Goal: Task Accomplishment & Management: Complete application form

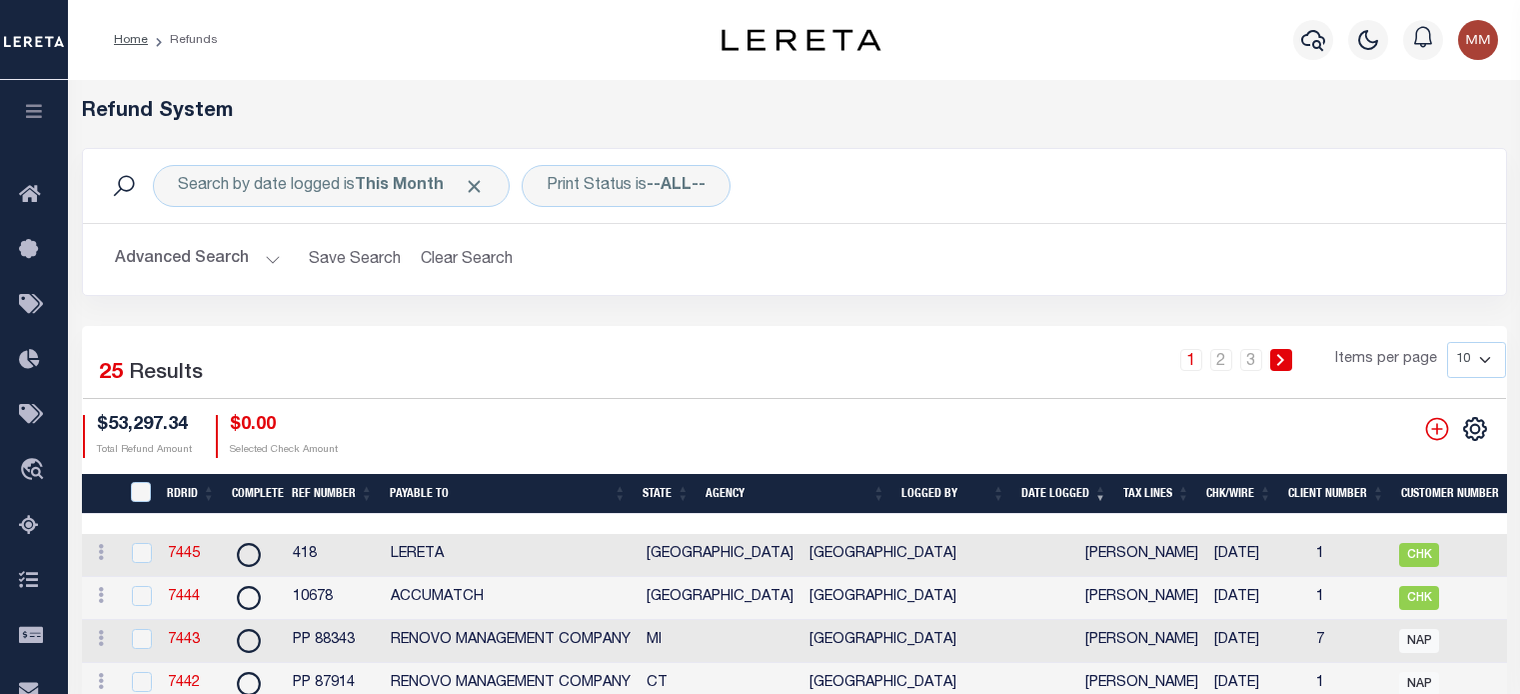
scroll to position [100, 0]
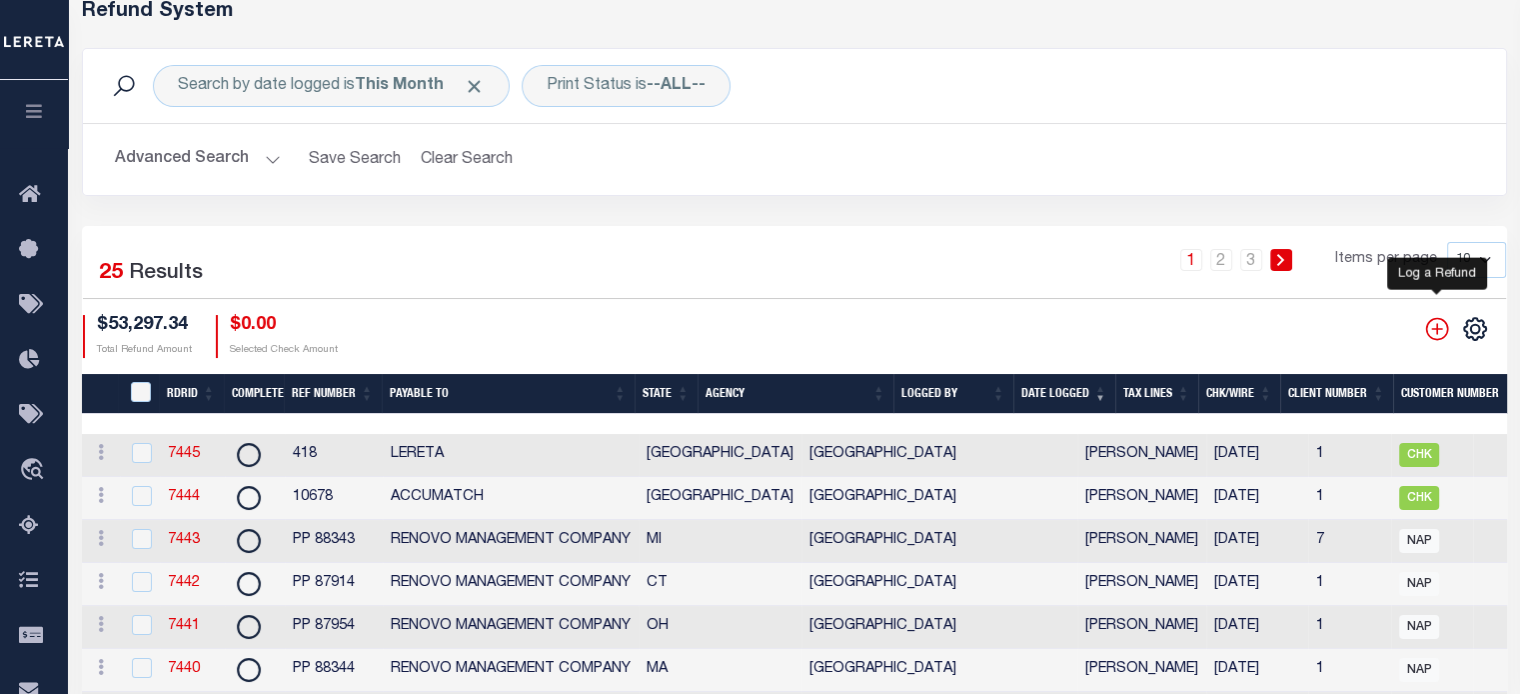
click at [1437, 327] on icon "" at bounding box center [1437, 328] width 23 height 23
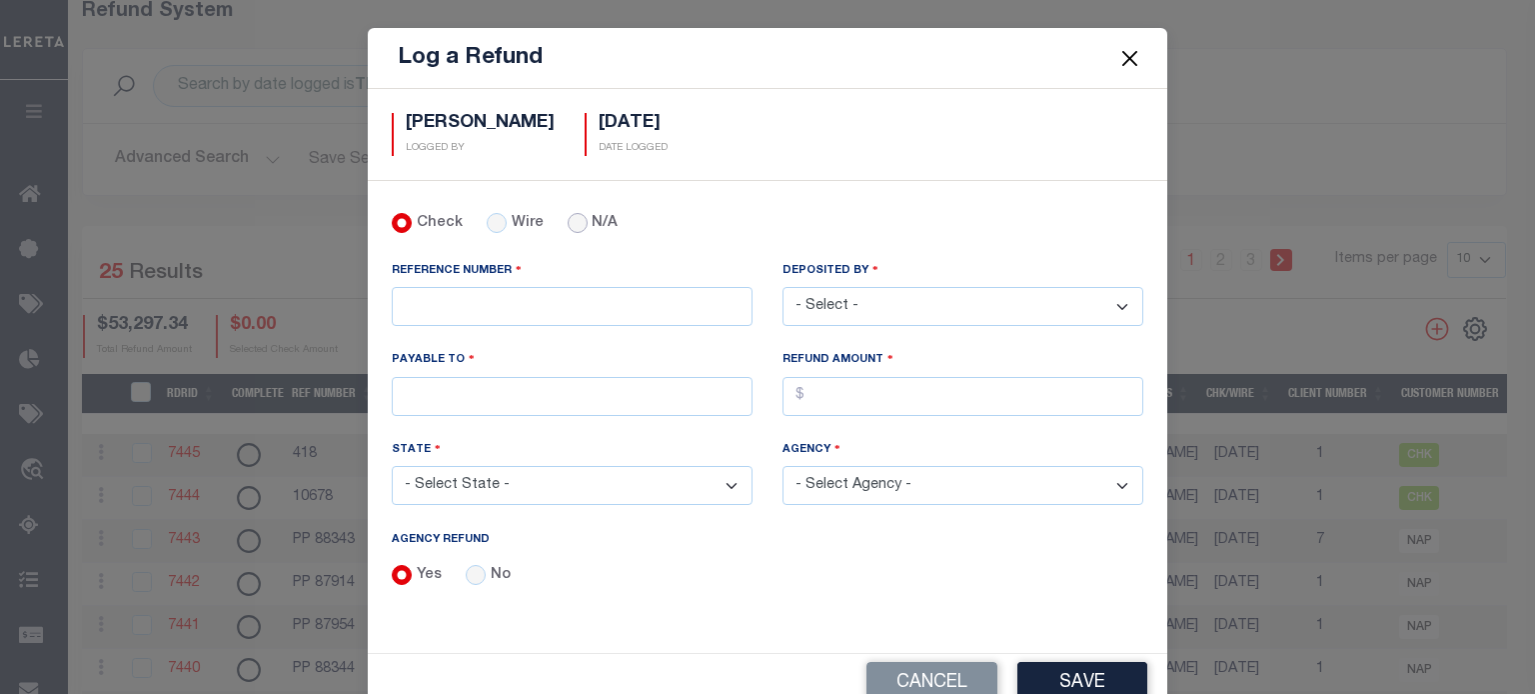
click at [568, 225] on input "N/A" at bounding box center [578, 223] width 20 height 20
radio input "true"
click at [493, 304] on input "REFERENCE NUMBER" at bounding box center [572, 306] width 361 height 39
drag, startPoint x: 471, startPoint y: 565, endPoint x: 472, endPoint y: 520, distance: 45.0
click at [471, 565] on input "No" at bounding box center [476, 575] width 20 height 20
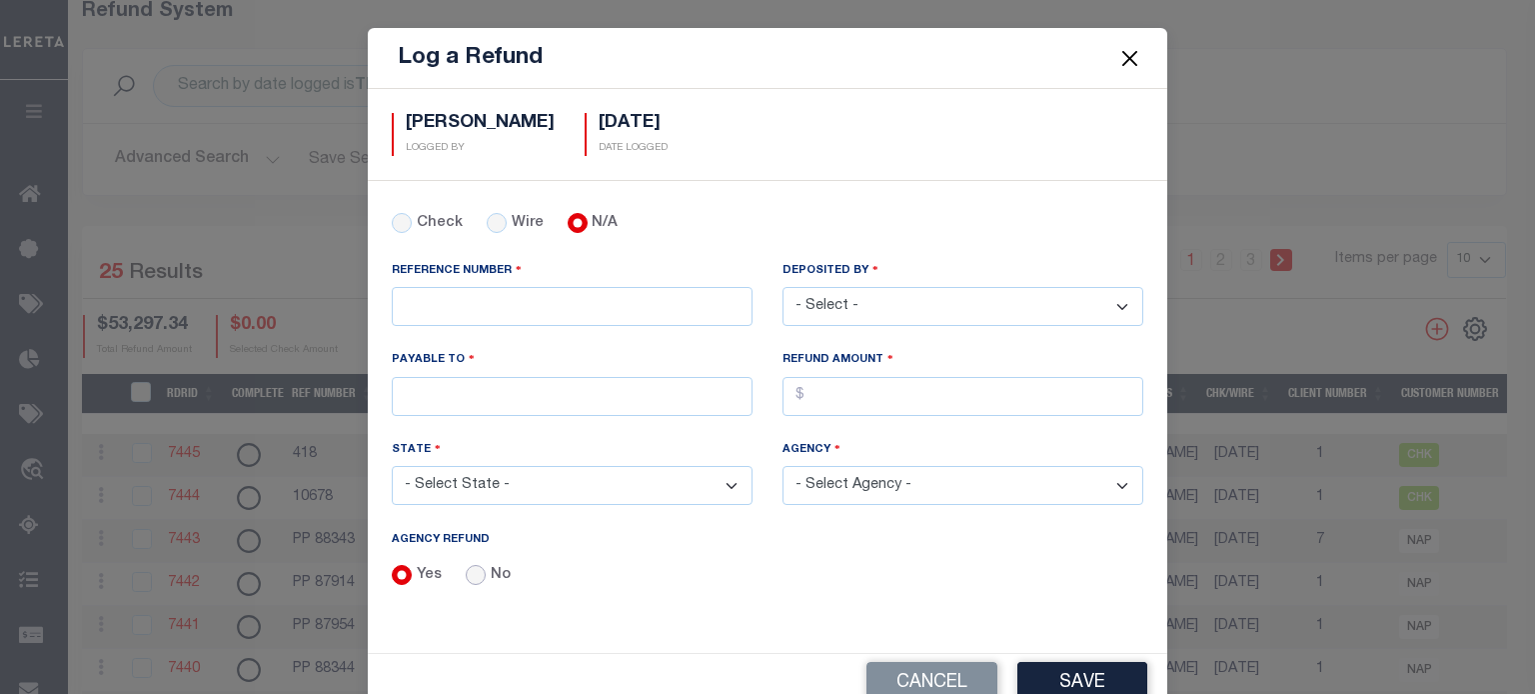
radio input "true"
drag, startPoint x: 444, startPoint y: 300, endPoint x: 433, endPoint y: 297, distance: 11.4
click at [444, 297] on input "REFERENCE NUMBER" at bounding box center [572, 306] width 361 height 39
type input "p"
type input "PP 88099"
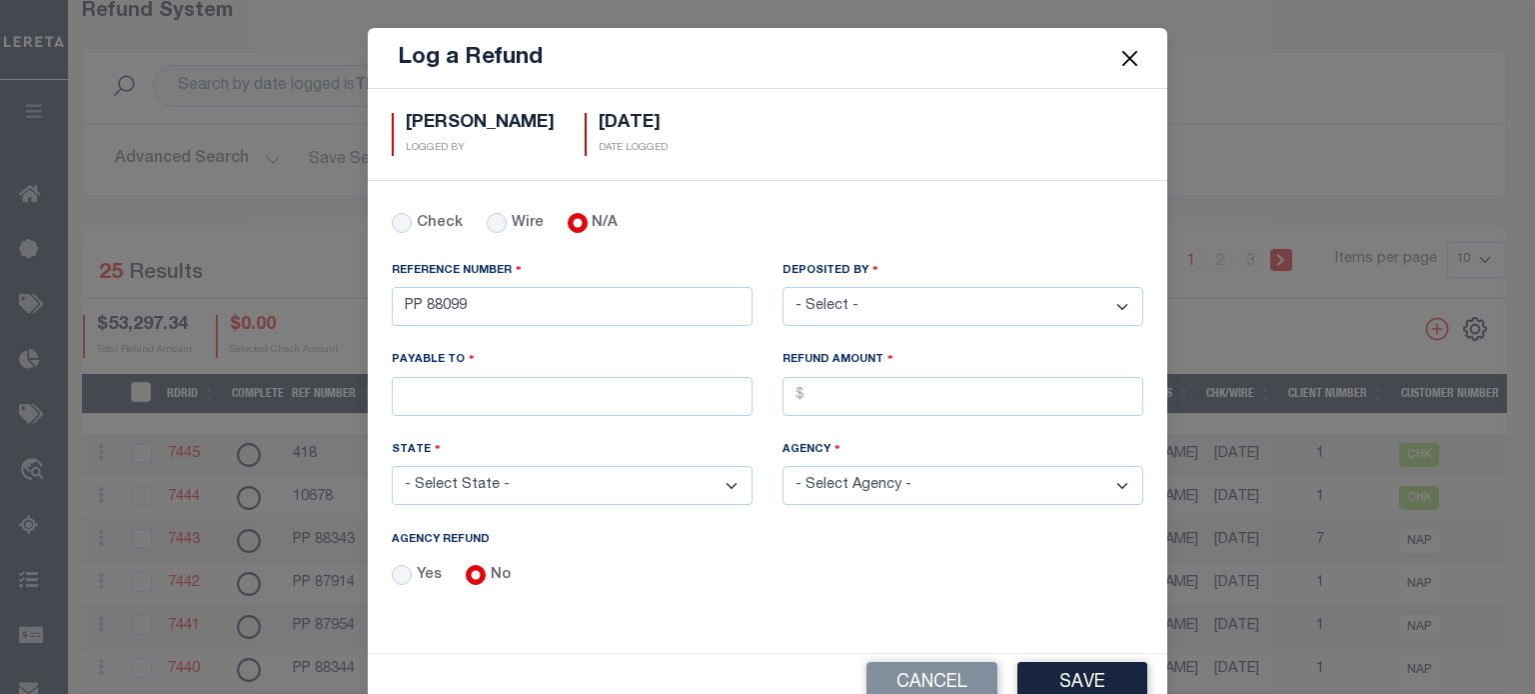
click at [906, 301] on select "- Select - [PERSON_NAME] [PERSON_NAME] [PERSON_NAME] [PERSON_NAME] [PERSON_NAME…" at bounding box center [963, 306] width 361 height 39
select select "[PERSON_NAME]"
click at [783, 287] on select "- Select - [PERSON_NAME] [PERSON_NAME] [PERSON_NAME] [PERSON_NAME] [PERSON_NAME…" at bounding box center [963, 306] width 361 height 39
click at [522, 381] on input "PAYABLE TO" at bounding box center [572, 396] width 361 height 39
type input "FIRST CITIZENS BANK([GEOGRAPHIC_DATA] PRIVATE)"
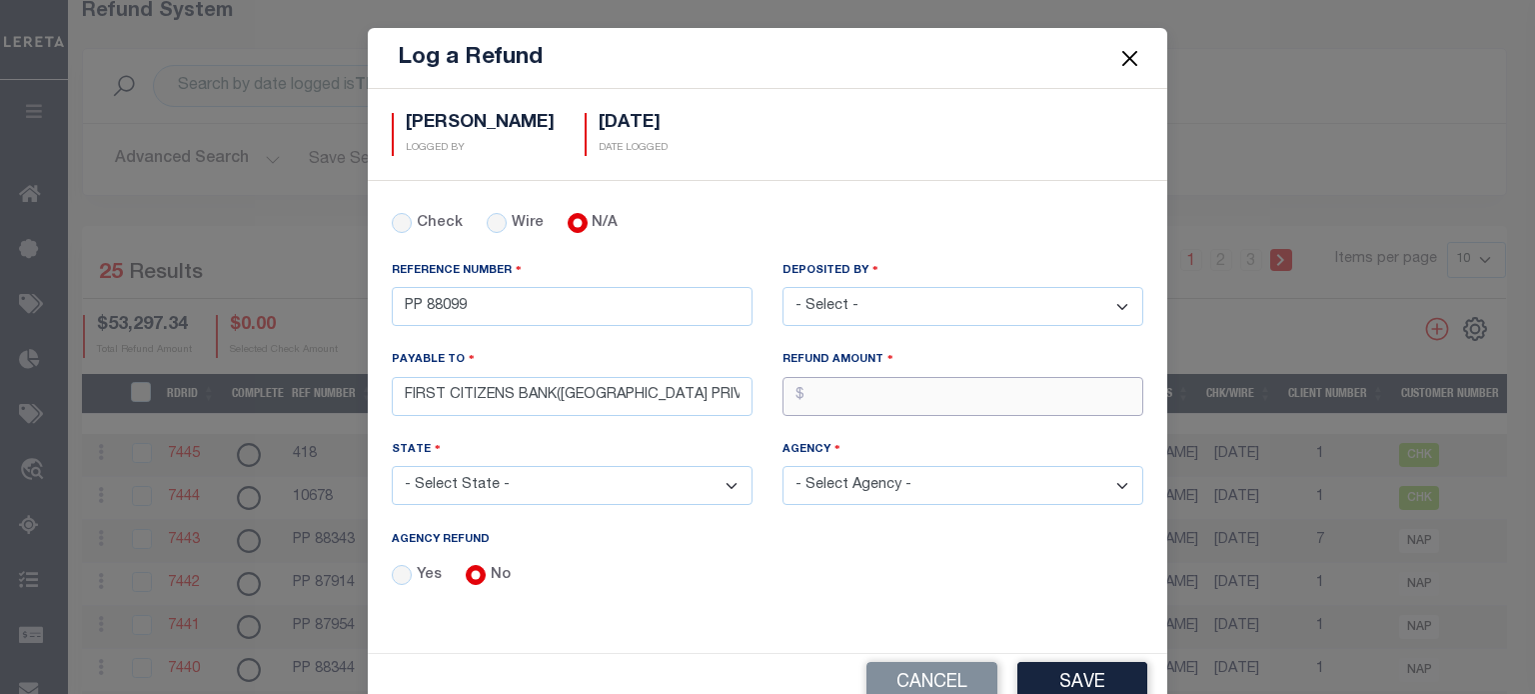
click at [870, 387] on input "AGENCY REFUND" at bounding box center [963, 396] width 361 height 39
type input "$2,782.63"
click at [516, 484] on select "- Select State - [US_STATE] AL AR AZ CA CO [GEOGRAPHIC_DATA] [GEOGRAPHIC_DATA] …" at bounding box center [572, 485] width 361 height 39
select select "MA"
click at [392, 466] on select "- Select State - [US_STATE] AL AR AZ CA CO [GEOGRAPHIC_DATA] [GEOGRAPHIC_DATA] …" at bounding box center [572, 485] width 361 height 39
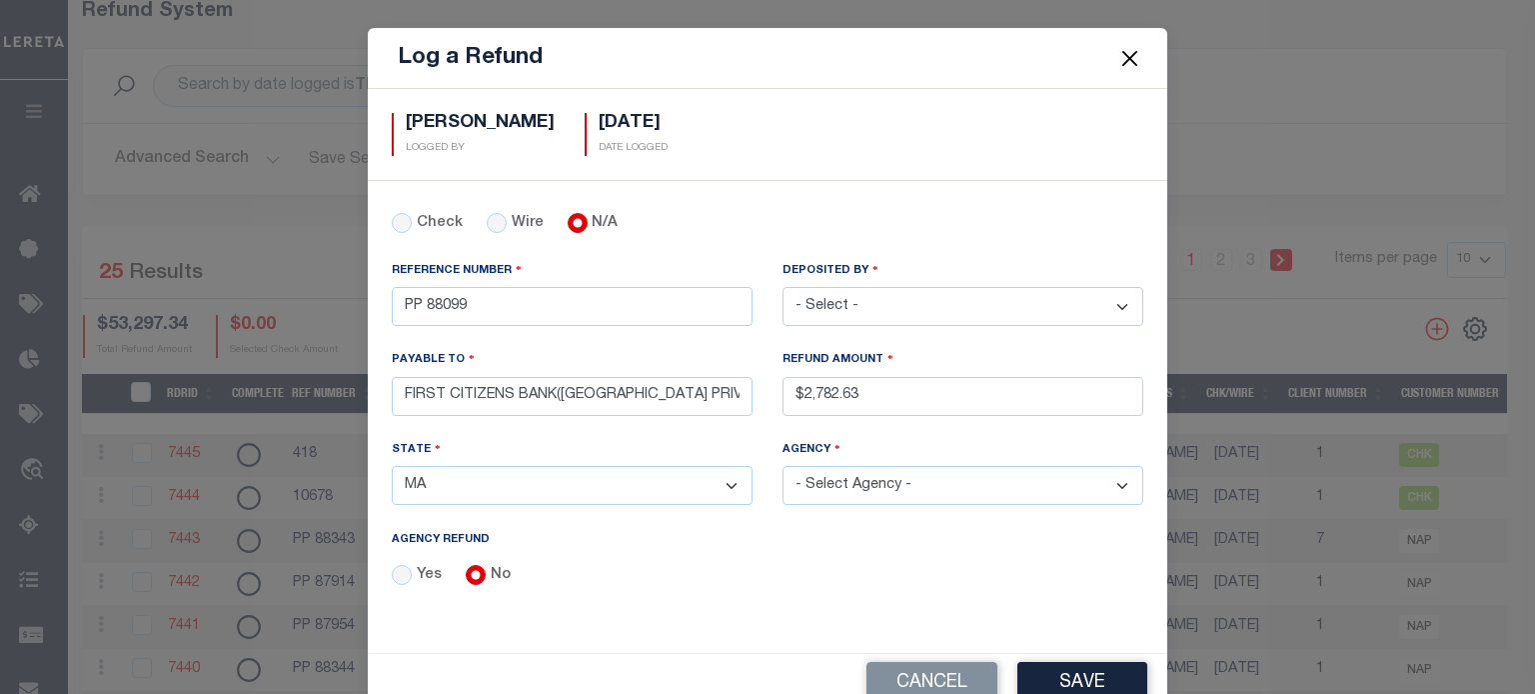
click at [876, 480] on select "- Select Agency - [GEOGRAPHIC_DATA] [GEOGRAPHIC_DATA] ACUSHNET TOWN [PERSON_NAM…" at bounding box center [963, 485] width 361 height 39
select select "2500317016"
click at [783, 466] on select "- Select Agency - [GEOGRAPHIC_DATA] [GEOGRAPHIC_DATA] ACUSHNET TOWN [PERSON_NAM…" at bounding box center [963, 485] width 361 height 39
click at [1045, 677] on button "Save" at bounding box center [1083, 683] width 130 height 43
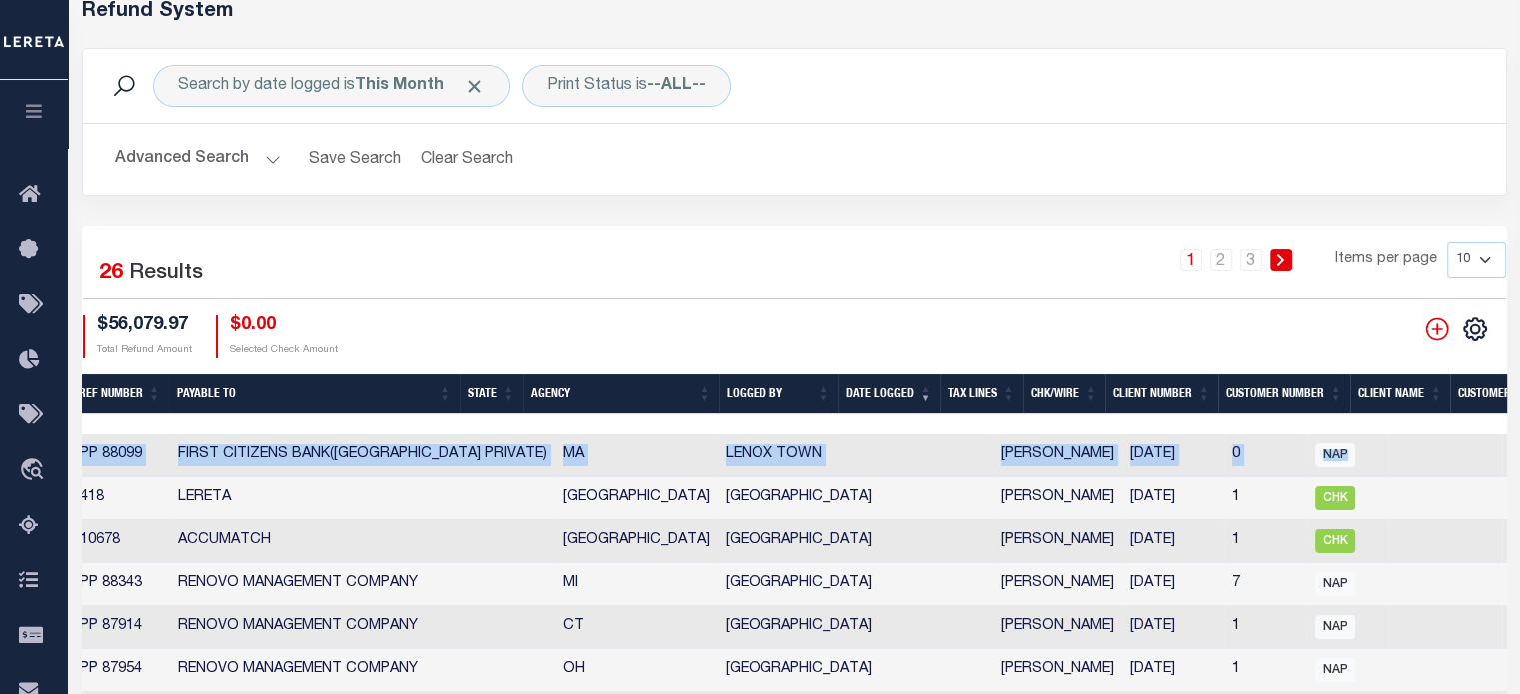
scroll to position [0, 0]
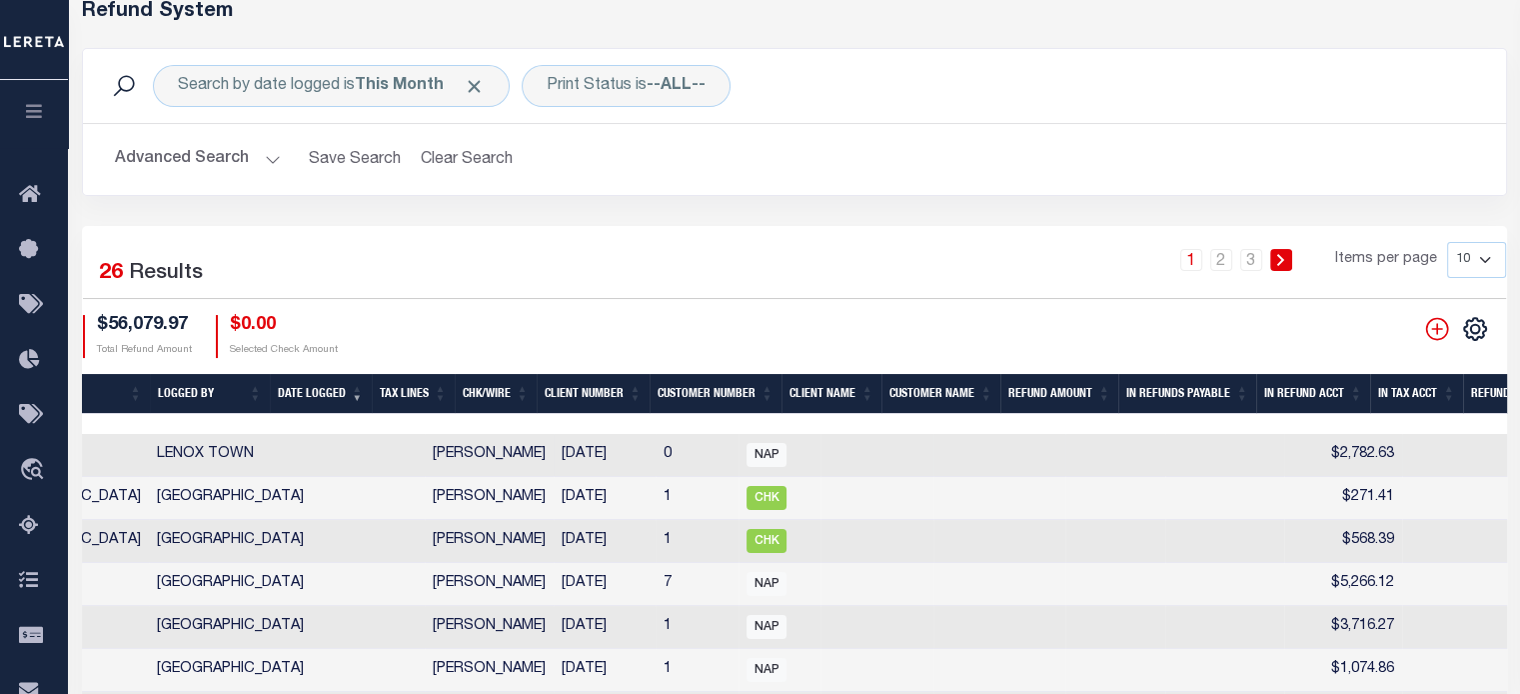
drag, startPoint x: 840, startPoint y: 420, endPoint x: 1364, endPoint y: 453, distance: 524.9
click at [1519, 431] on html "Home Refunds" at bounding box center [760, 534] width 1520 height 1268
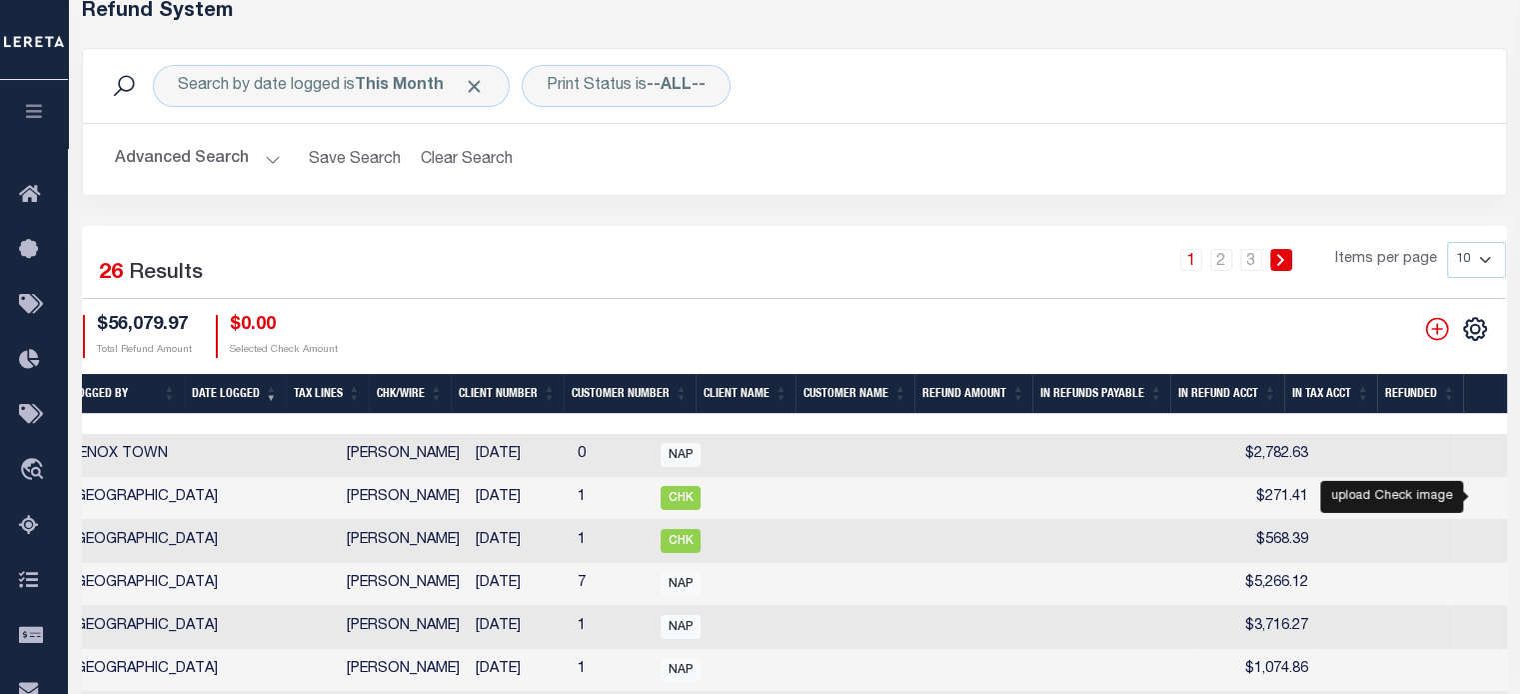
checkbox input "true"
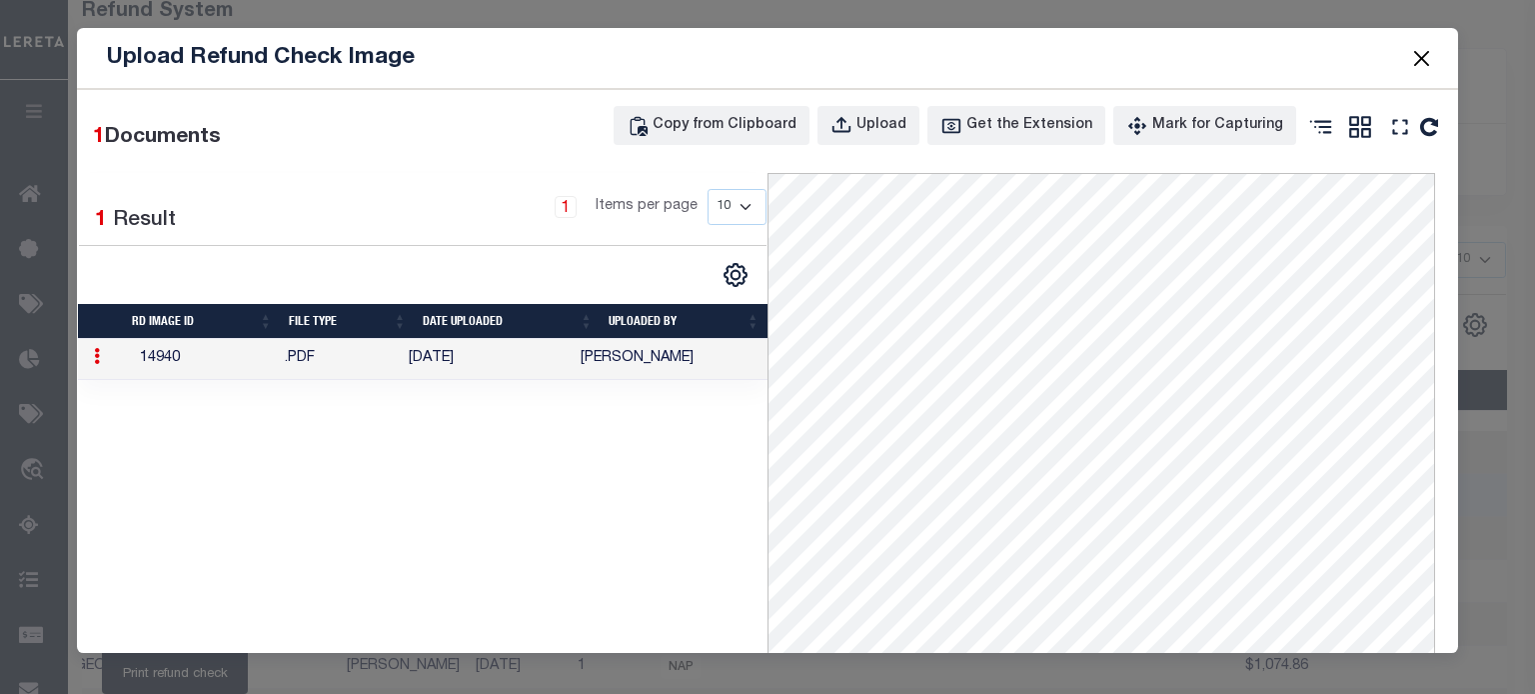
click at [1425, 54] on button "Close" at bounding box center [1422, 58] width 26 height 26
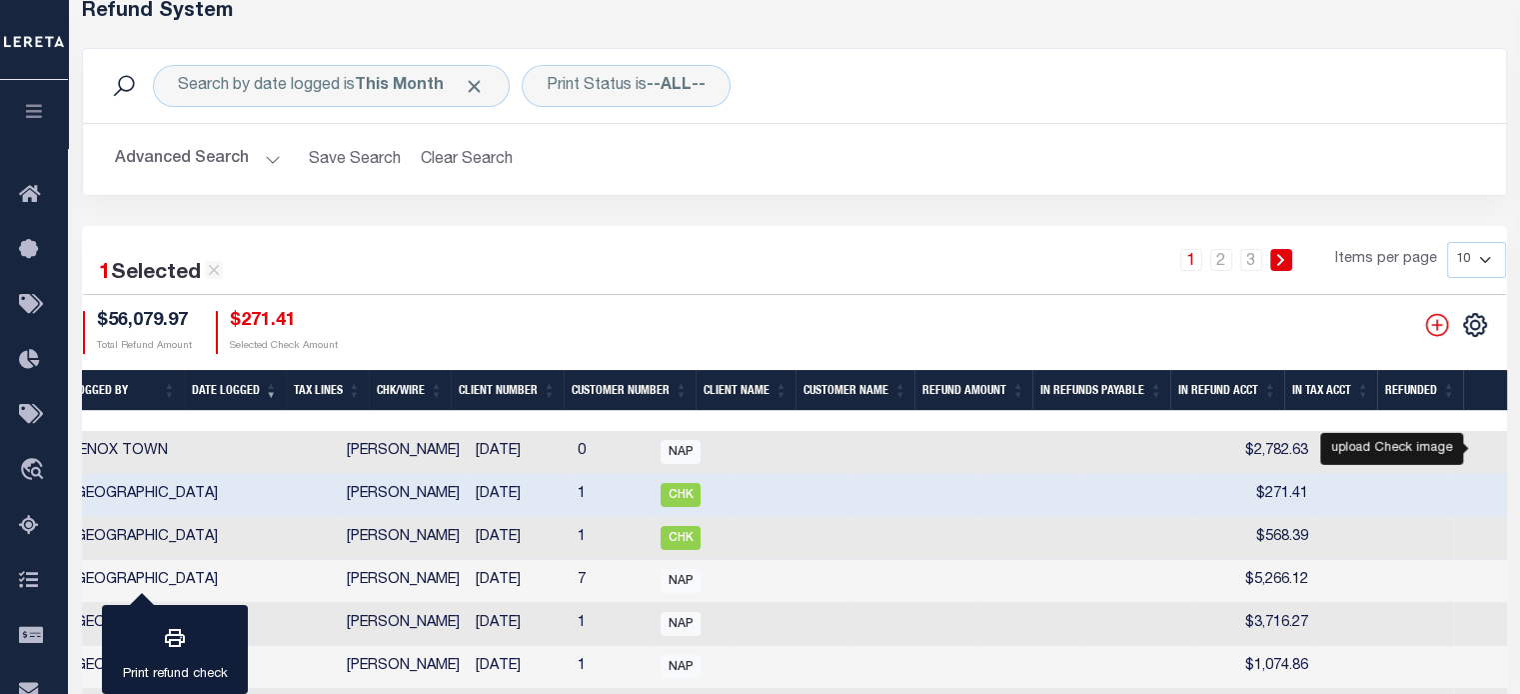
checkbox input "true"
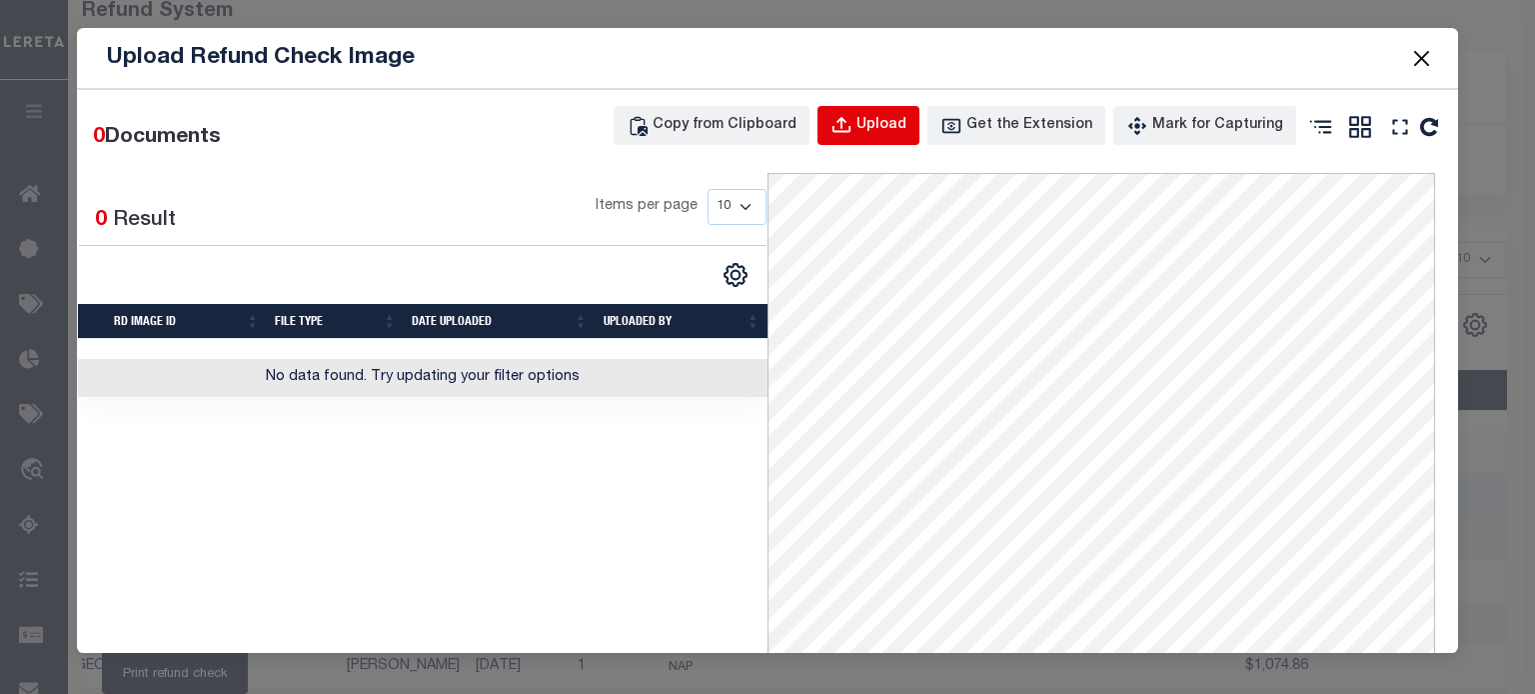
click at [887, 131] on div "Upload" at bounding box center [882, 126] width 50 height 22
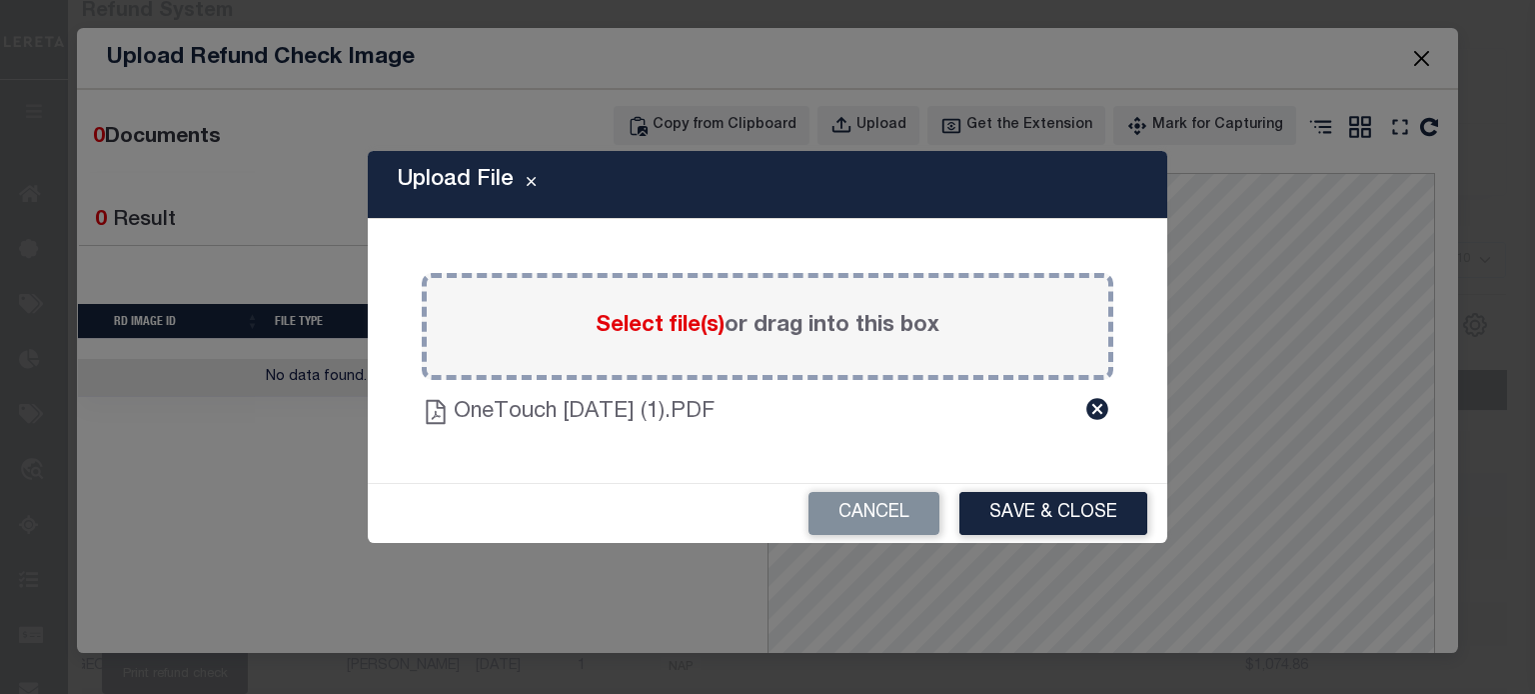
click at [1049, 516] on button "Save & Close" at bounding box center [1054, 513] width 188 height 43
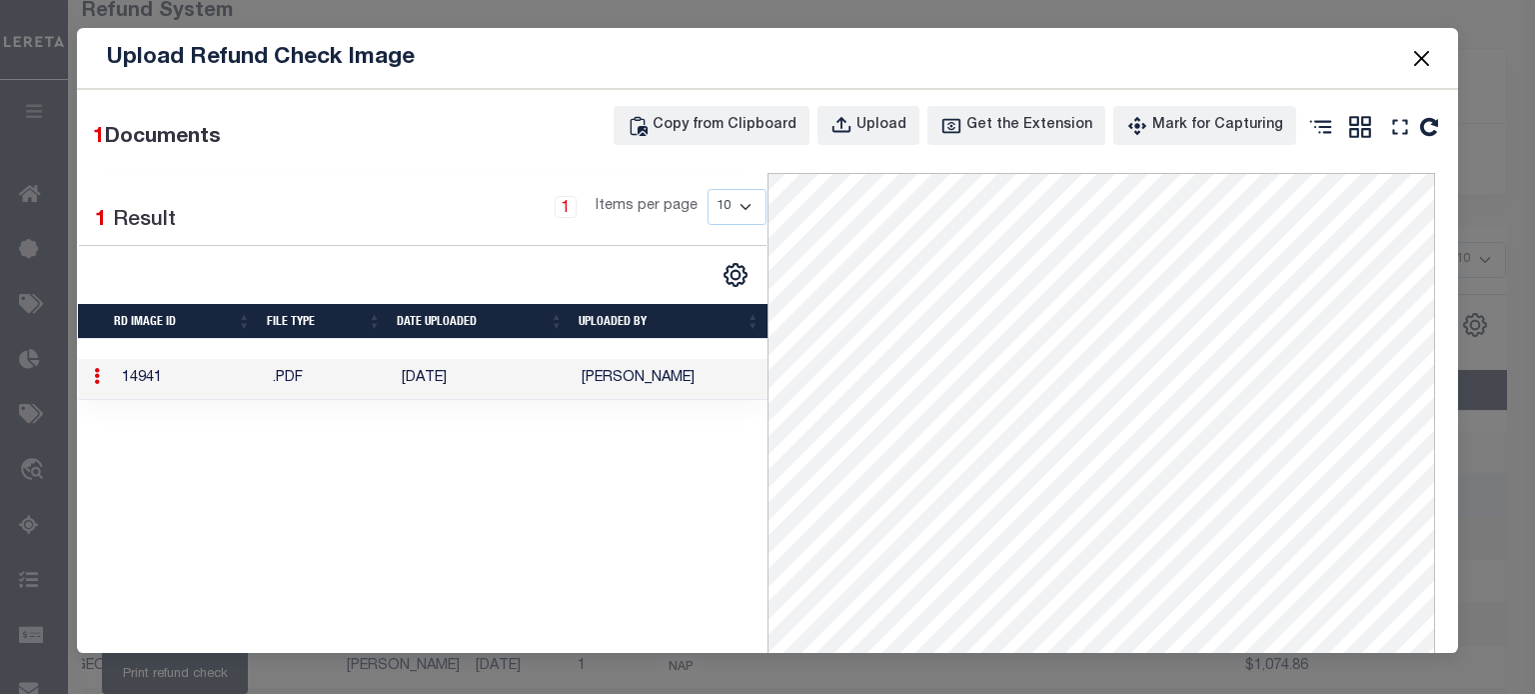
click at [1411, 59] on button "Close" at bounding box center [1422, 58] width 26 height 26
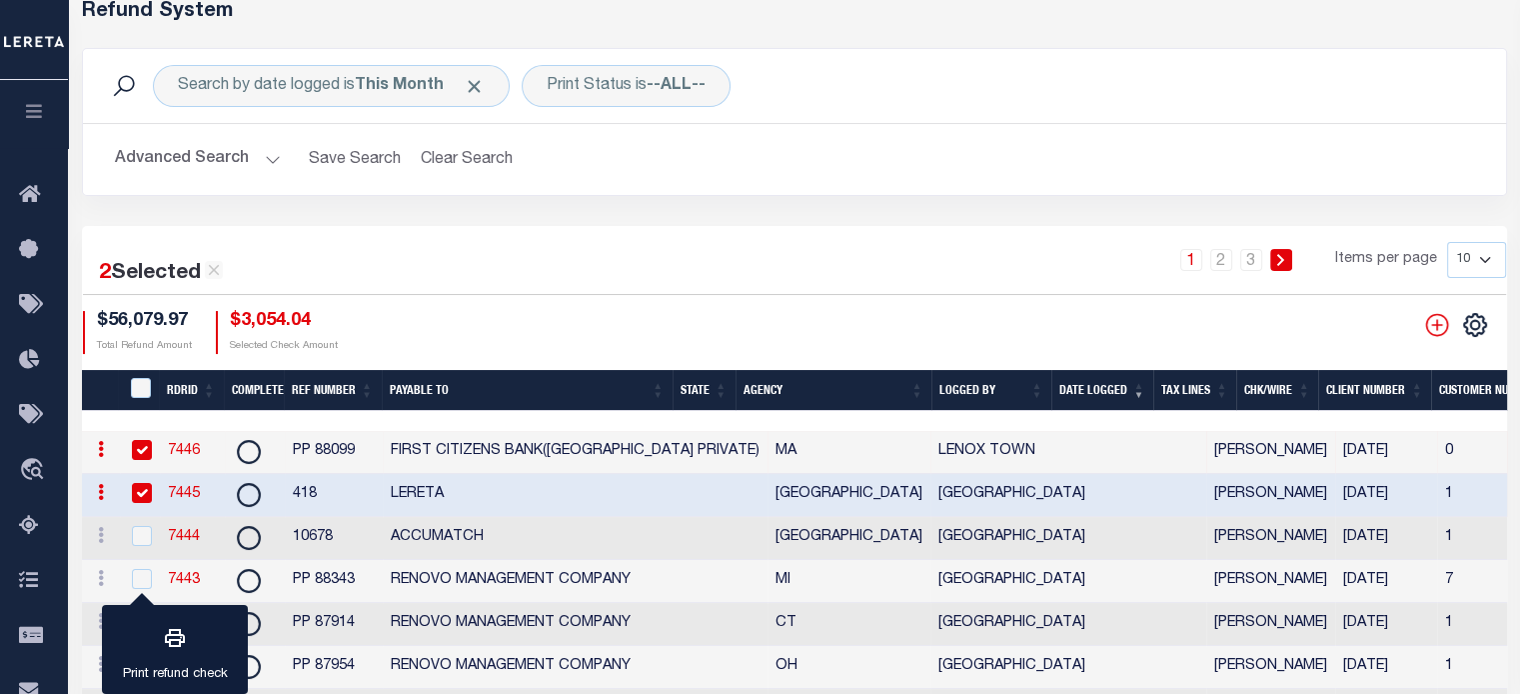
click at [143, 490] on input "checkbox" at bounding box center [142, 493] width 20 height 20
checkbox input "false"
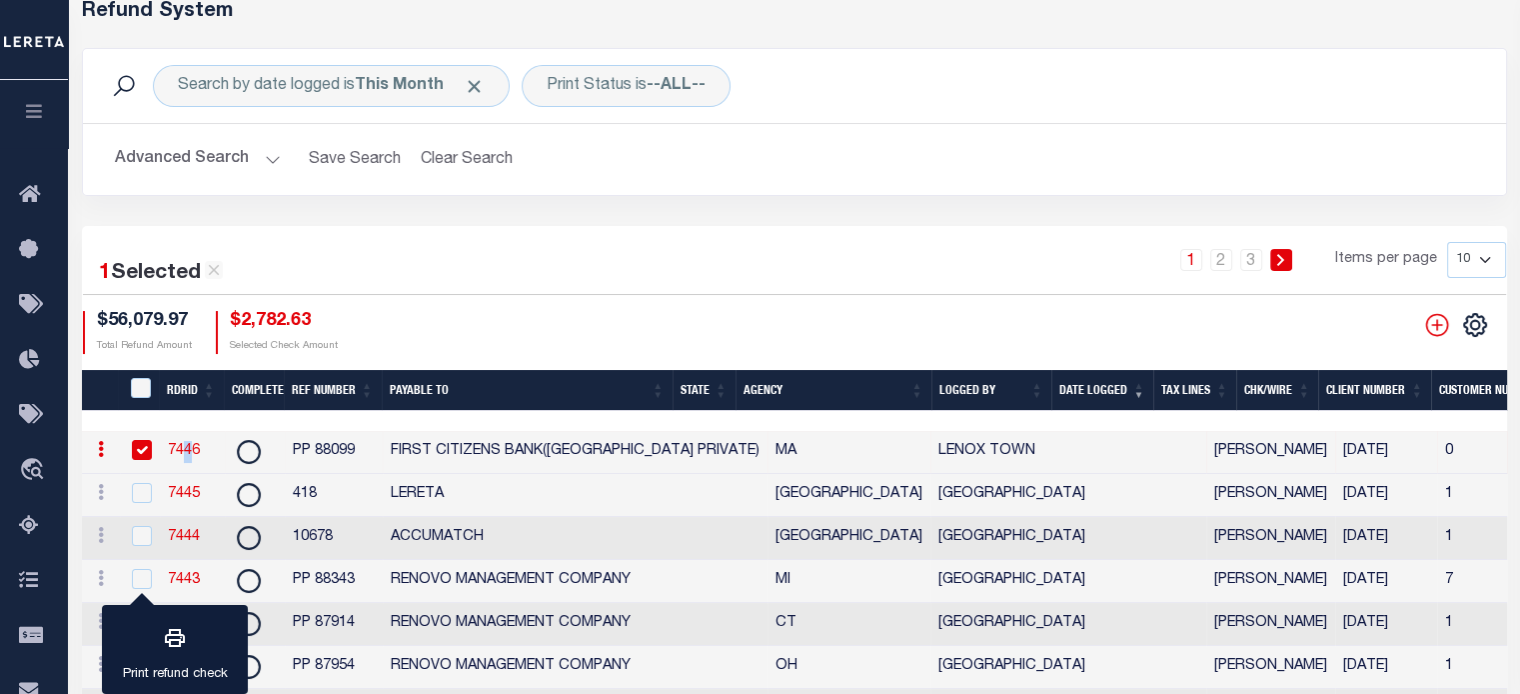
click at [189, 441] on td "7446" at bounding box center [192, 452] width 65 height 43
checkbox input "false"
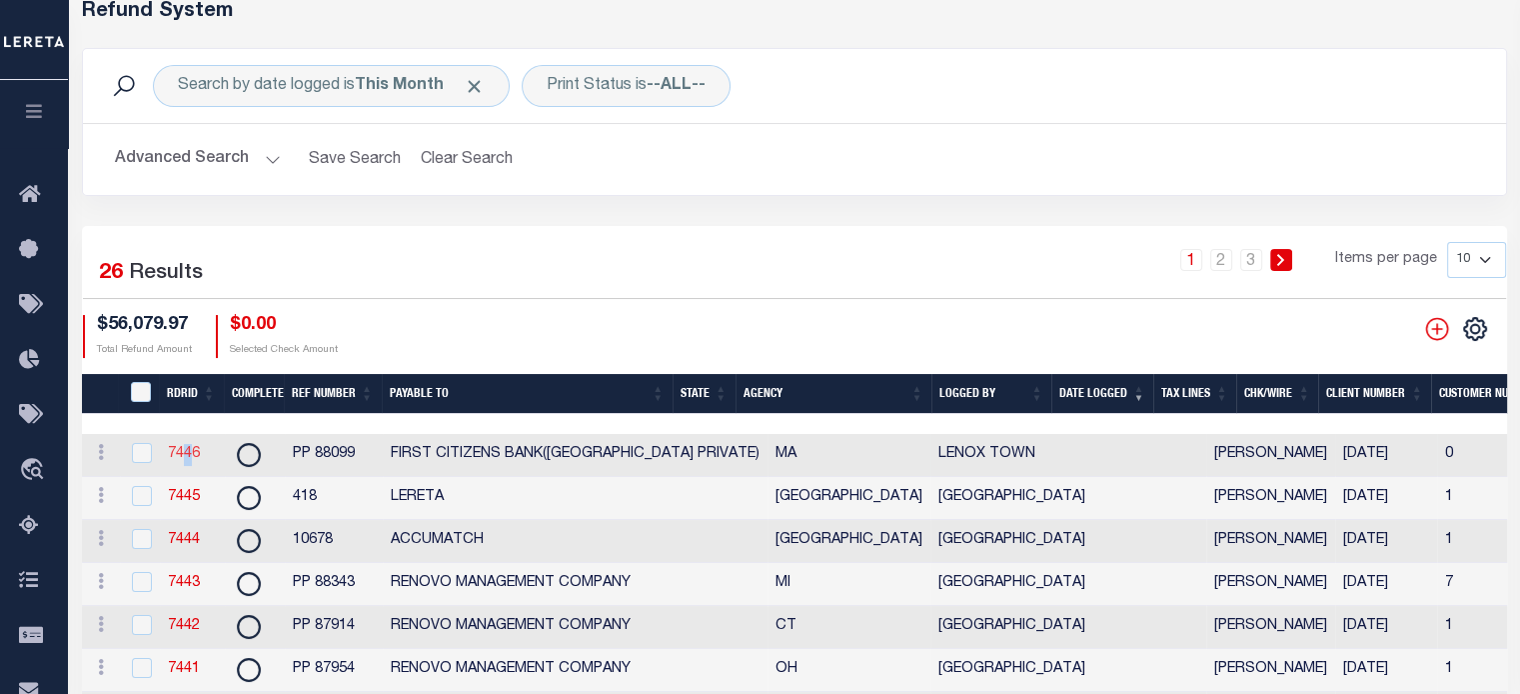
click at [188, 453] on link "7446" at bounding box center [184, 454] width 32 height 14
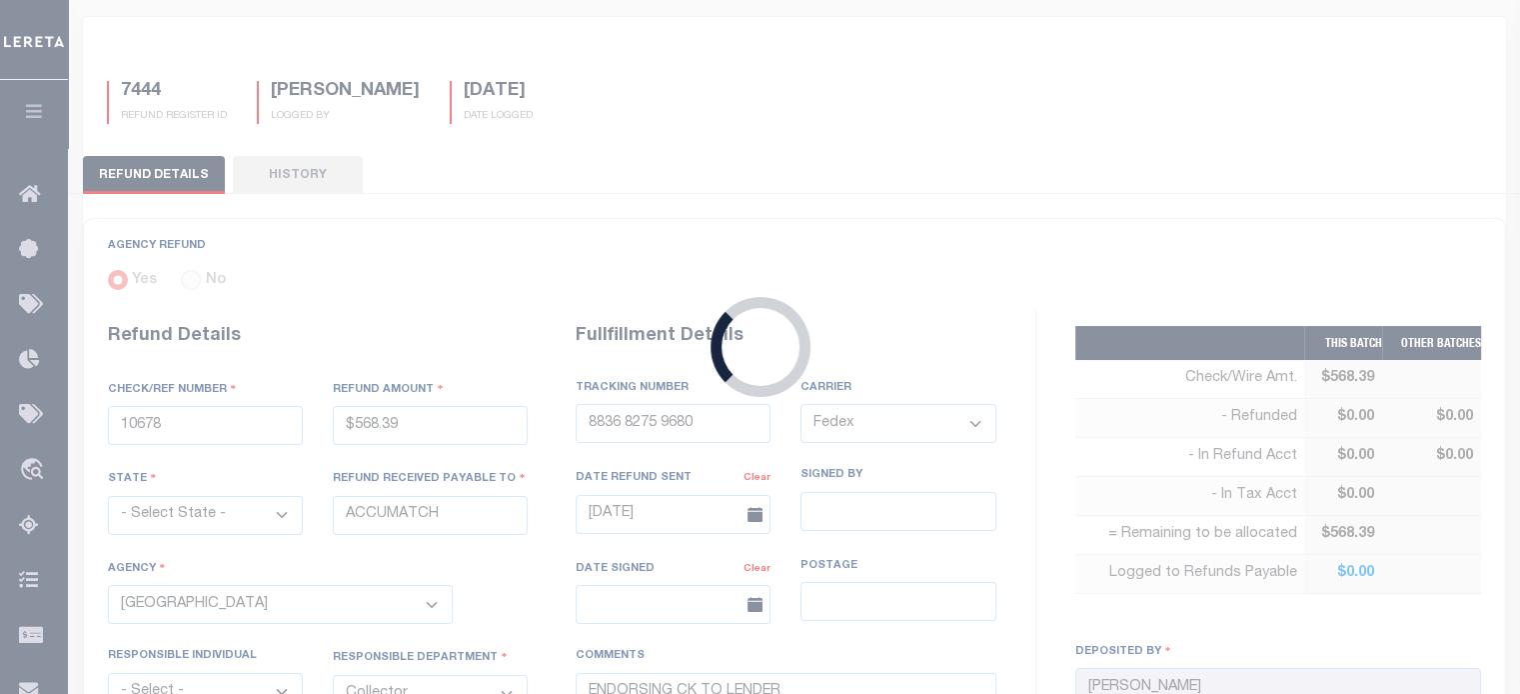
radio input "true"
type input "PP 88099"
type input "$2,782.63"
select select "MA"
type input "FIRST CITIZENS BANK([GEOGRAPHIC_DATA] PRIVATE)"
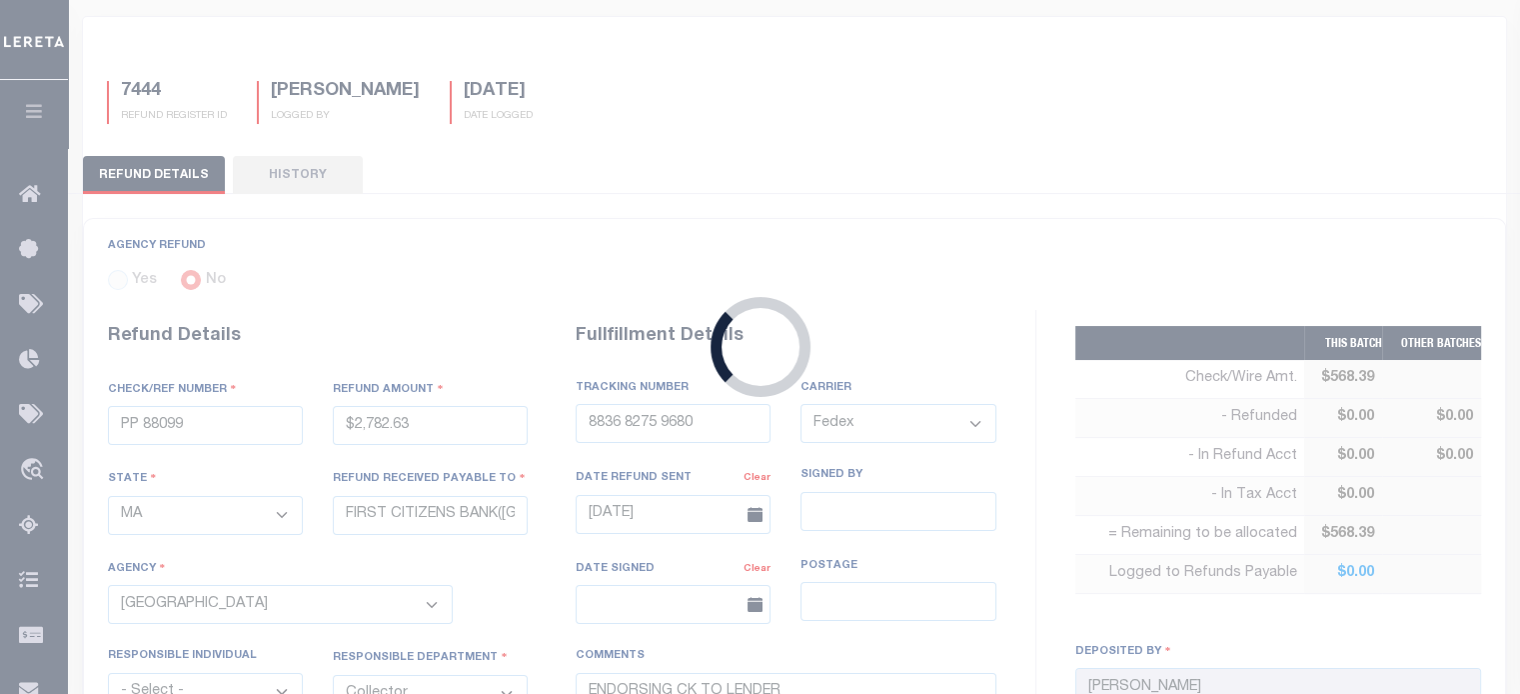
select select
type input "[DATE]"
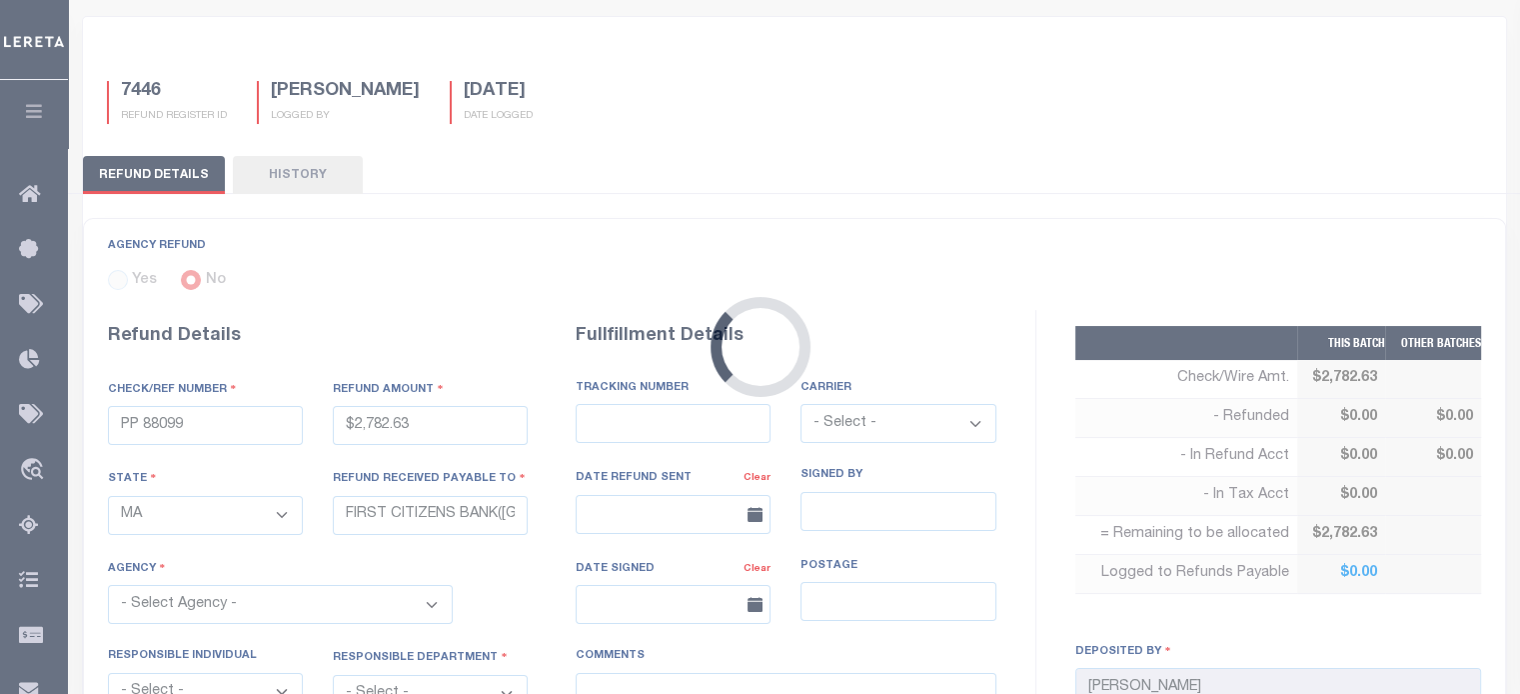
select select "2500317016"
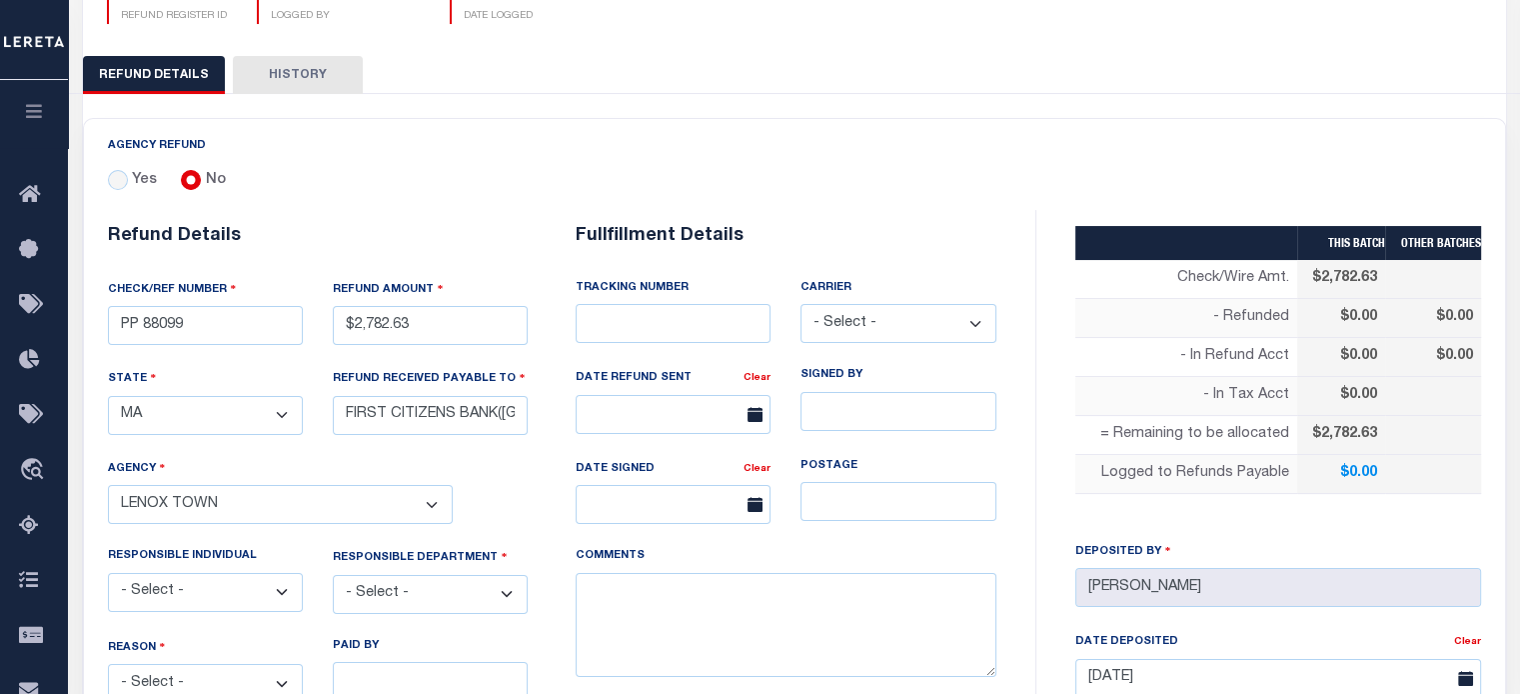
scroll to position [700, 0]
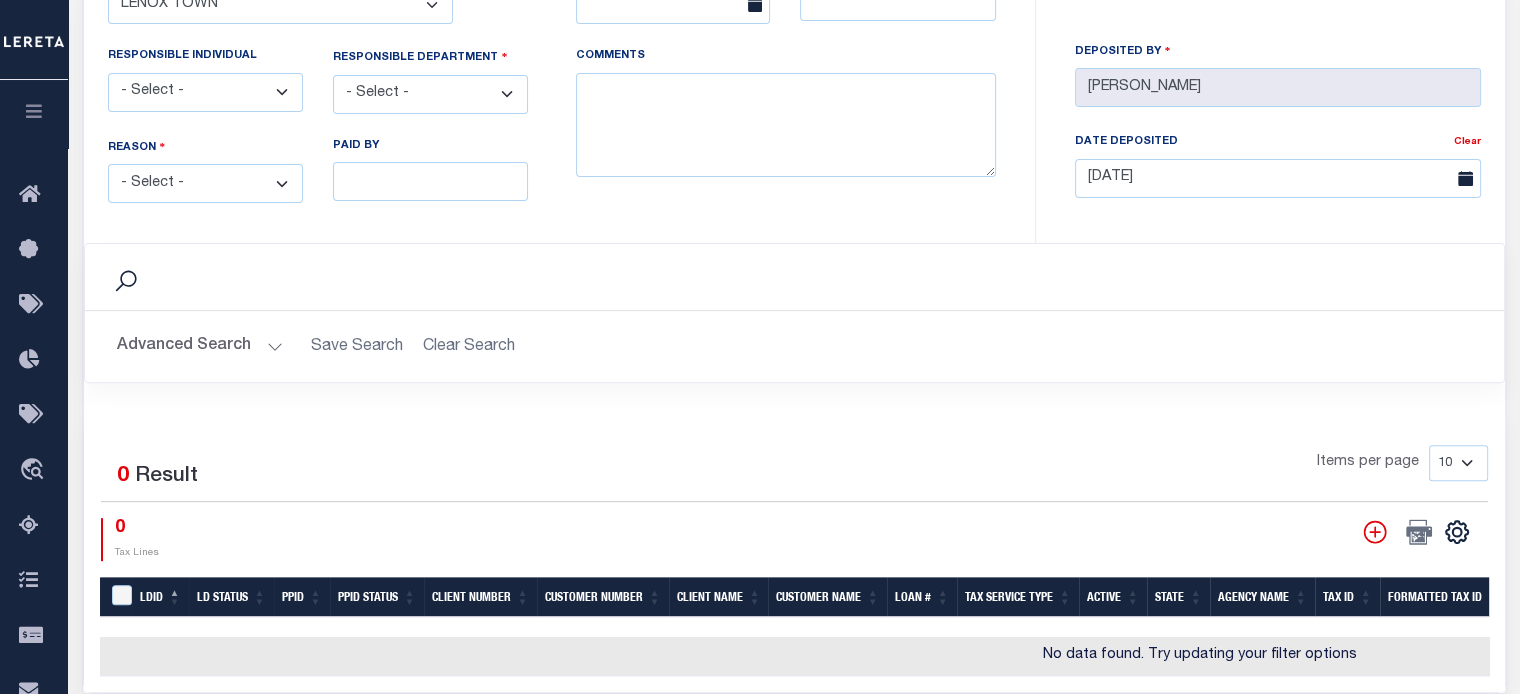
click at [200, 89] on select "- Select - [PERSON_NAME] [PERSON_NAME] [PERSON_NAME] [PERSON_NAME] [PERSON_NAME…" at bounding box center [205, 92] width 195 height 39
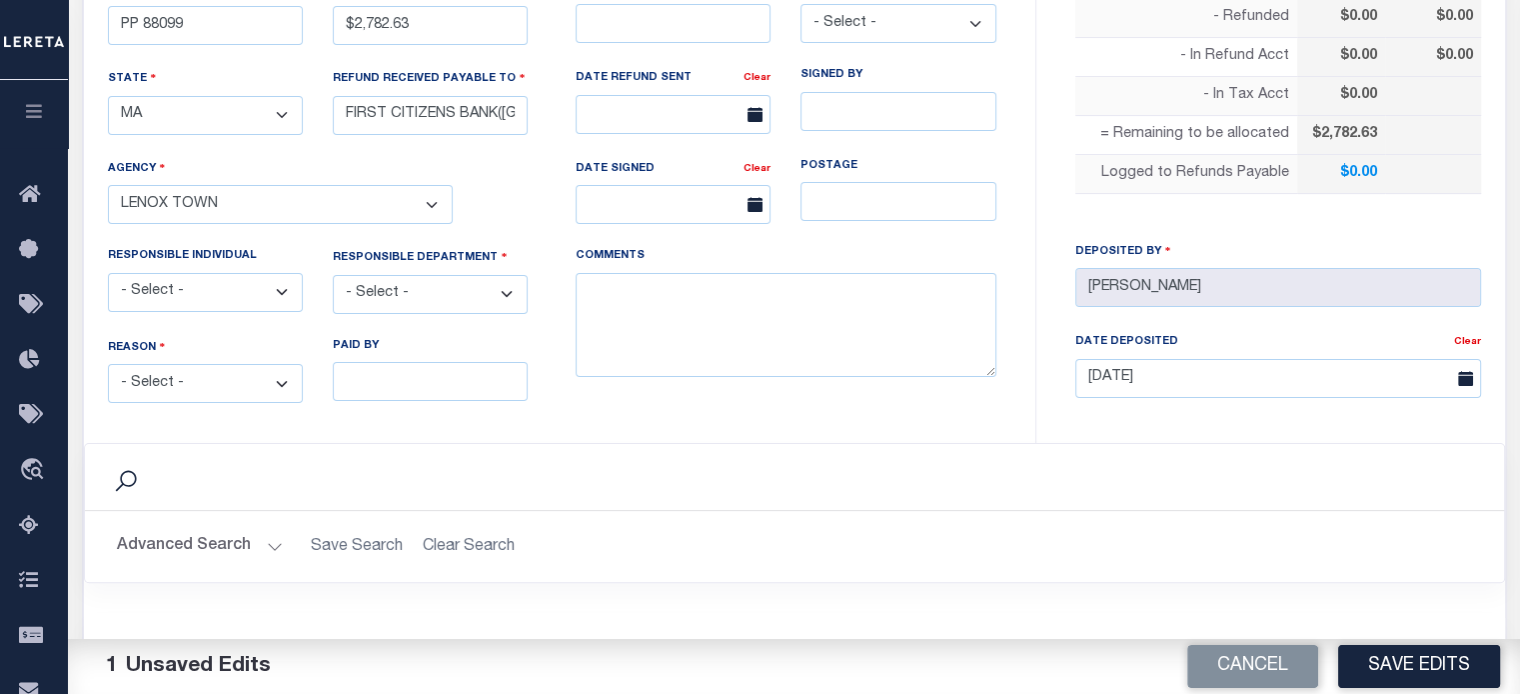
scroll to position [500, 0]
click at [200, 292] on select "- Select - [PERSON_NAME] [PERSON_NAME] [PERSON_NAME] [PERSON_NAME] [PERSON_NAME…" at bounding box center [205, 292] width 195 height 39
select select "[PERSON_NAME]"
click at [108, 273] on select "- Select - [PERSON_NAME] [PERSON_NAME] [PERSON_NAME] [PERSON_NAME] [PERSON_NAME…" at bounding box center [205, 292] width 195 height 39
click at [200, 377] on select "- Select - Change In Value Discount Applied Duplicate Payment Exemption Applied…" at bounding box center [205, 383] width 195 height 39
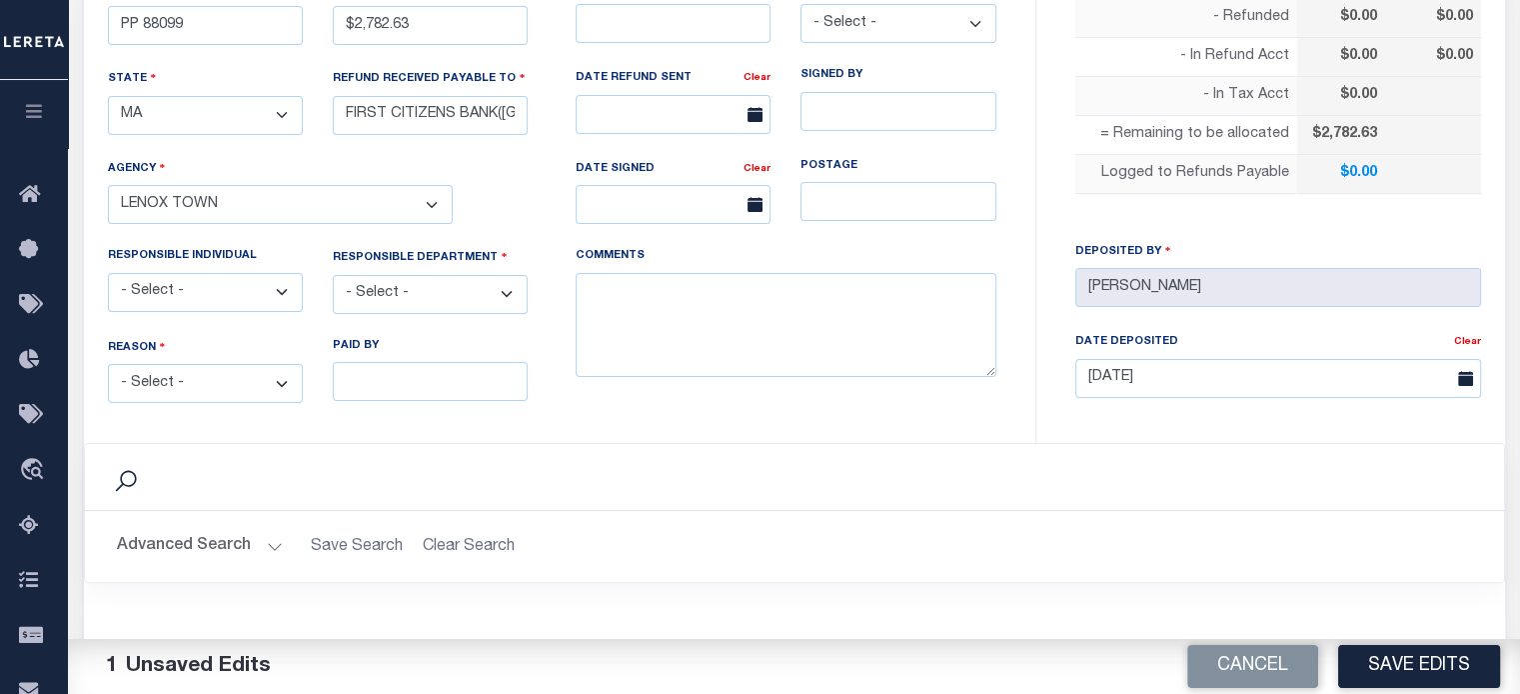
select select "OVP"
click at [108, 364] on select "- Select - Change In Value Discount Applied Duplicate Payment Exemption Applied…" at bounding box center [205, 383] width 195 height 39
click at [401, 282] on select "- Select - 3rd Party Accounting AI Collector Customer Customer Service FactR JA…" at bounding box center [430, 294] width 195 height 39
select select "OTH"
click at [333, 275] on select "- Select - 3rd Party Accounting AI Collector Customer Customer Service FactR JA…" at bounding box center [430, 294] width 195 height 39
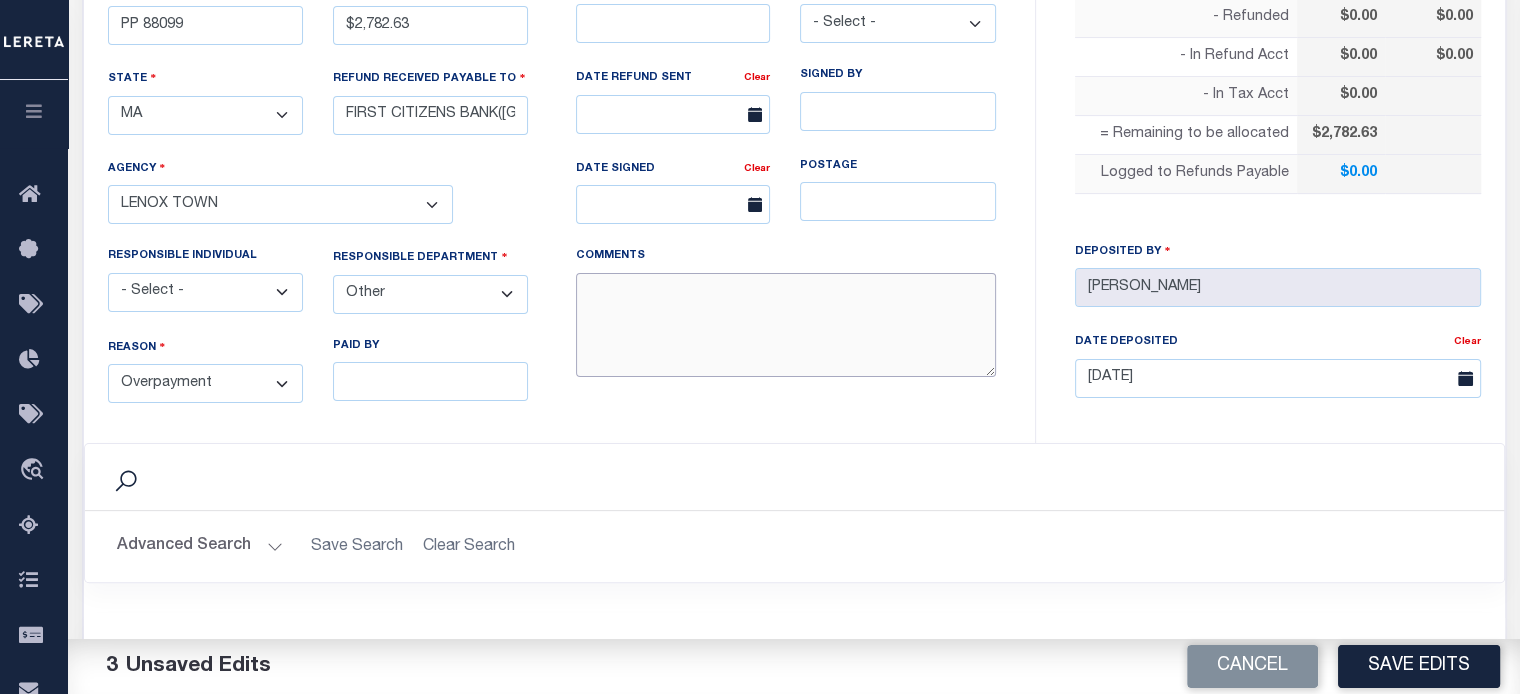
click at [664, 288] on textarea "COMMENTS" at bounding box center [786, 325] width 421 height 105
type textarea "THIS IS FROM THE RFR REPORT"
click at [1412, 666] on button "Save Edits" at bounding box center [1420, 666] width 162 height 43
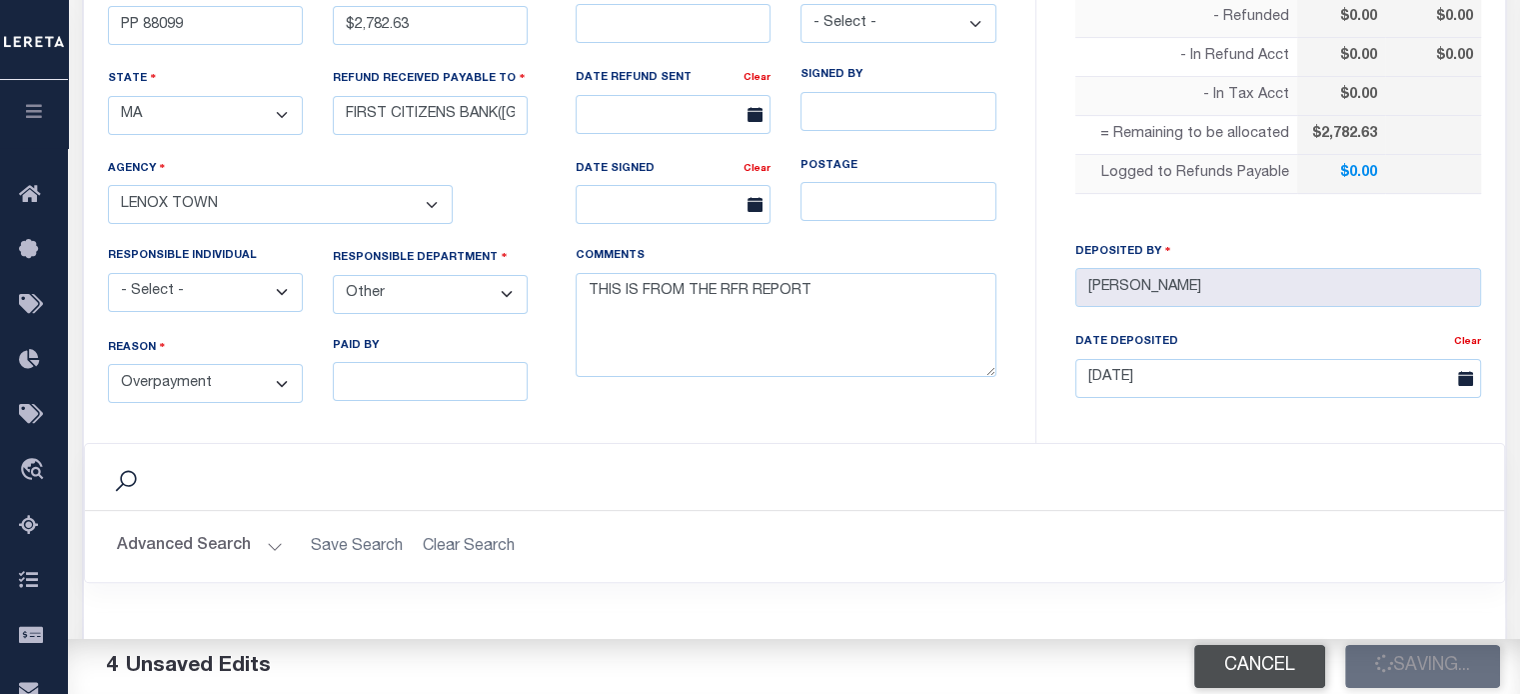
type input "$2,782.63"
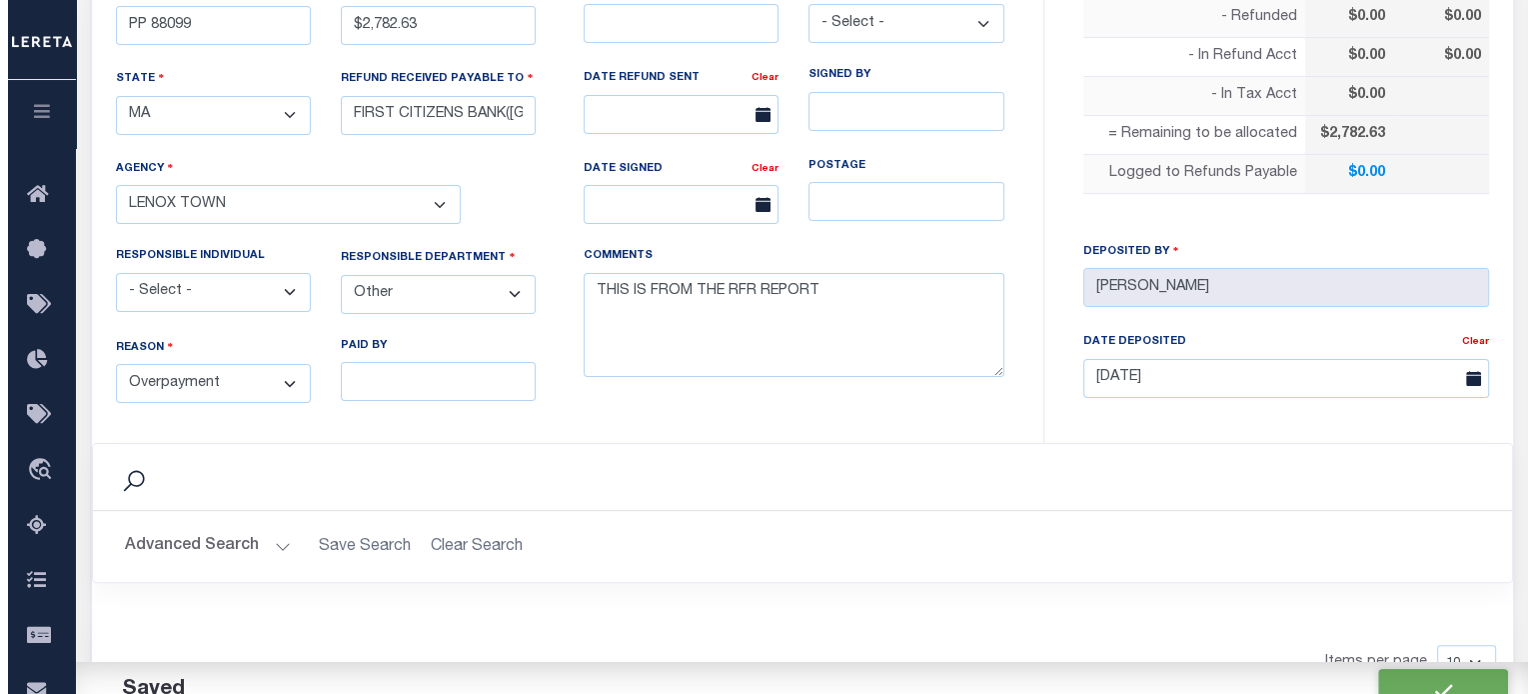
scroll to position [800, 0]
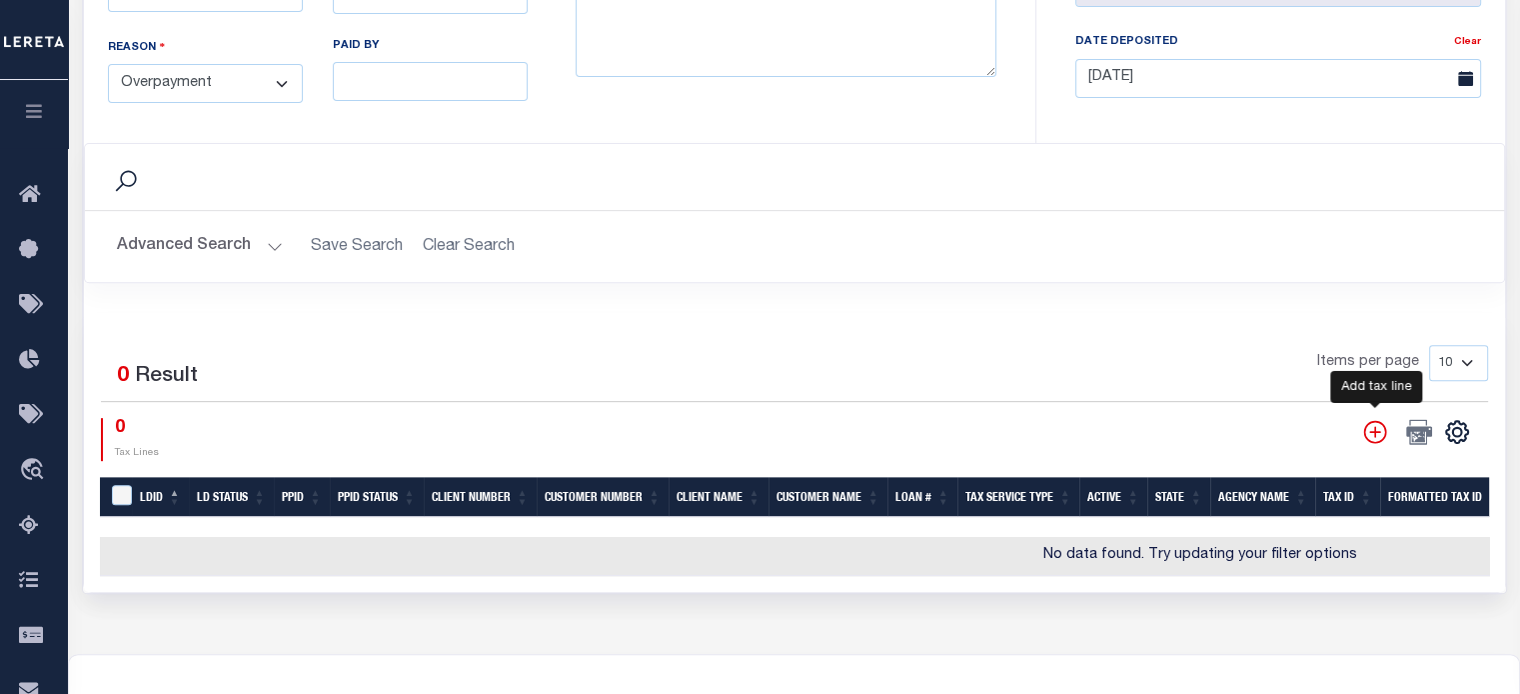
click at [1372, 425] on icon "" at bounding box center [1376, 432] width 26 height 26
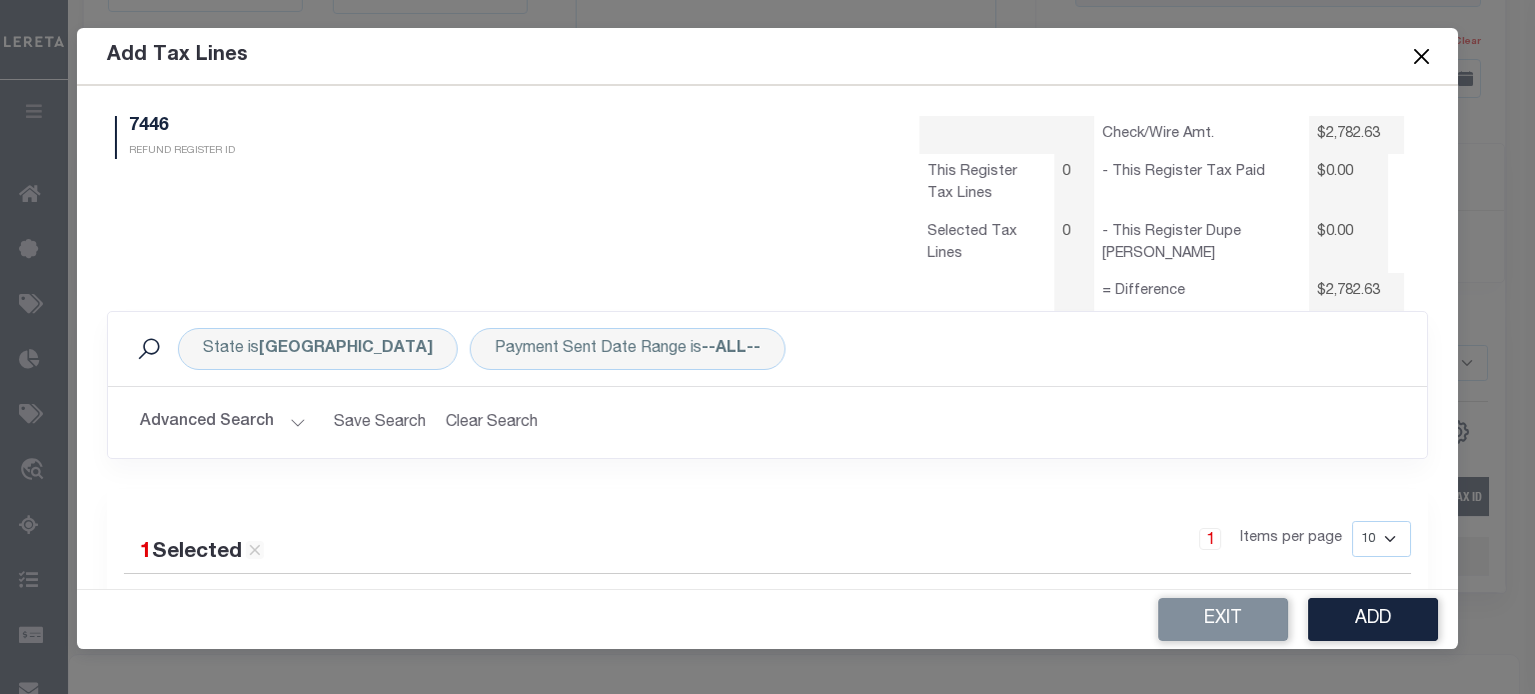
scroll to position [0, 0]
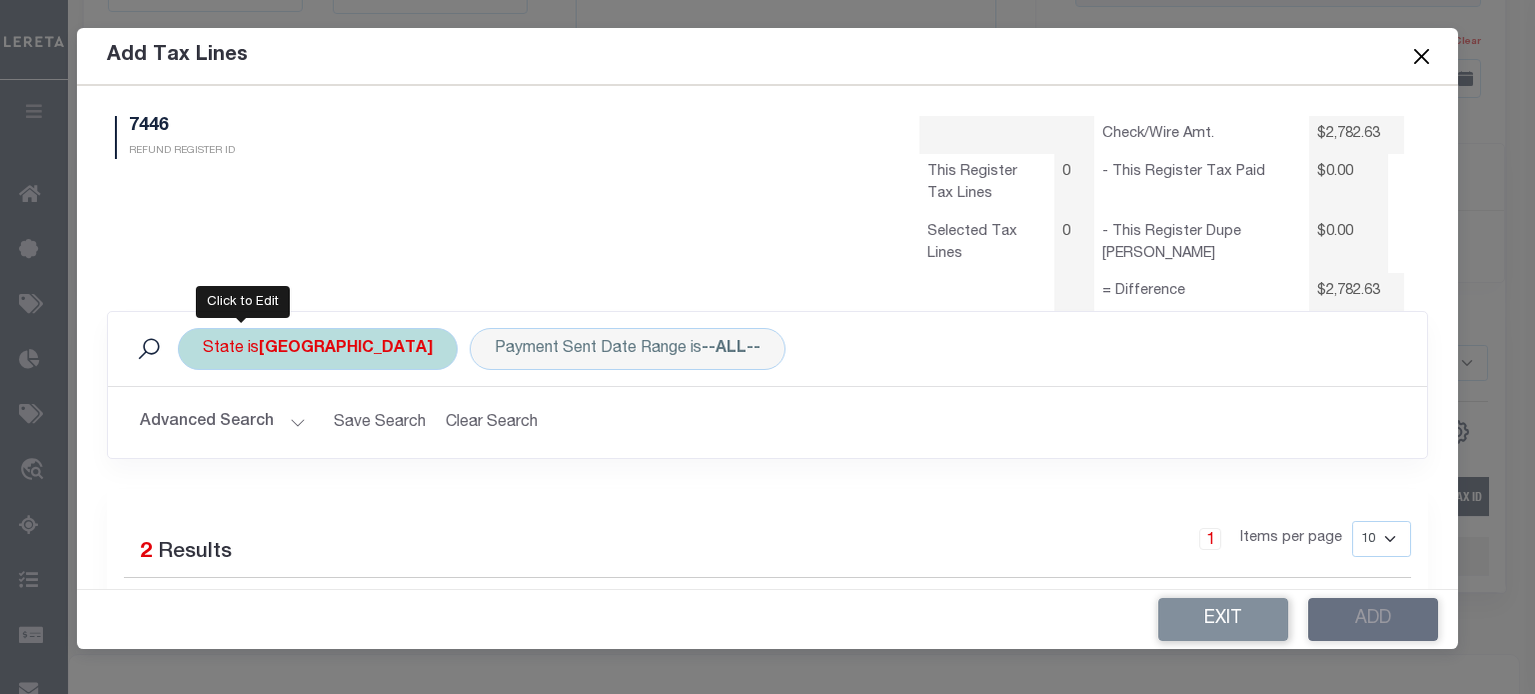
click at [243, 345] on div "State is [GEOGRAPHIC_DATA]" at bounding box center [318, 349] width 280 height 42
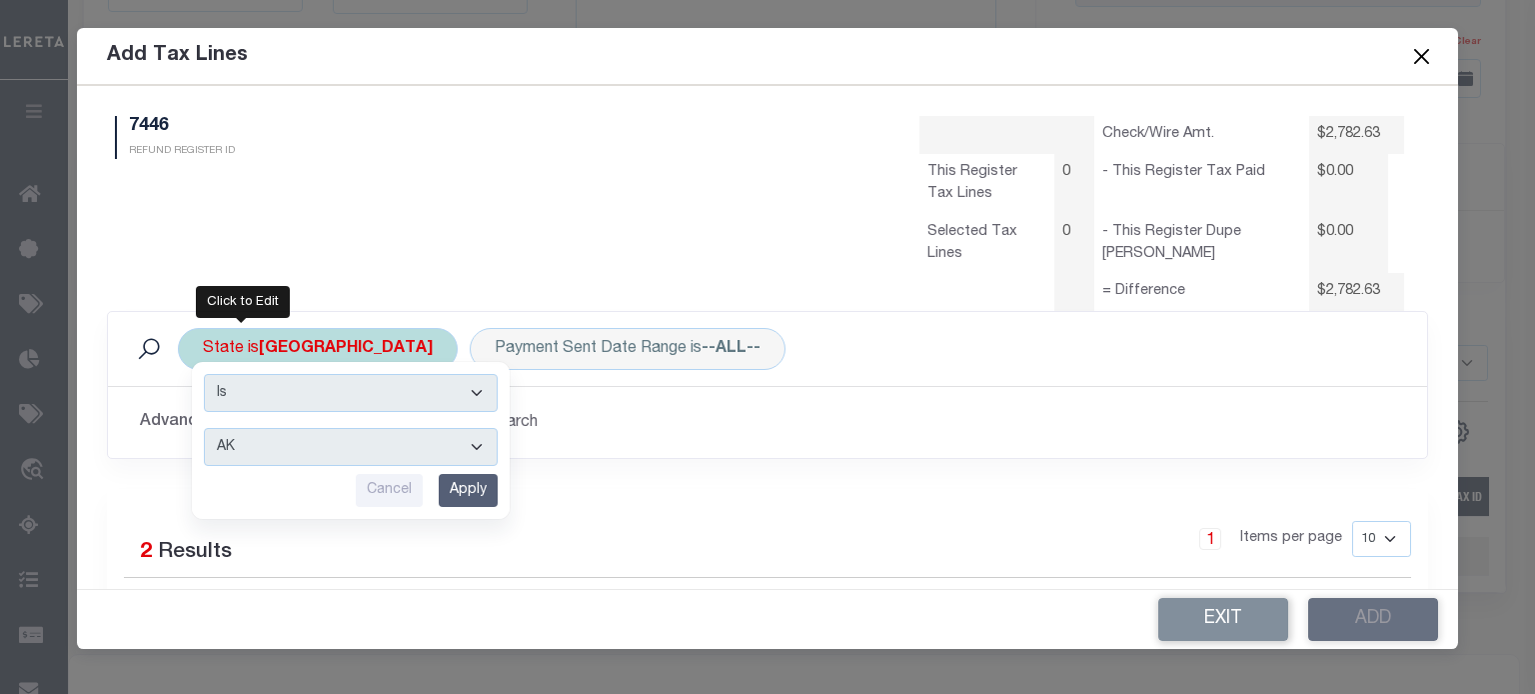
click at [259, 445] on select "AK AL AR AZ CA CO CT DC DE FL [GEOGRAPHIC_DATA] GU HI IA ID IL IN KS [GEOGRAPHI…" at bounding box center [351, 447] width 294 height 38
select select "MA"
click at [204, 428] on select "AK AL AR AZ CA CO CT DC DE FL [GEOGRAPHIC_DATA] GU HI IA ID IL IN KS [GEOGRAPHI…" at bounding box center [351, 447] width 294 height 38
click at [465, 492] on input "Apply" at bounding box center [468, 490] width 59 height 33
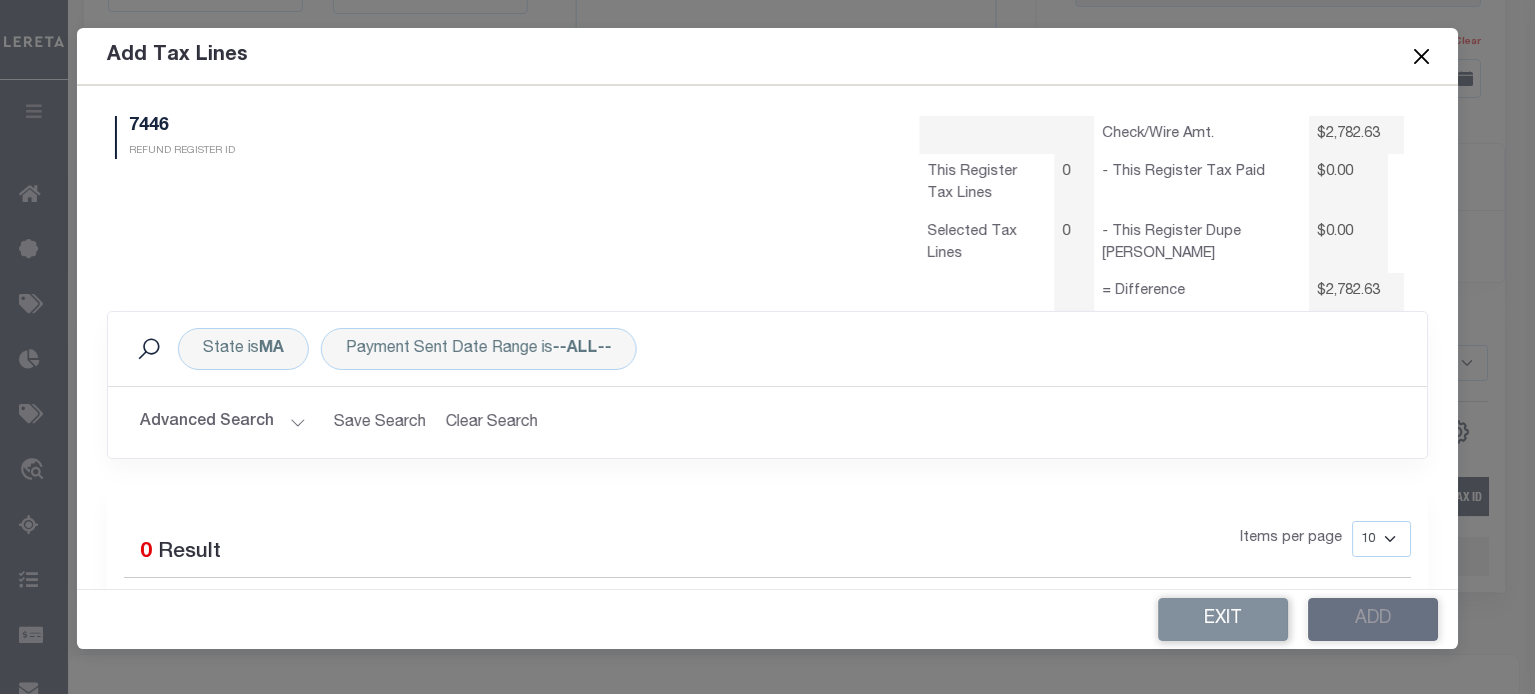
click at [277, 426] on button "Advanced Search" at bounding box center [223, 422] width 166 height 39
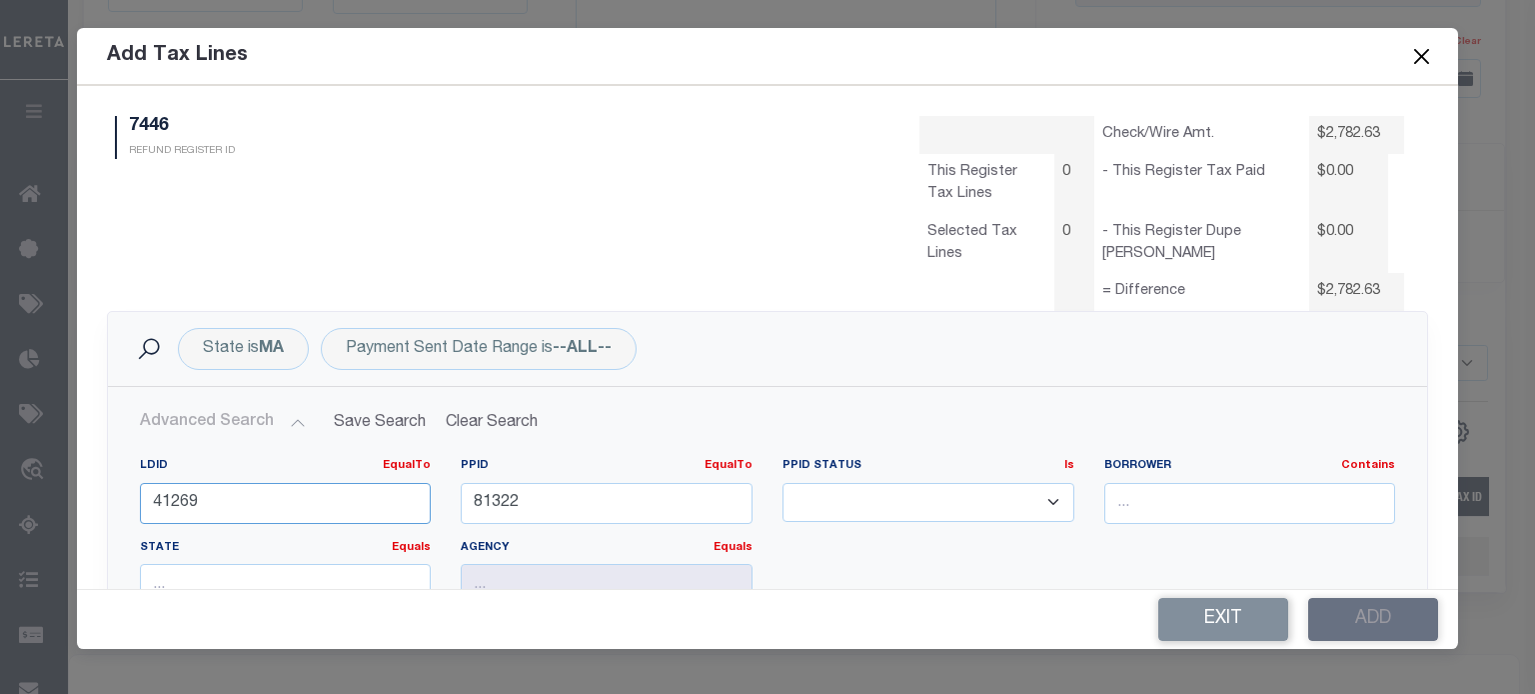
drag, startPoint x: 85, startPoint y: 491, endPoint x: -302, endPoint y: 489, distance: 386.9
click at [0, 489] on html "Home Refunds Details Profile Sign out" at bounding box center [767, 48] width 1535 height 1697
drag, startPoint x: 549, startPoint y: 503, endPoint x: -219, endPoint y: 646, distance: 780.9
click at [0, 646] on html "Home Refunds Details Profile Sign out" at bounding box center [767, 48] width 1535 height 1697
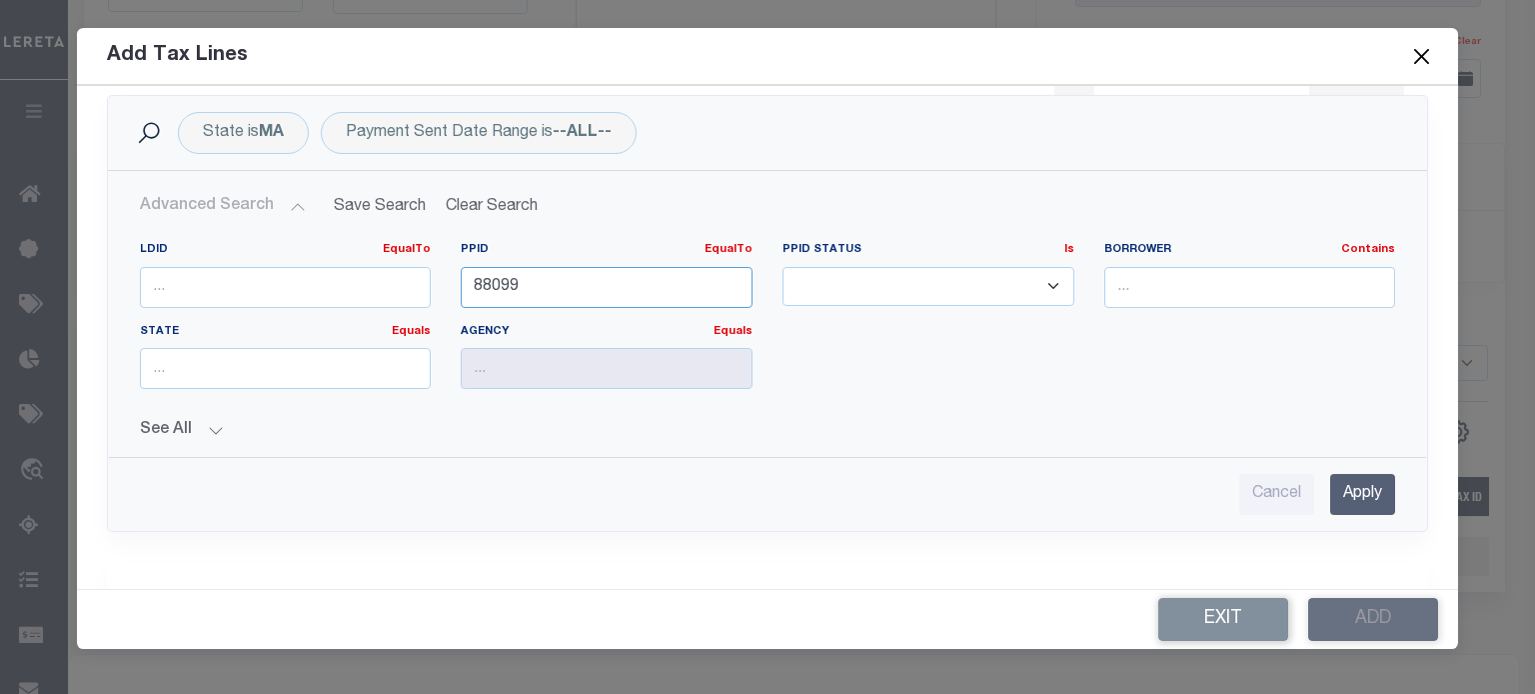
scroll to position [260, 0]
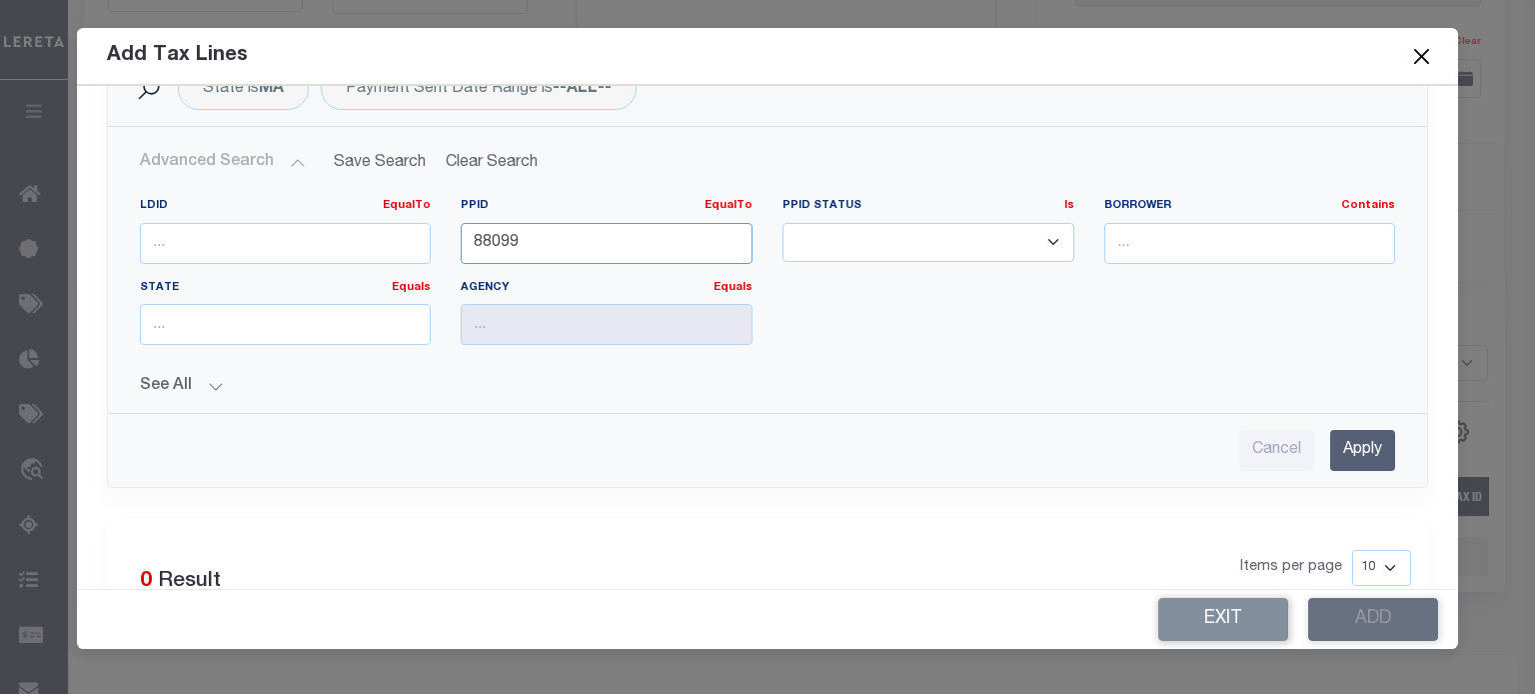
type input "88099"
click at [1344, 455] on input "Apply" at bounding box center [1363, 450] width 65 height 41
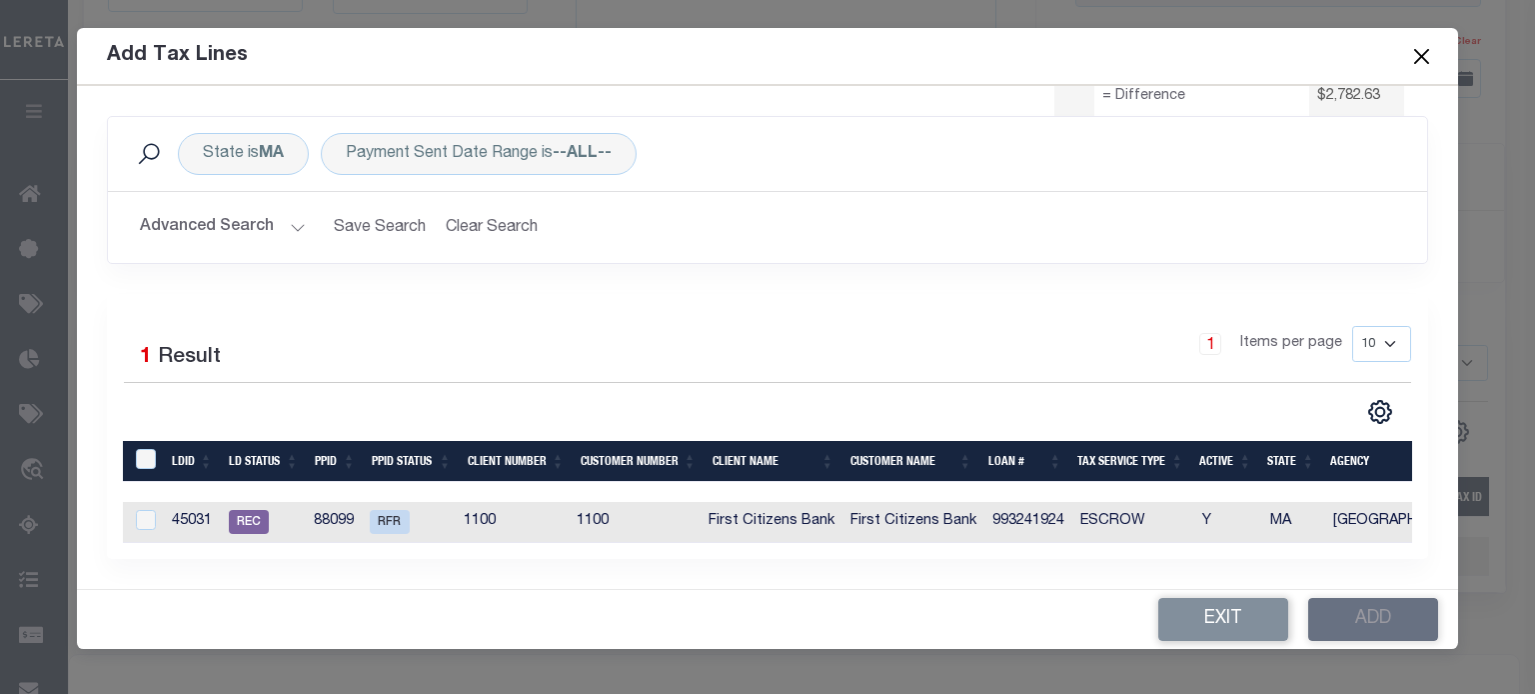
scroll to position [208, 0]
drag, startPoint x: 141, startPoint y: 509, endPoint x: 151, endPoint y: 506, distance: 10.4
click at [144, 510] on input "checkbox" at bounding box center [146, 520] width 20 height 20
checkbox input "true"
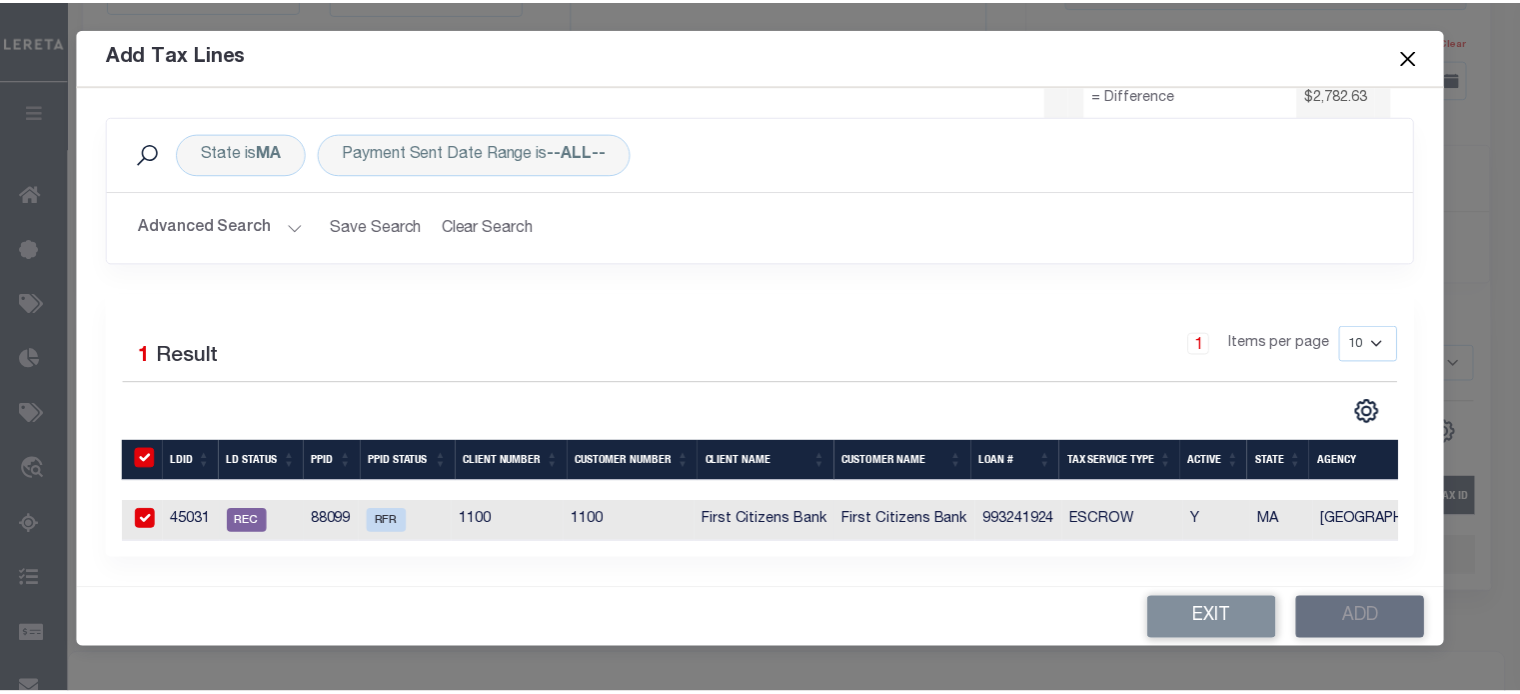
scroll to position [204, 0]
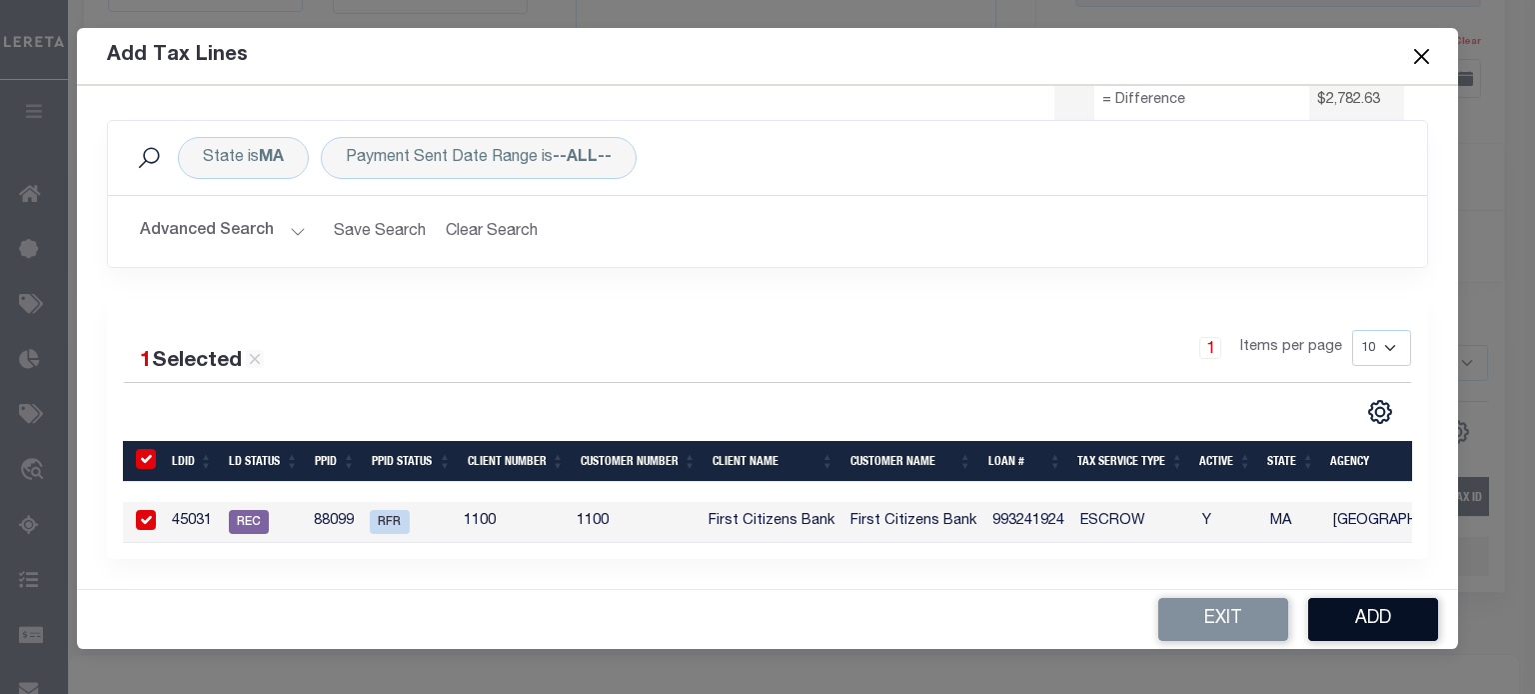
click at [1384, 621] on button "Add" at bounding box center [1374, 619] width 130 height 43
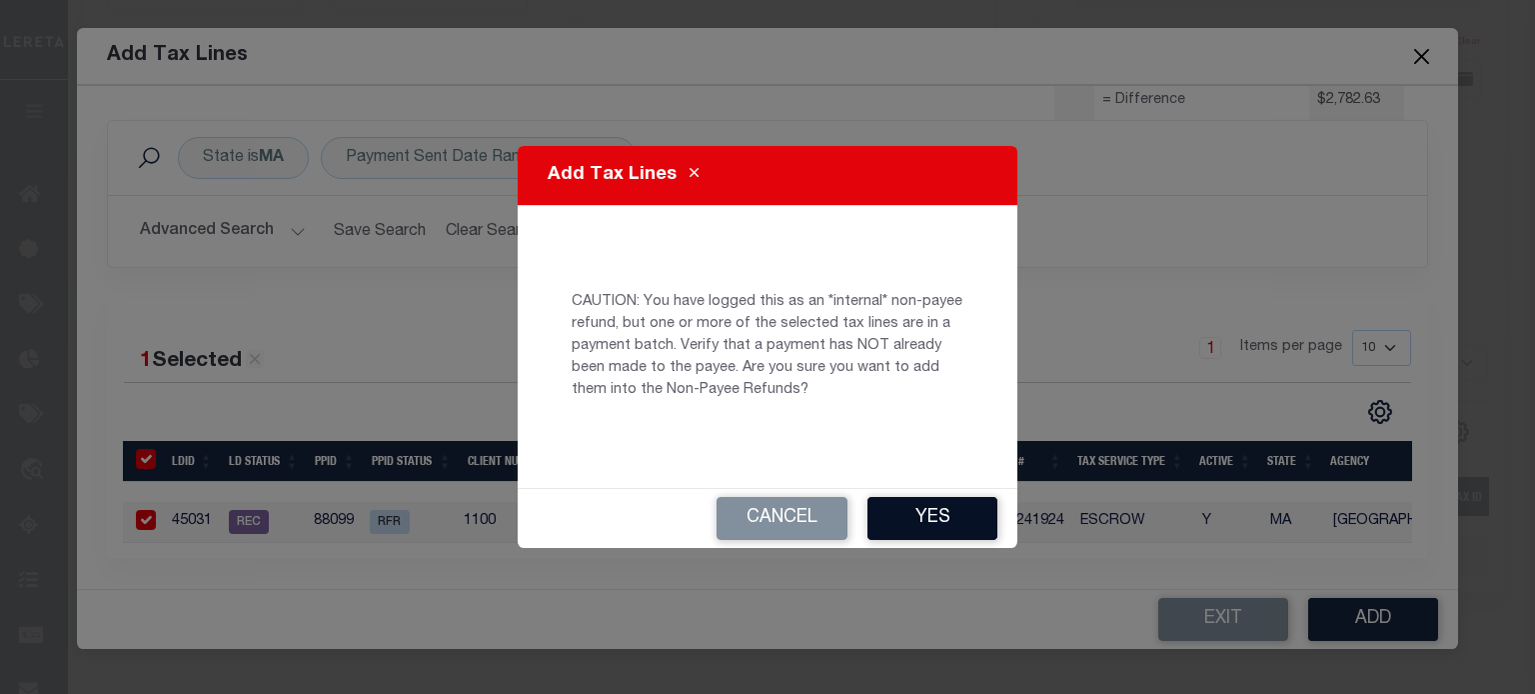
click at [944, 520] on button "Yes" at bounding box center [933, 518] width 130 height 43
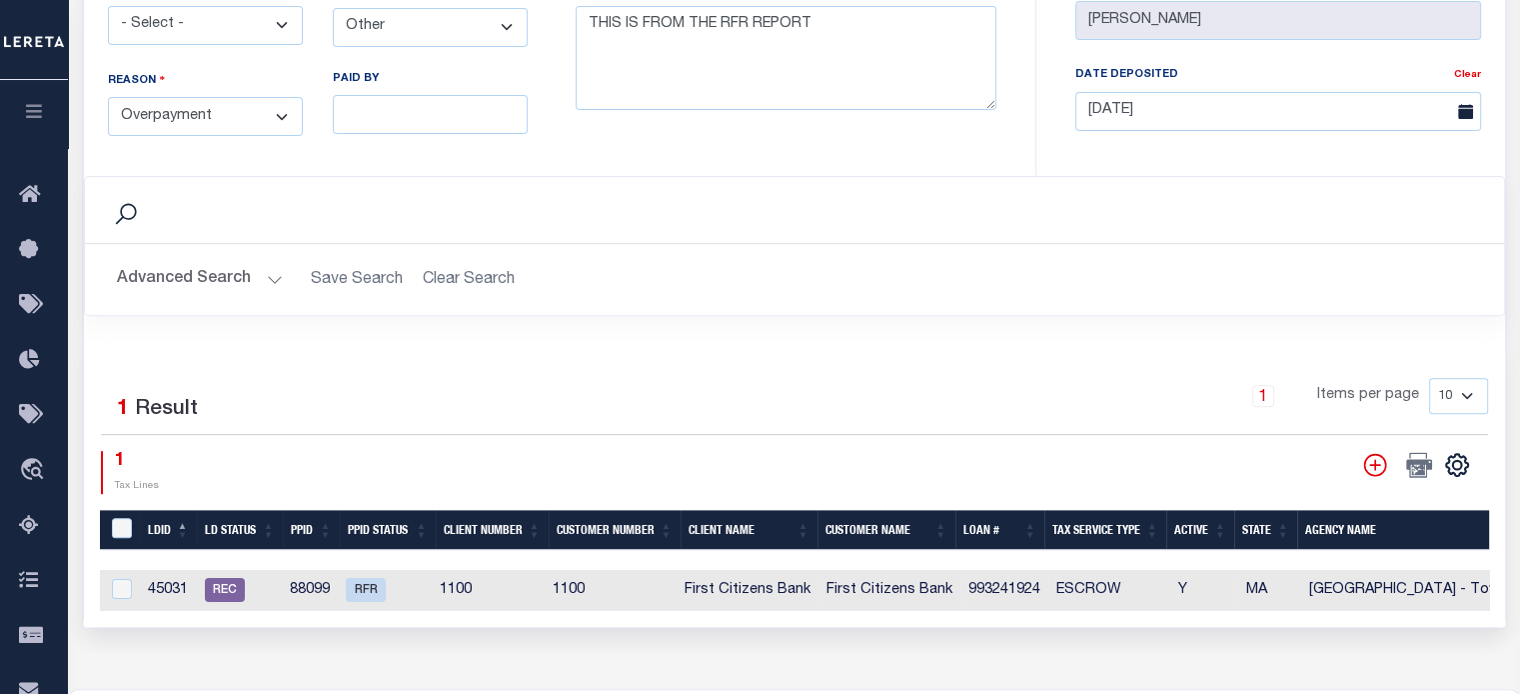
scroll to position [1000, 0]
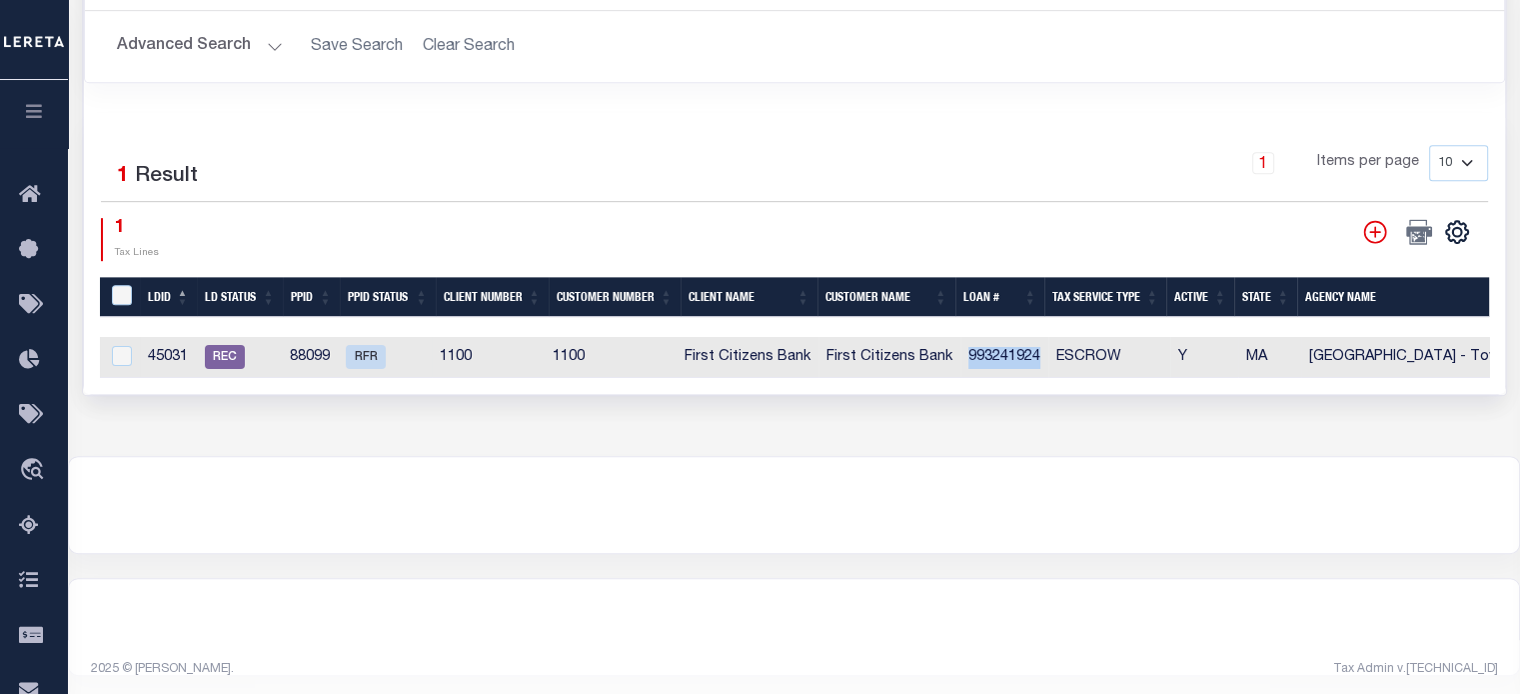
drag, startPoint x: 964, startPoint y: 347, endPoint x: 1036, endPoint y: 357, distance: 72.7
click at [1036, 357] on td "993241924" at bounding box center [1005, 357] width 88 height 41
checkbox input "true"
copy td "993241924"
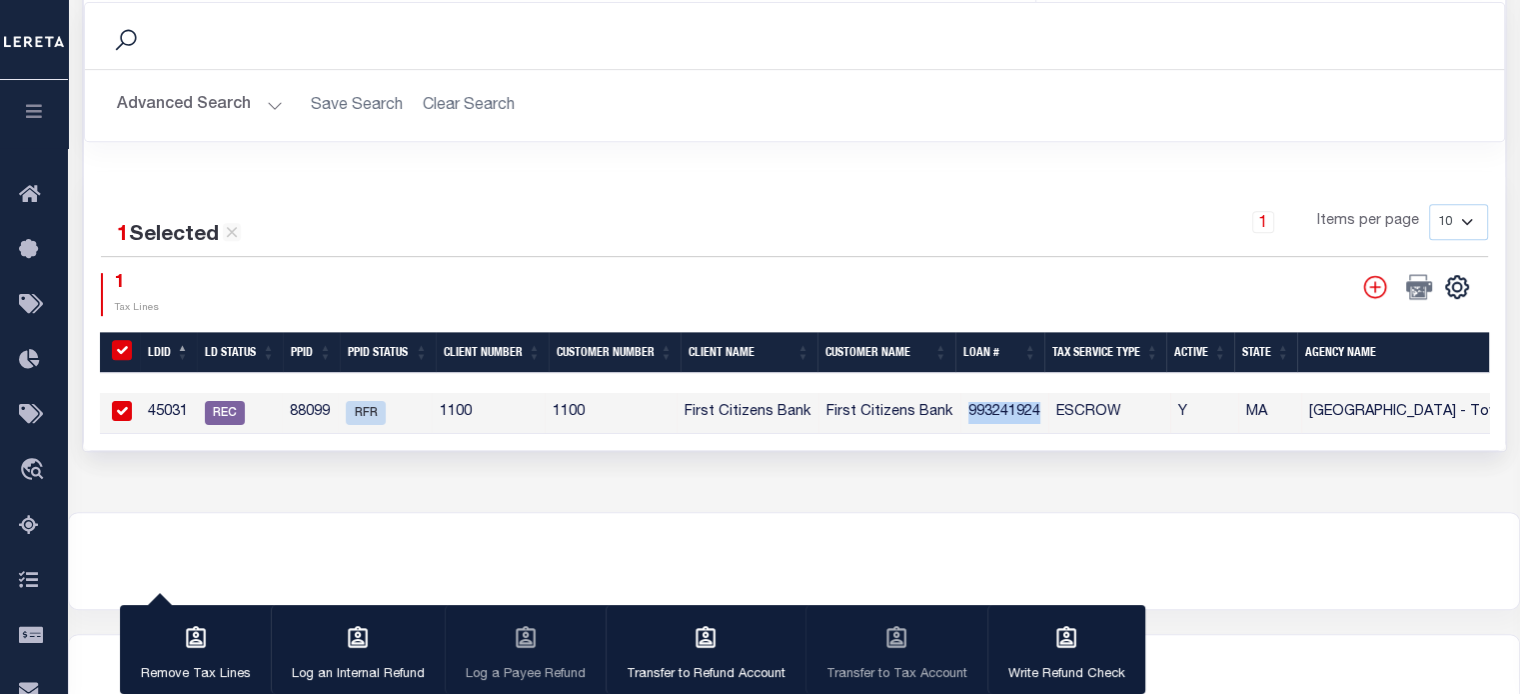
scroll to position [1006, 0]
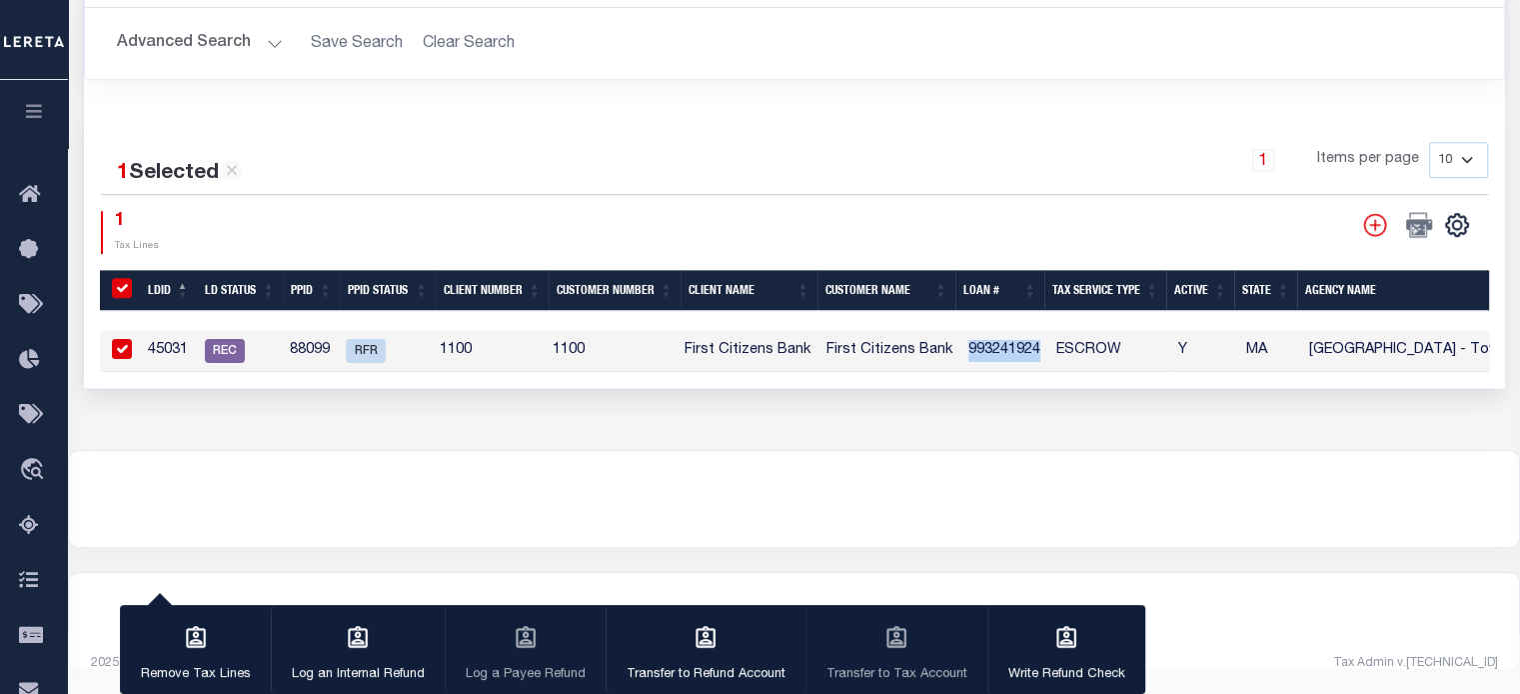
click at [125, 339] on input "checkbox" at bounding box center [122, 349] width 20 height 20
checkbox input "false"
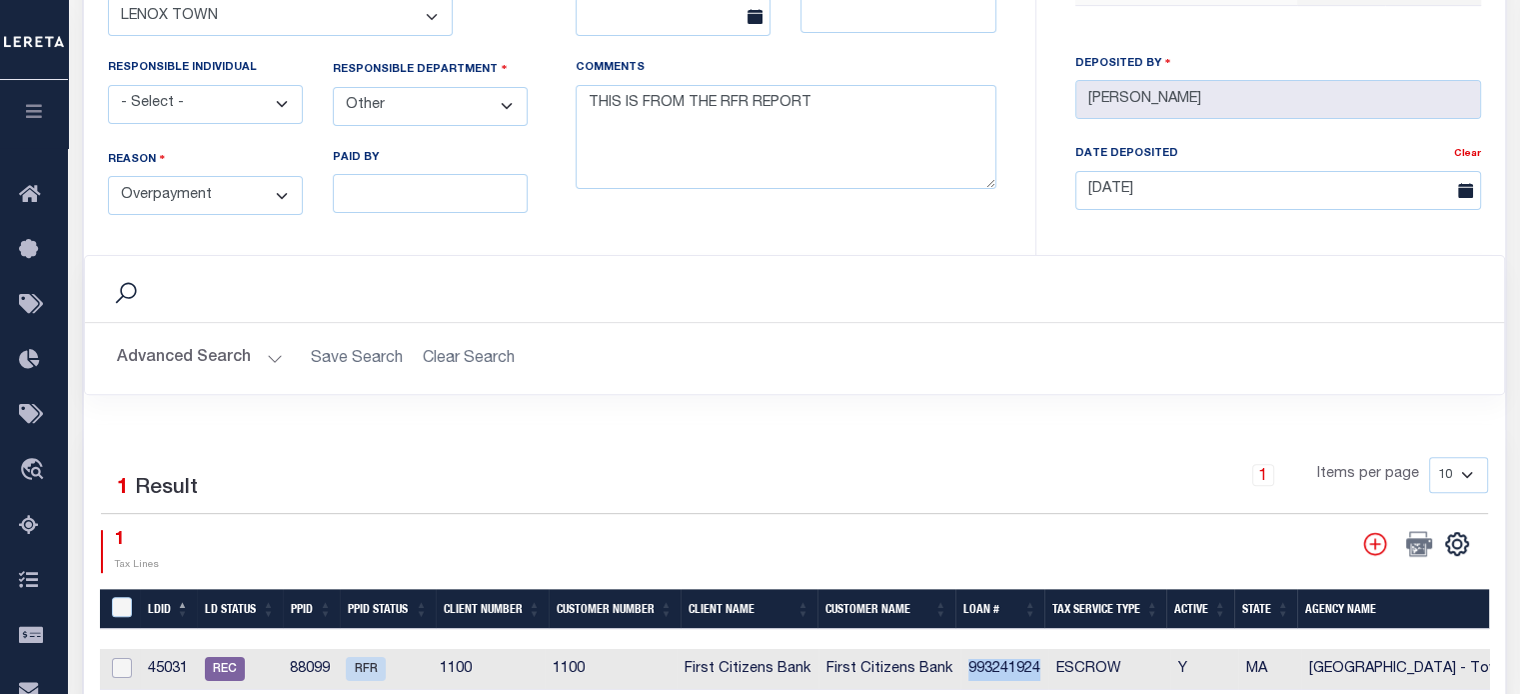
scroll to position [306, 0]
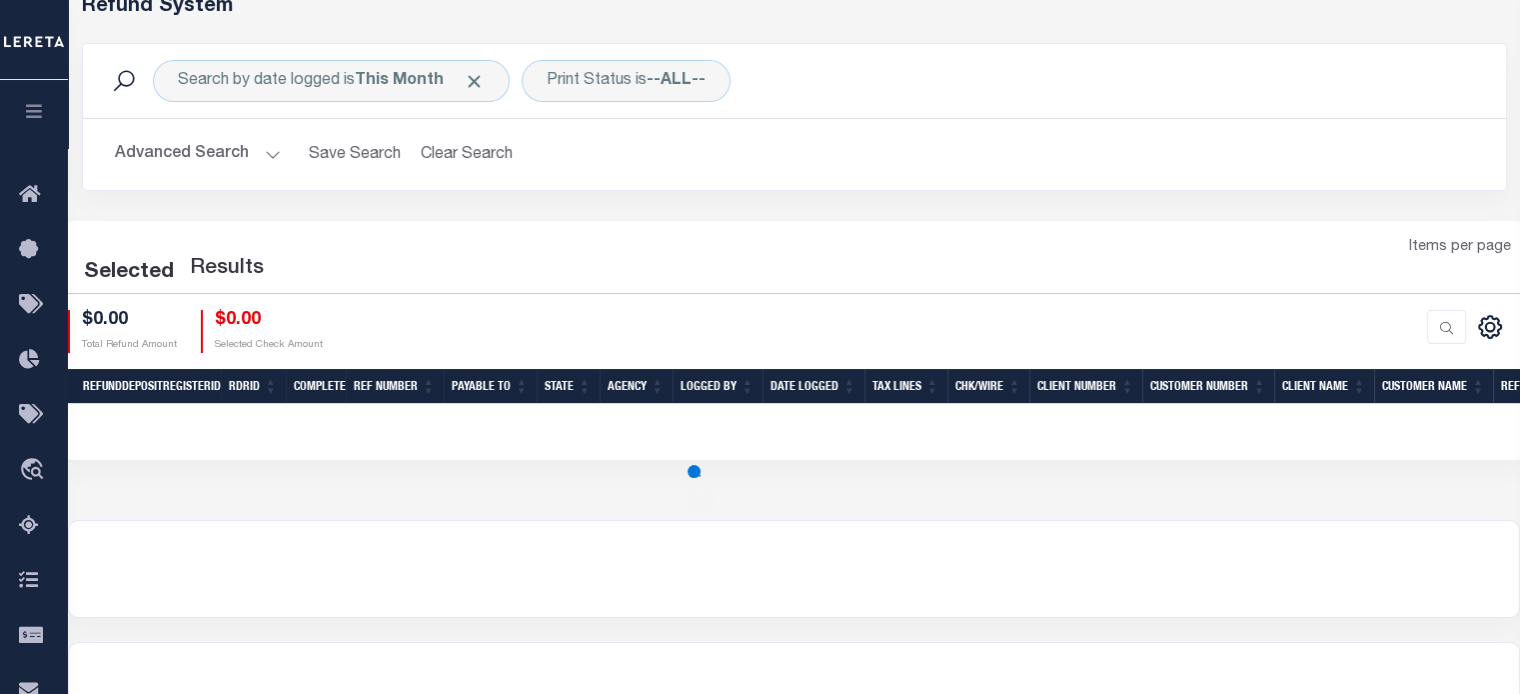
scroll to position [100, 0]
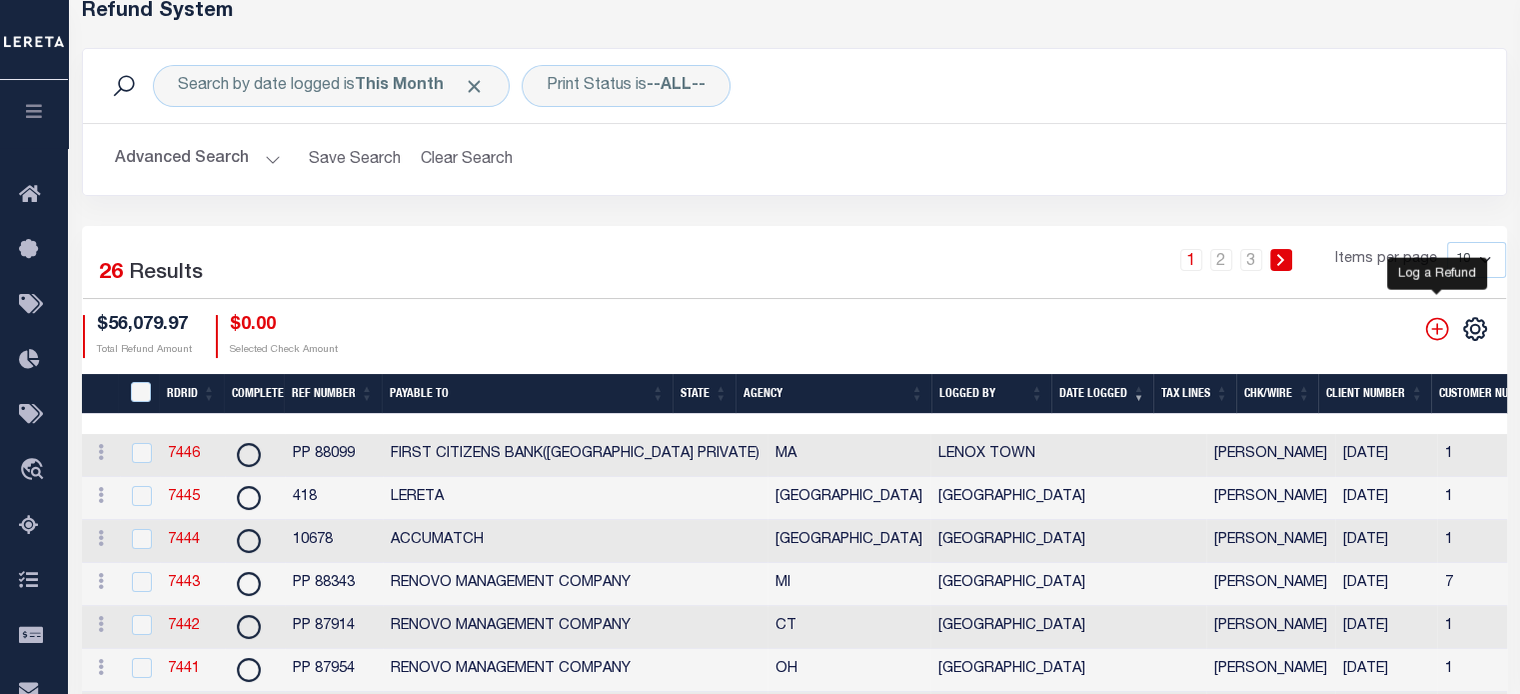
click at [1442, 333] on icon "" at bounding box center [1438, 329] width 26 height 26
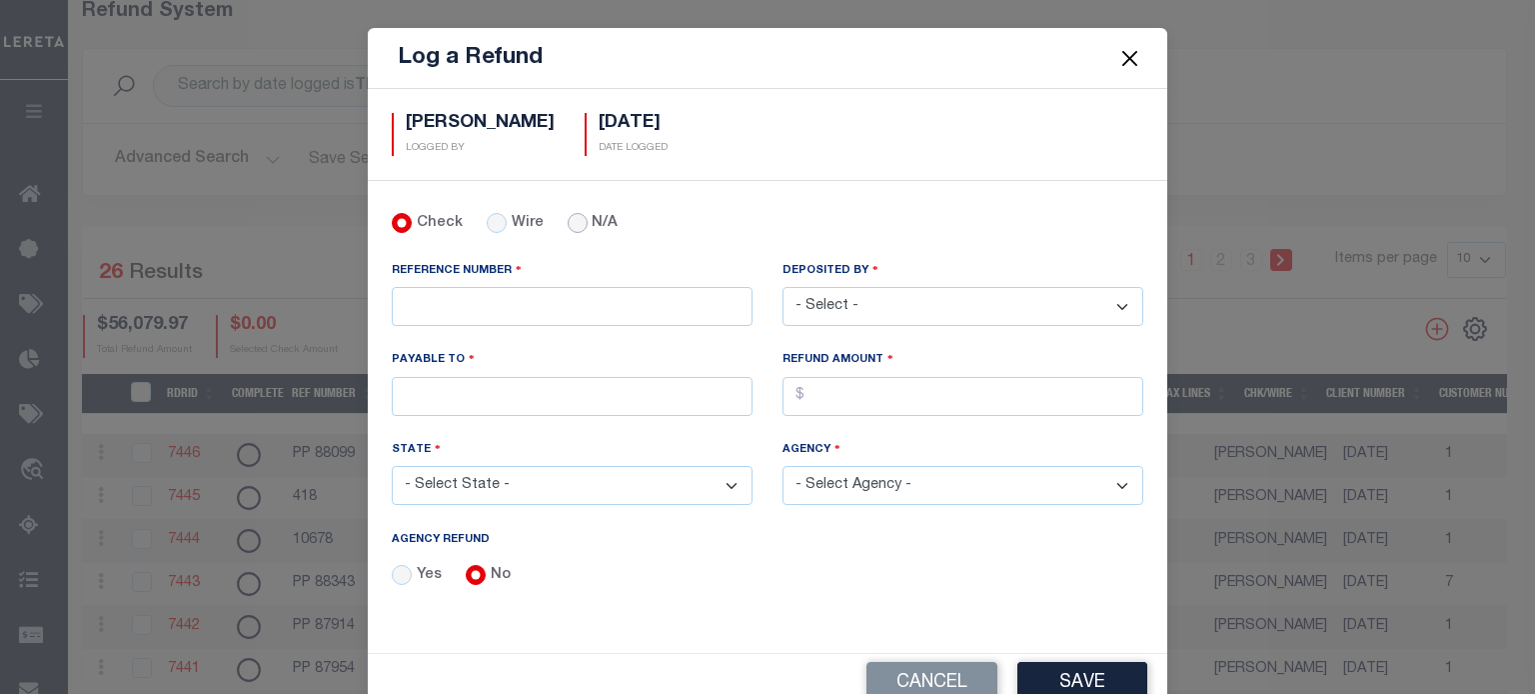
click at [568, 225] on input "N/A" at bounding box center [578, 223] width 20 height 20
radio input "true"
drag, startPoint x: 483, startPoint y: 311, endPoint x: 474, endPoint y: 317, distance: 10.8
click at [482, 312] on input "REFERENCE NUMBER" at bounding box center [572, 306] width 361 height 39
type input "PP 88524"
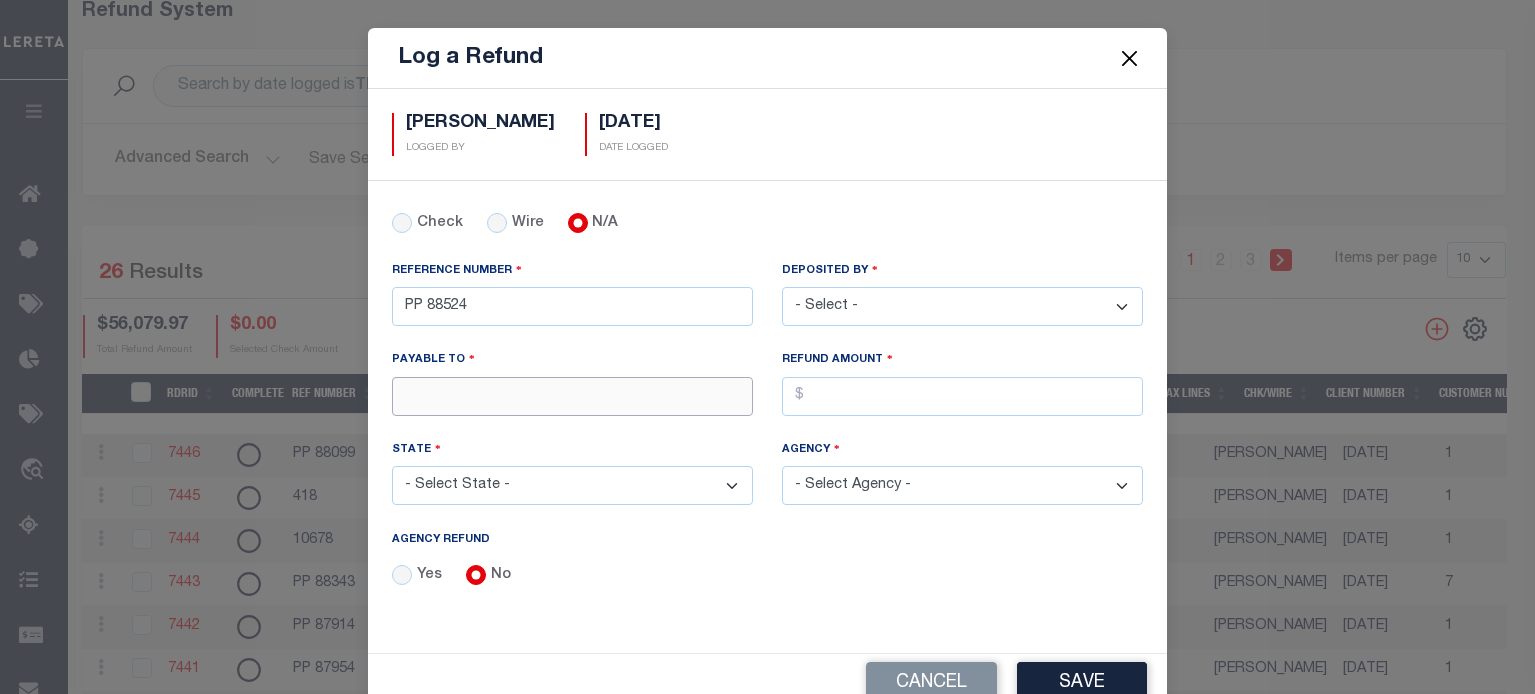
click at [491, 387] on input "PAYABLE TO" at bounding box center [572, 396] width 361 height 39
type input "RENOVO MANAGEMENT COMPANY"
click at [522, 481] on select "- Select State - [US_STATE] AL AR AZ CA CO [GEOGRAPHIC_DATA] [GEOGRAPHIC_DATA] …" at bounding box center [572, 485] width 361 height 39
select select "NY"
click at [392, 466] on select "- Select State - [US_STATE] AL AR AZ CA CO [GEOGRAPHIC_DATA] [GEOGRAPHIC_DATA] …" at bounding box center [572, 485] width 361 height 39
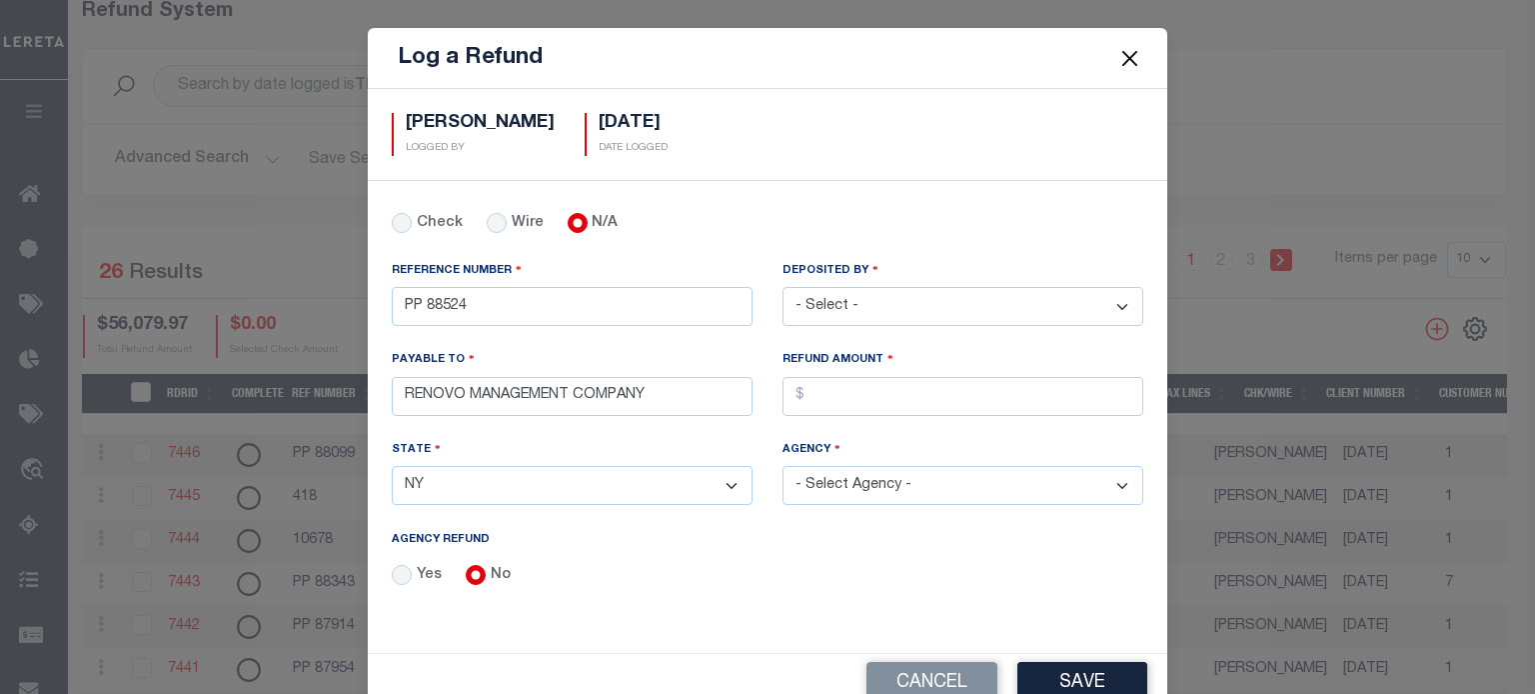
click at [993, 306] on select "- Select - [PERSON_NAME] [PERSON_NAME] [PERSON_NAME] [PERSON_NAME] [PERSON_NAME…" at bounding box center [963, 306] width 361 height 39
select select "[PERSON_NAME]"
click at [783, 287] on select "- Select - [PERSON_NAME] [PERSON_NAME] [PERSON_NAME] [PERSON_NAME] [PERSON_NAME…" at bounding box center [963, 306] width 361 height 39
click at [881, 385] on input "AGENCY REFUND" at bounding box center [963, 396] width 361 height 39
type input "$14.05"
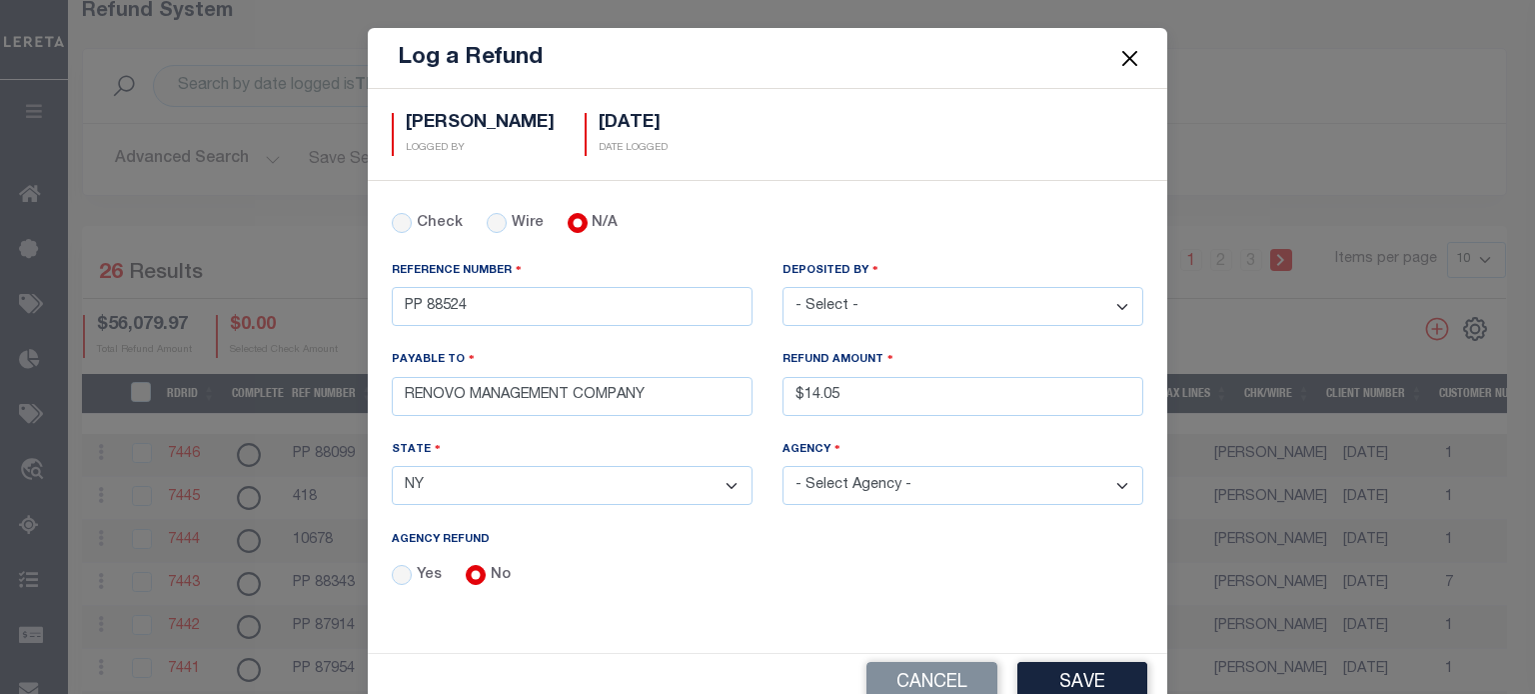
click at [918, 477] on select "- Select Agency - [PERSON_NAME][GEOGRAPHIC_DATA] [PERSON_NAME][GEOGRAPHIC_DATA]…" at bounding box center [963, 485] width 361 height 39
select select "3608103000"
click at [783, 466] on select "- Select Agency - [PERSON_NAME][GEOGRAPHIC_DATA] [PERSON_NAME][GEOGRAPHIC_DATA]…" at bounding box center [963, 485] width 361 height 39
drag, startPoint x: 1083, startPoint y: 675, endPoint x: 1069, endPoint y: 680, distance: 14.9
click at [1080, 673] on button "Save" at bounding box center [1083, 683] width 130 height 43
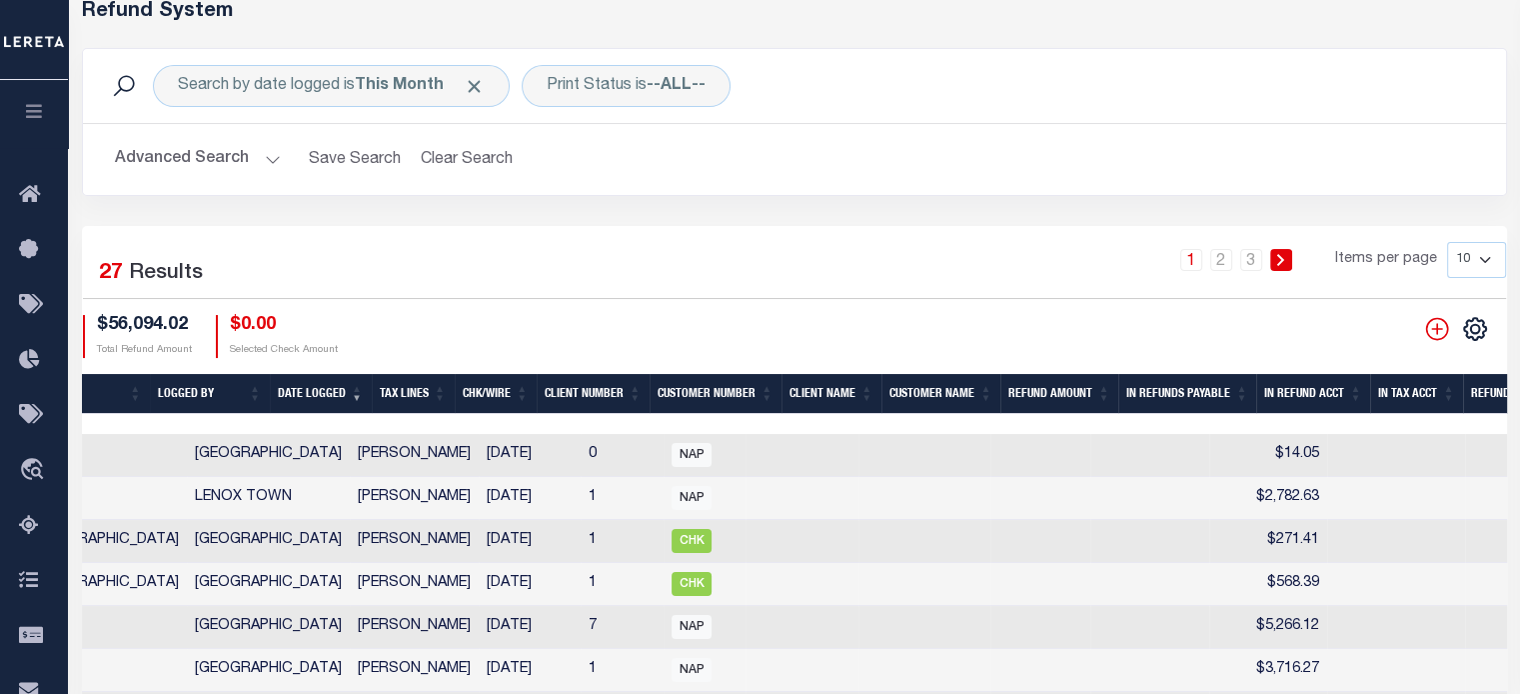
scroll to position [0, 744]
drag, startPoint x: 1272, startPoint y: 417, endPoint x: 1466, endPoint y: 435, distance: 194.8
click at [1466, 435] on div "RDRID Complete Ref Number Payable To State Agency Logged By Date Logged Tax Lin…" at bounding box center [795, 619] width 1426 height 491
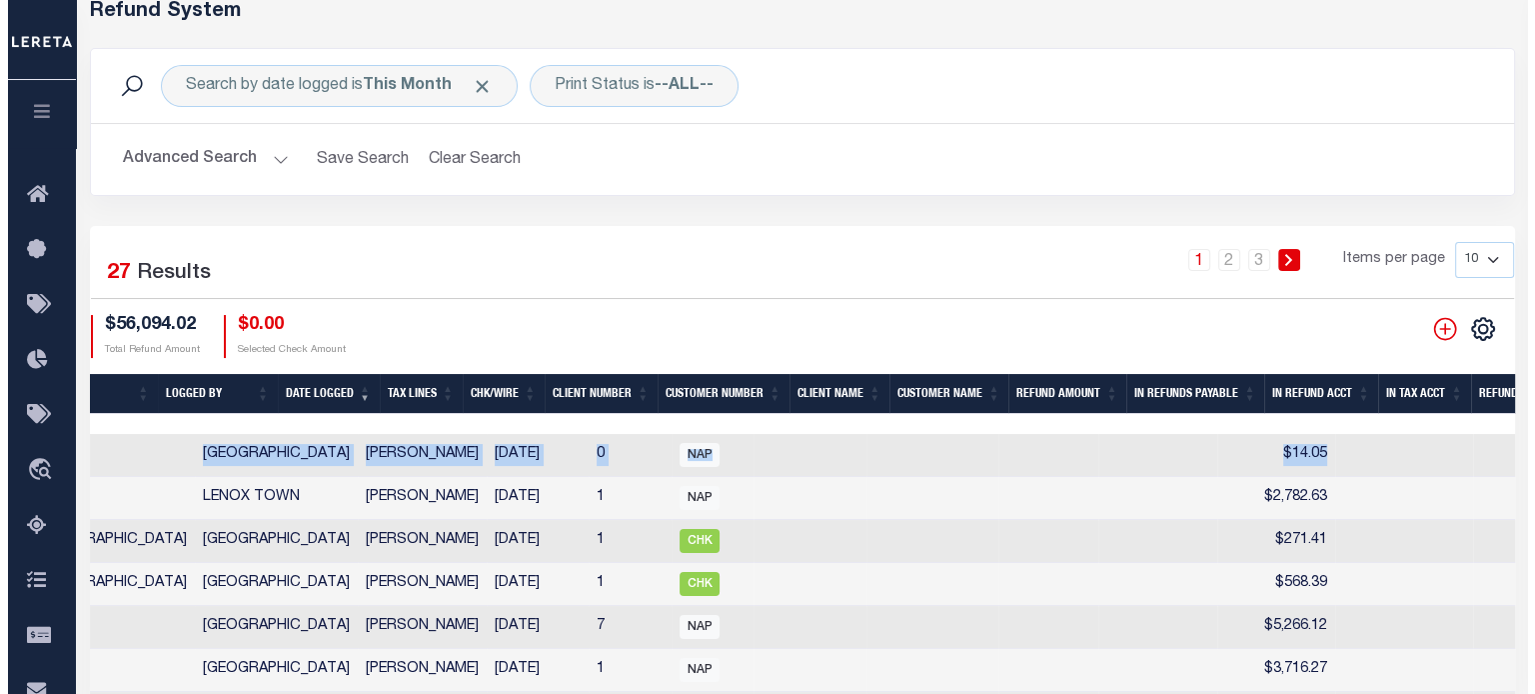
scroll to position [0, 934]
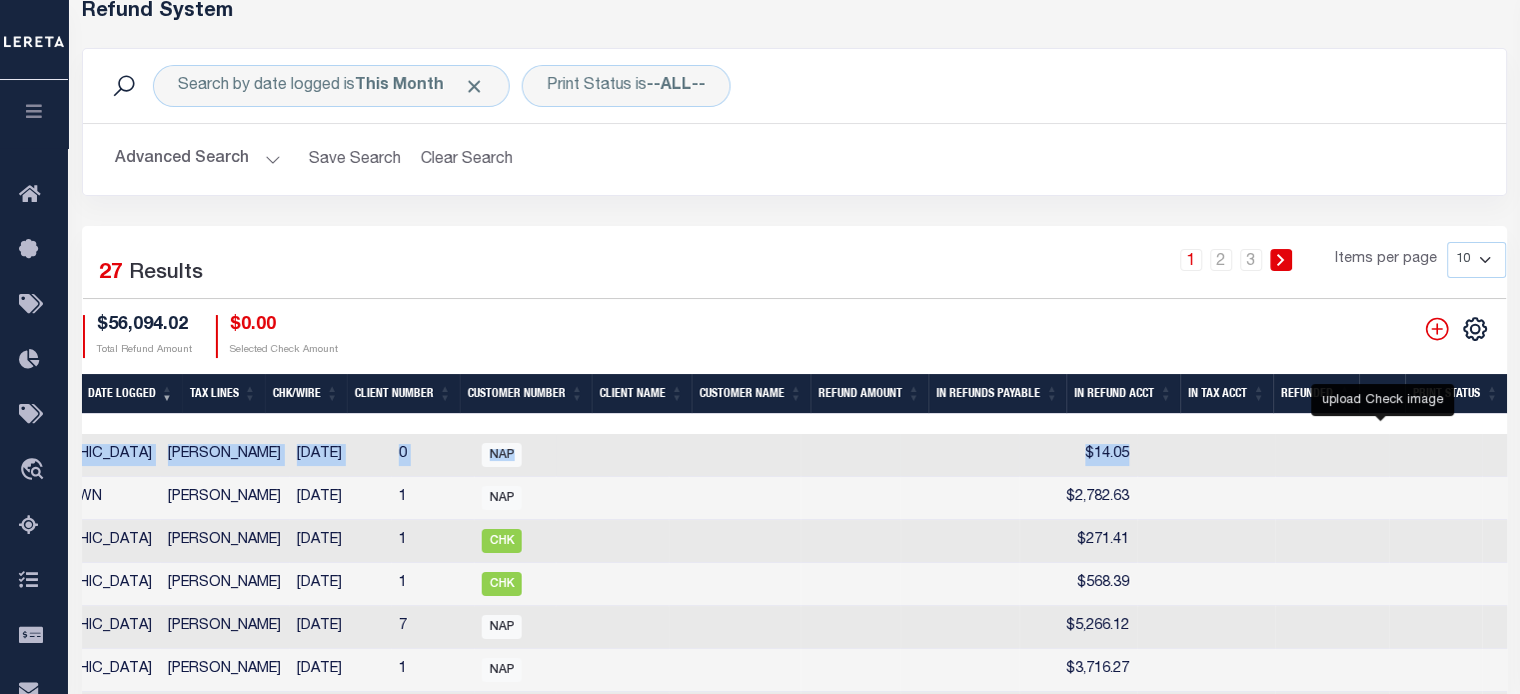
checkbox input "true"
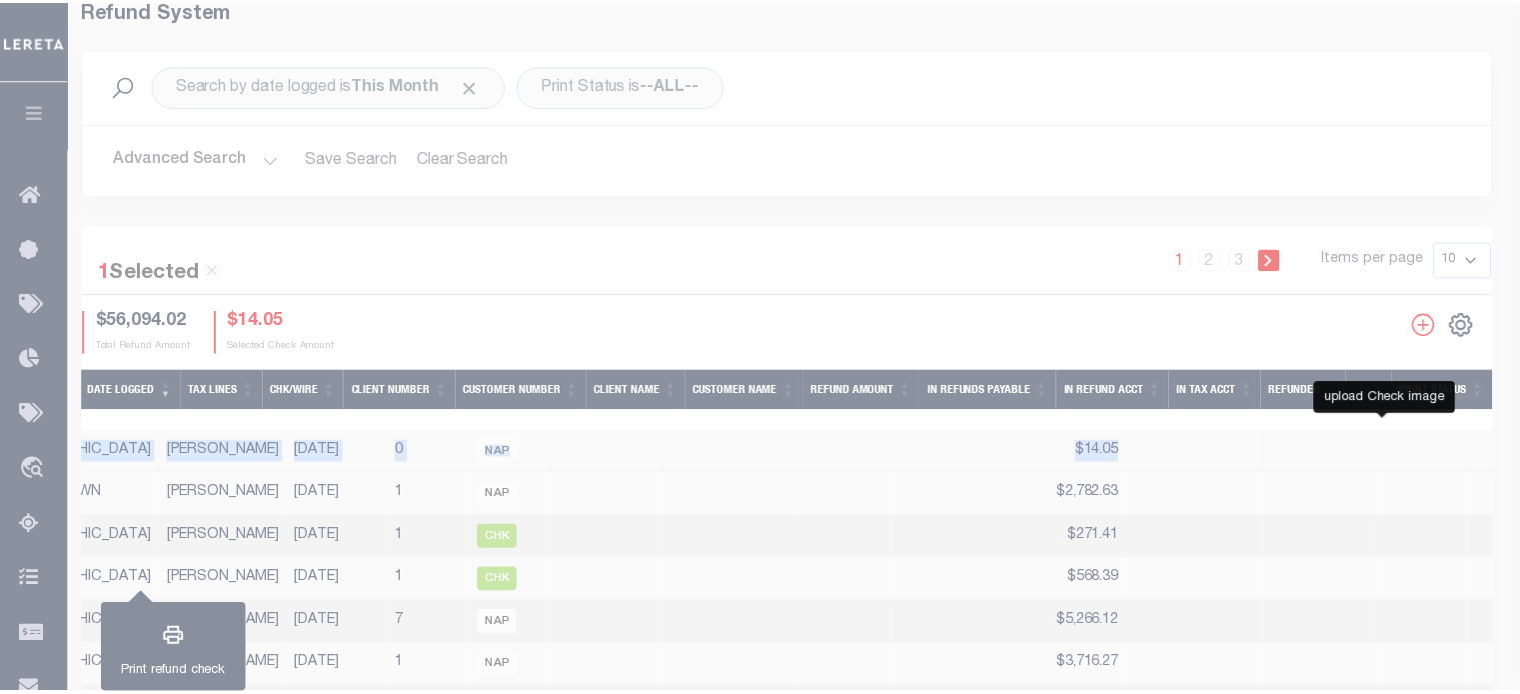
scroll to position [0, 919]
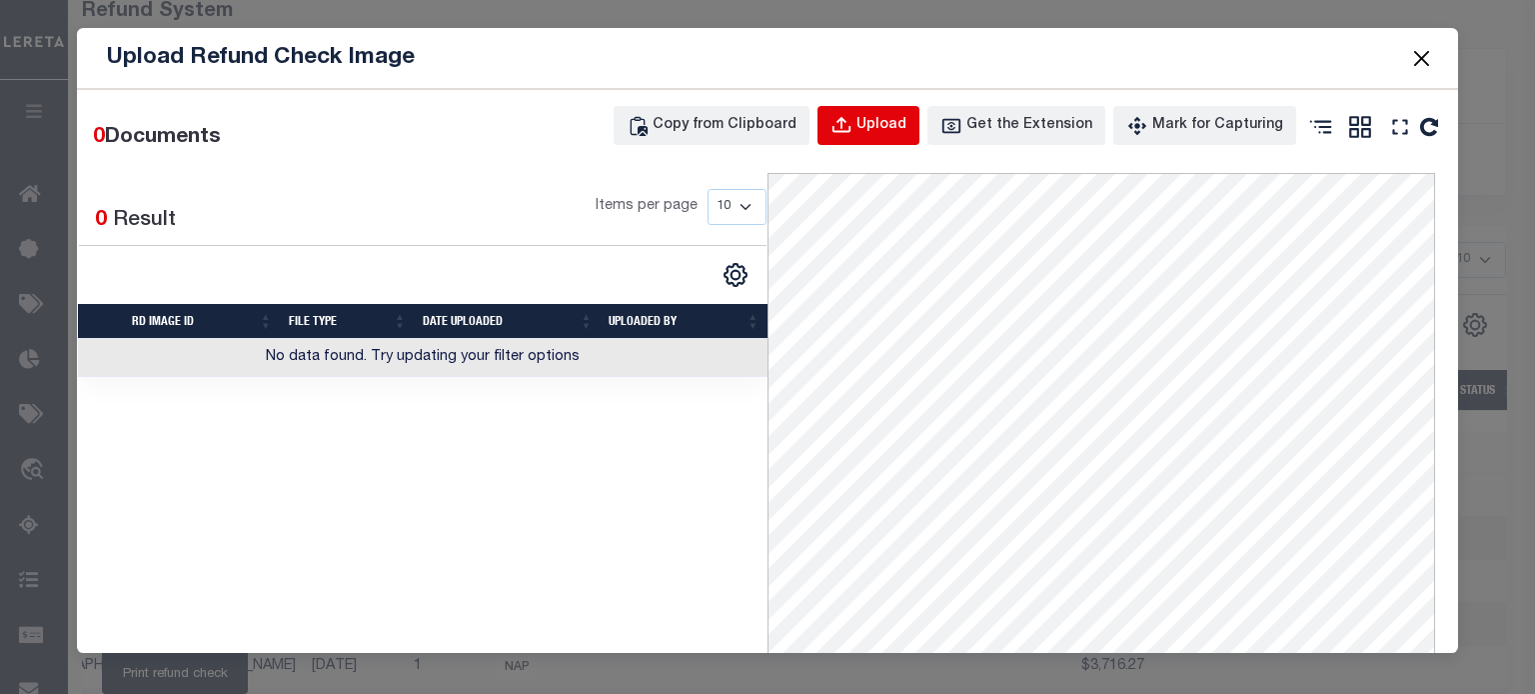
click at [864, 120] on button "Upload" at bounding box center [869, 125] width 102 height 39
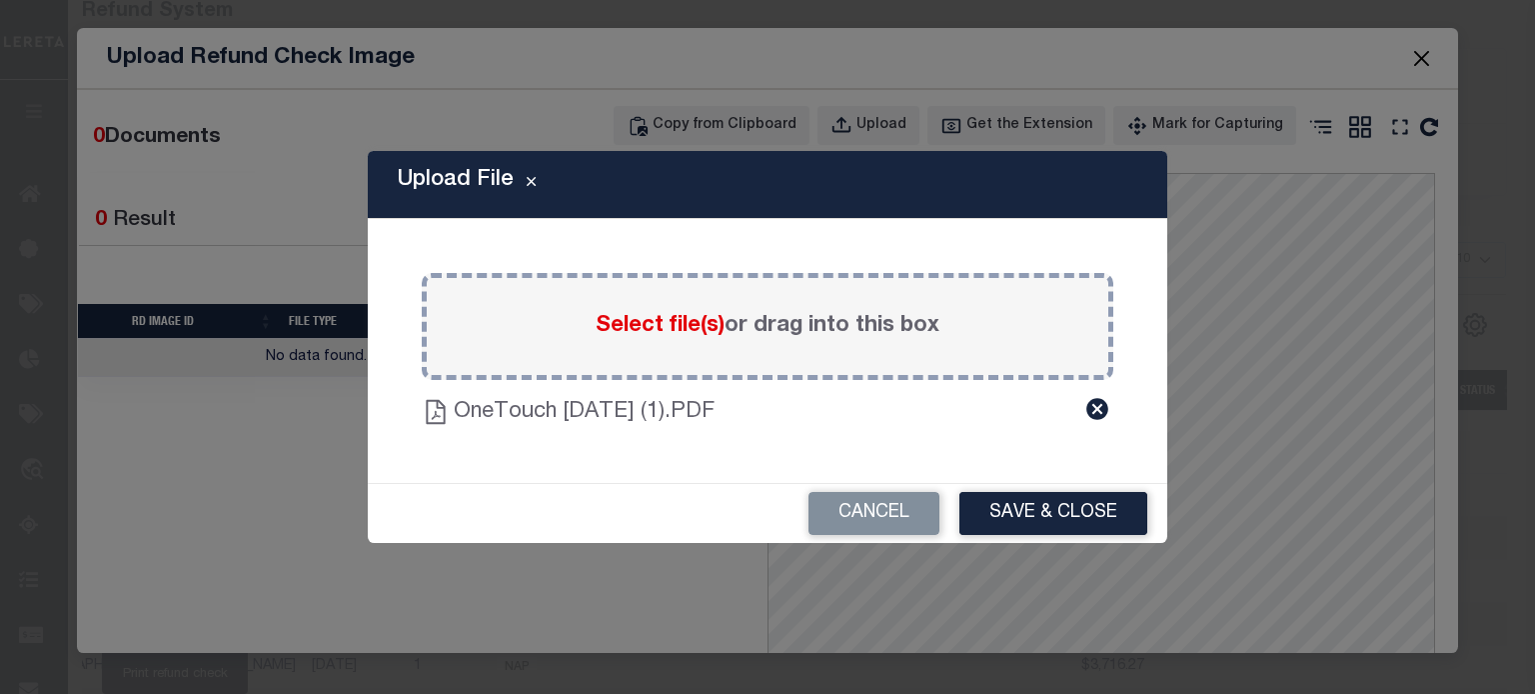
drag, startPoint x: 1047, startPoint y: 521, endPoint x: 950, endPoint y: 483, distance: 104.1
click at [1044, 509] on button "Save & Close" at bounding box center [1054, 513] width 188 height 43
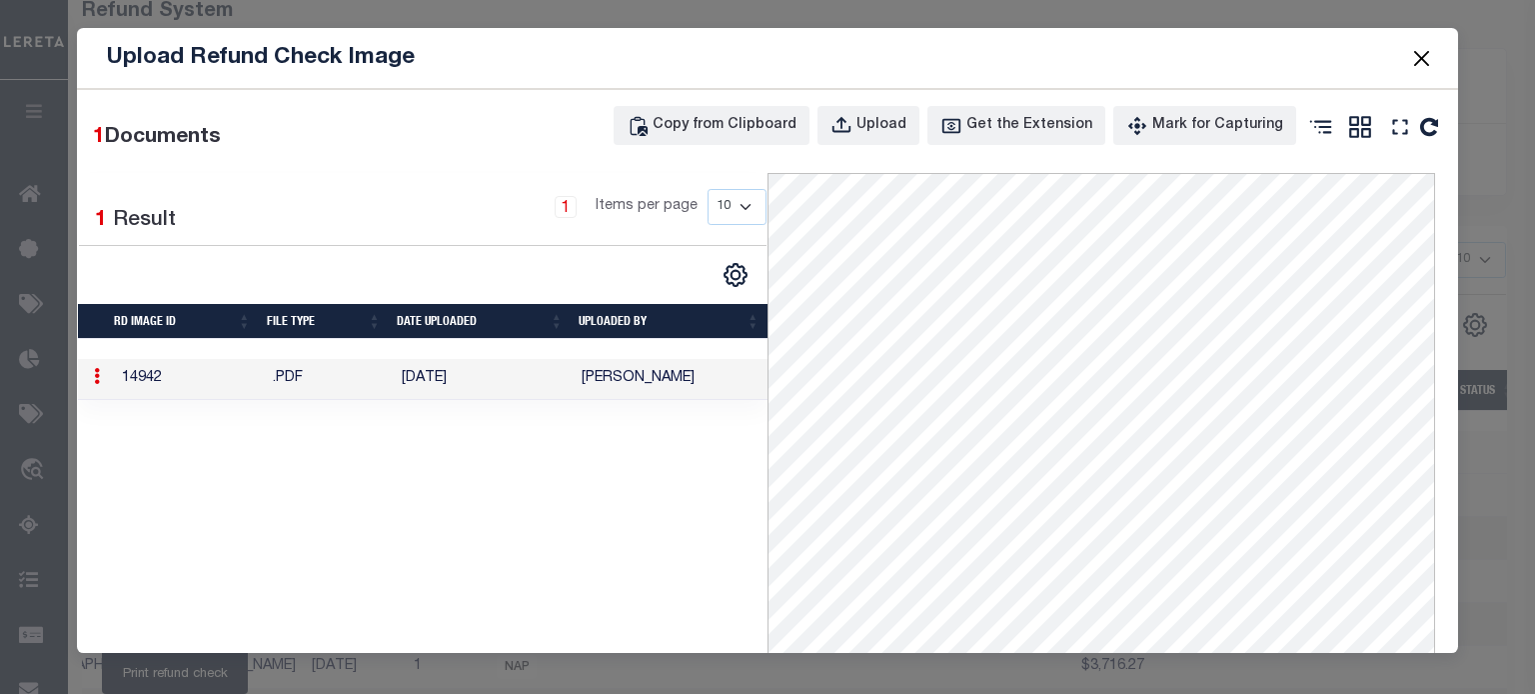
click at [1413, 57] on button "Close" at bounding box center [1422, 58] width 26 height 26
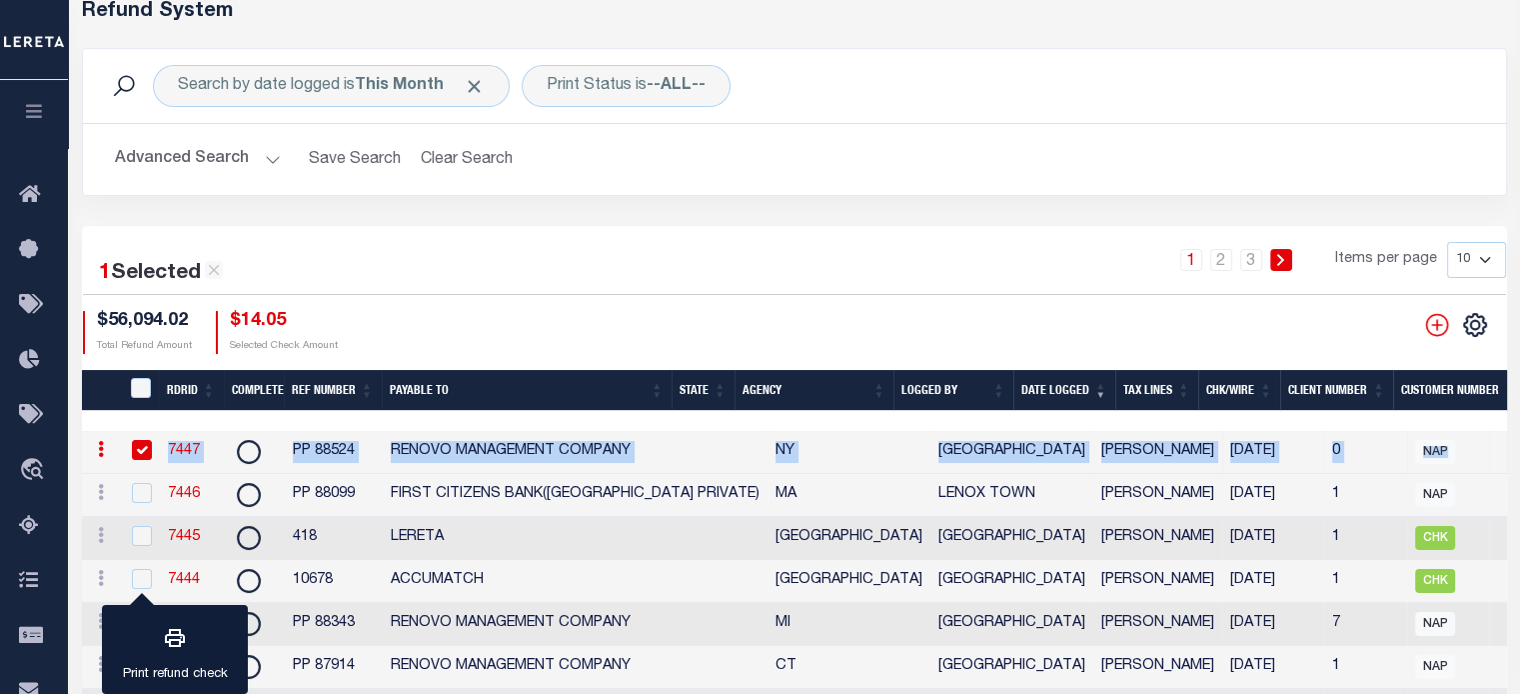
scroll to position [0, 0]
click at [195, 444] on link "7447" at bounding box center [184, 451] width 32 height 14
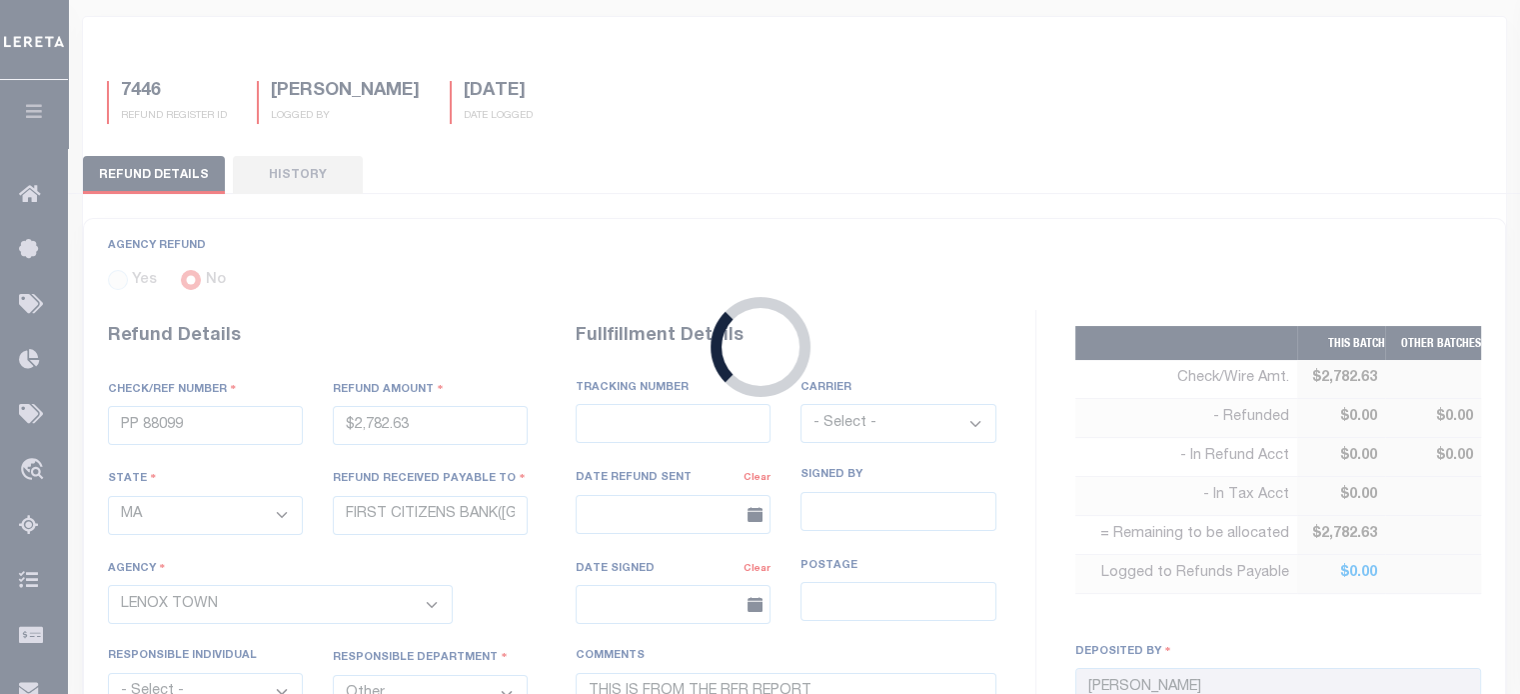
type input "PP 88524"
type input "$14.05"
select select "NY"
type input "RENOVO MANAGEMENT COMPANY"
select select
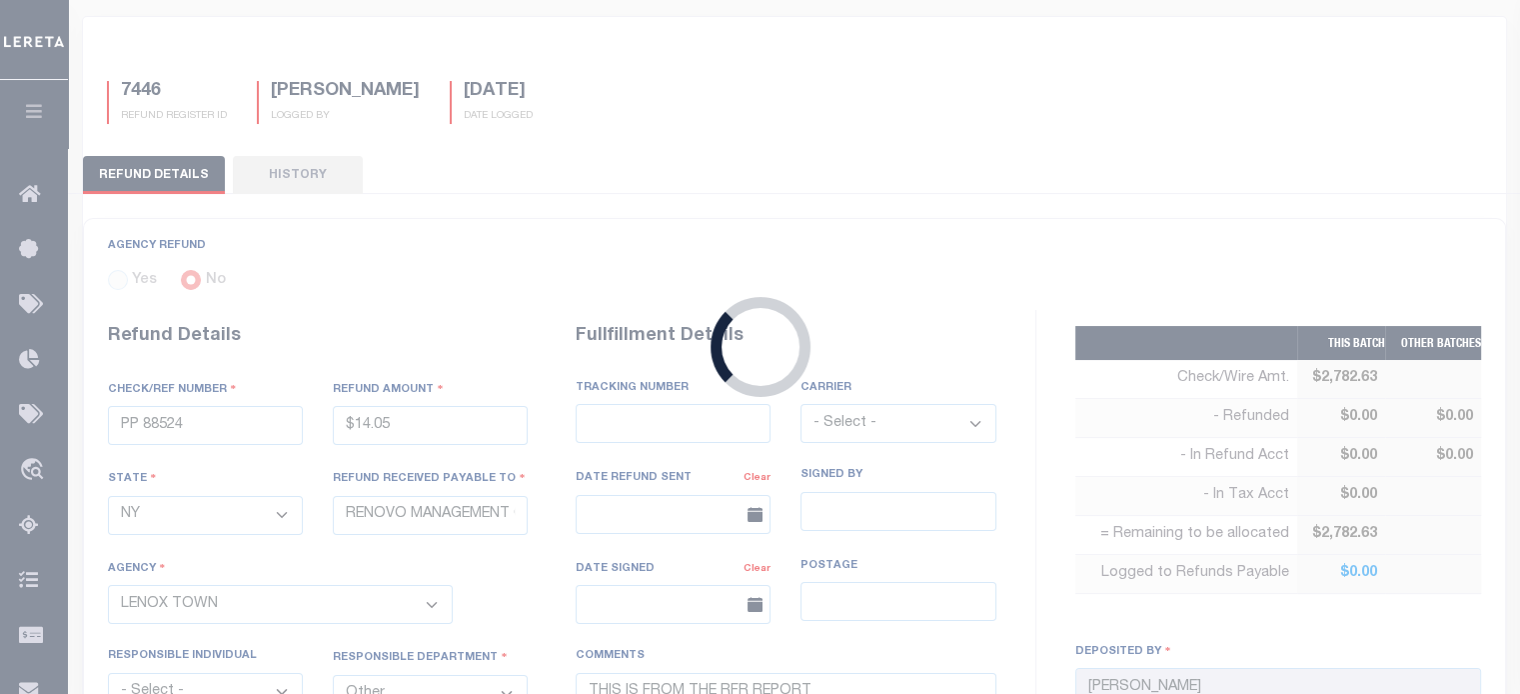
select select
select select "3608103000"
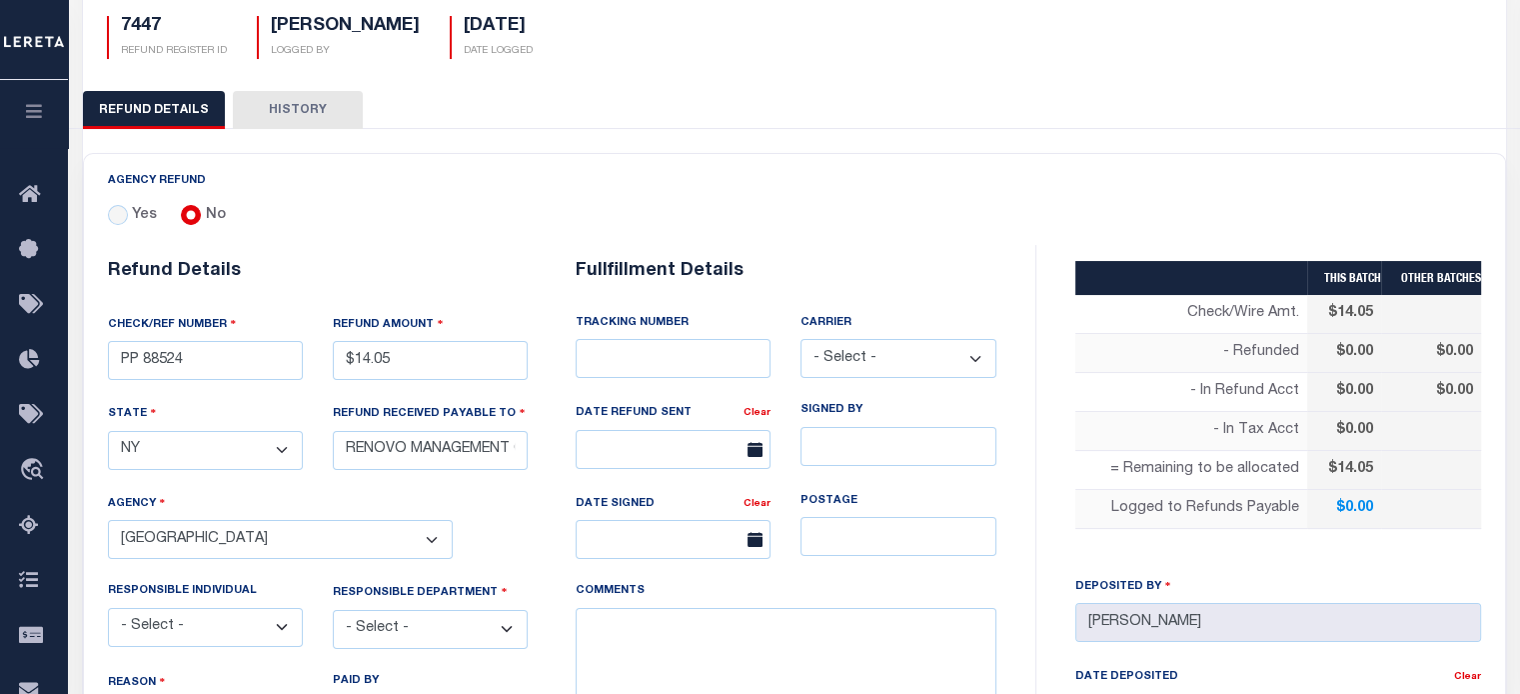
scroll to position [400, 0]
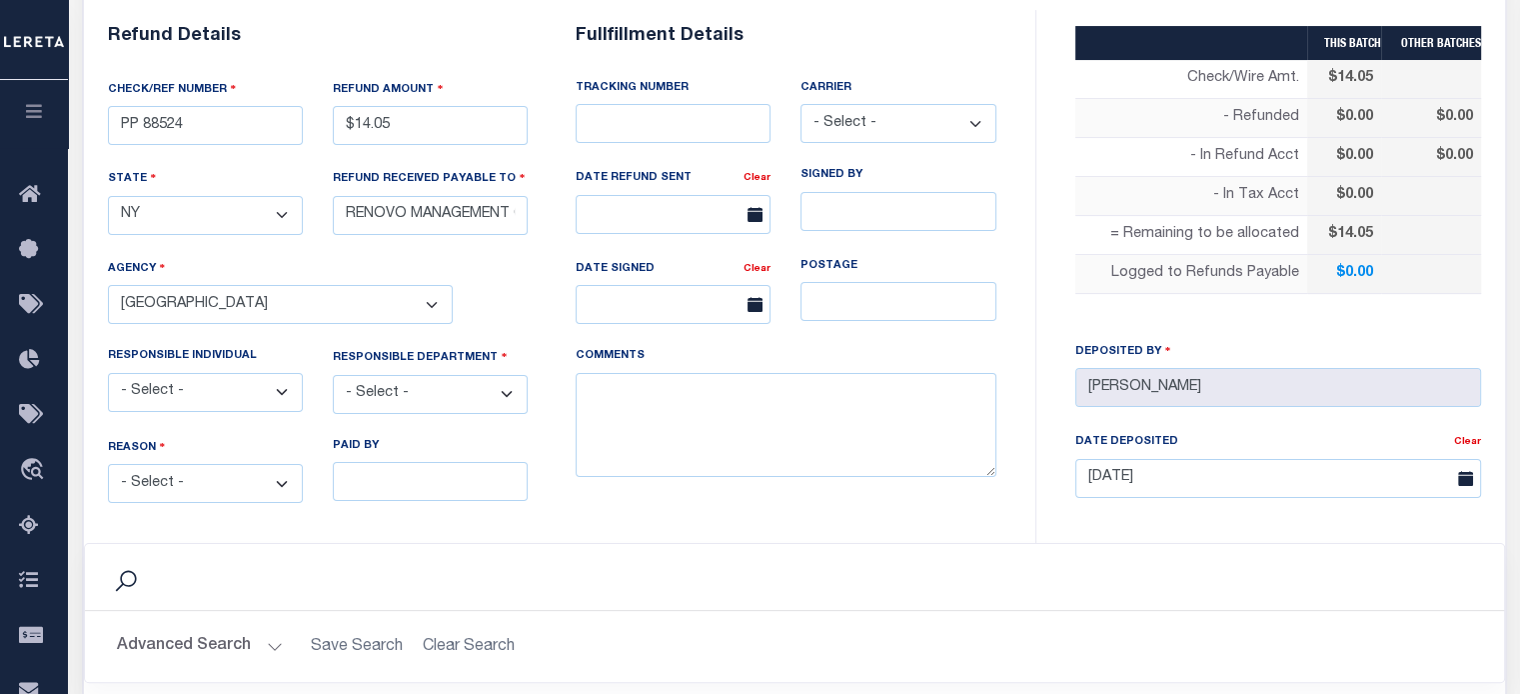
click at [204, 381] on select "- Select - [PERSON_NAME] [PERSON_NAME] [PERSON_NAME] [PERSON_NAME] [PERSON_NAME…" at bounding box center [205, 392] width 195 height 39
select select "[PERSON_NAME]"
click at [108, 373] on select "- Select - [PERSON_NAME] [PERSON_NAME] [PERSON_NAME] [PERSON_NAME] [PERSON_NAME…" at bounding box center [205, 392] width 195 height 39
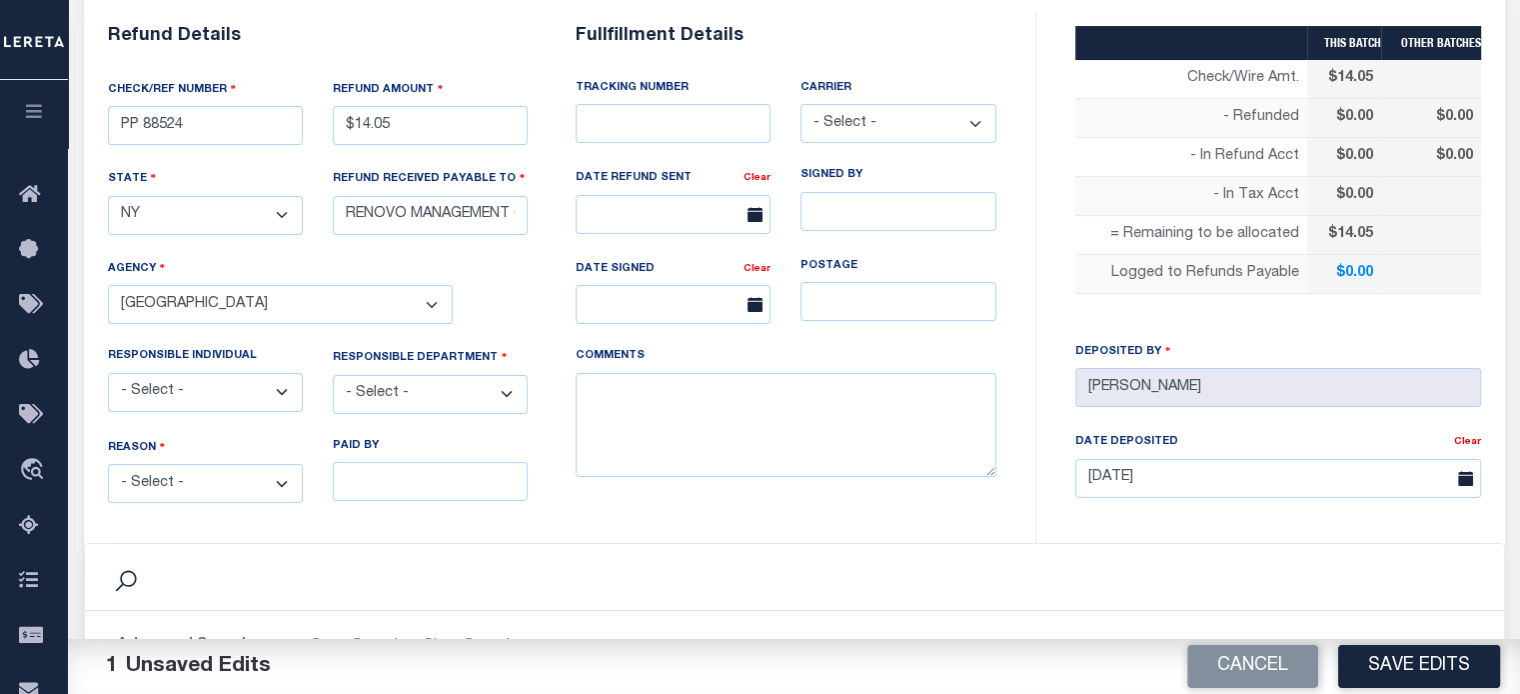
click at [173, 476] on select "- Select - Change In Value Discount Applied Duplicate Payment Exemption Applied…" at bounding box center [205, 483] width 195 height 39
select select "OVP"
click at [108, 464] on select "- Select - Change In Value Discount Applied Duplicate Payment Exemption Applied…" at bounding box center [205, 483] width 195 height 39
click at [398, 377] on select "- Select - 3rd Party Accounting AI Collector Customer Customer Service FactR JA…" at bounding box center [430, 394] width 195 height 39
select select "OTH"
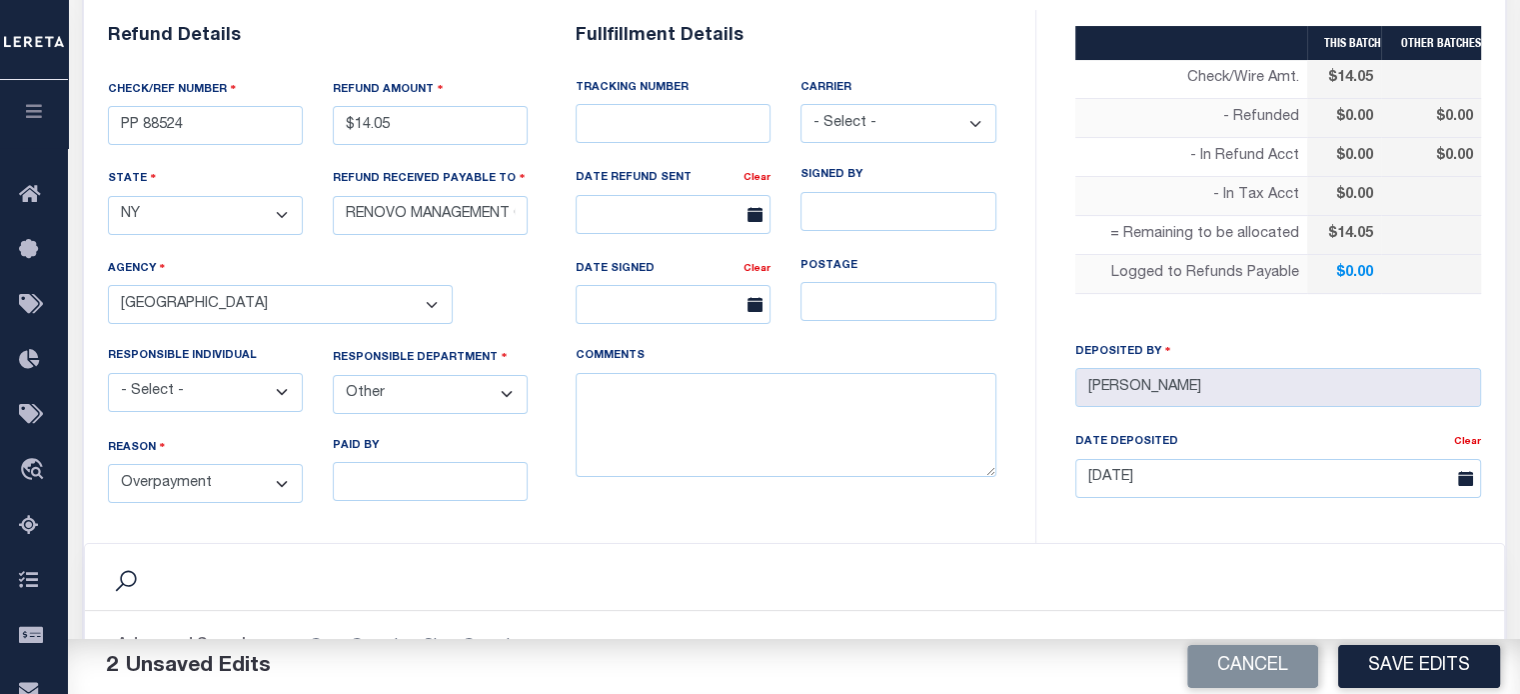
click at [333, 375] on select "- Select - 3rd Party Accounting AI Collector Customer Customer Service FactR JA…" at bounding box center [430, 394] width 195 height 39
click at [663, 415] on textarea "COMMENTS" at bounding box center [786, 425] width 421 height 105
type textarea "THIS IS FROM THE RFR REPORT"
click at [1429, 666] on button "Save Edits" at bounding box center [1420, 666] width 162 height 43
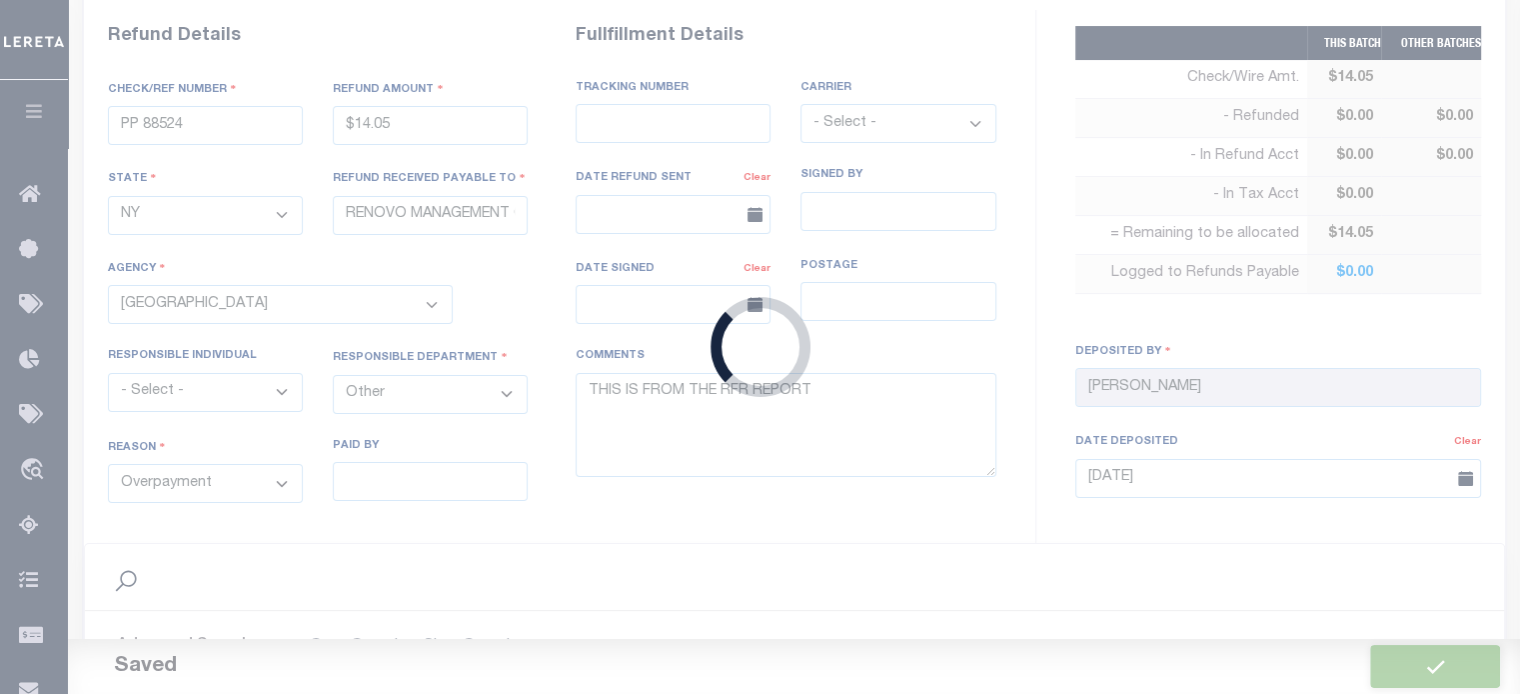
type input "$14.05"
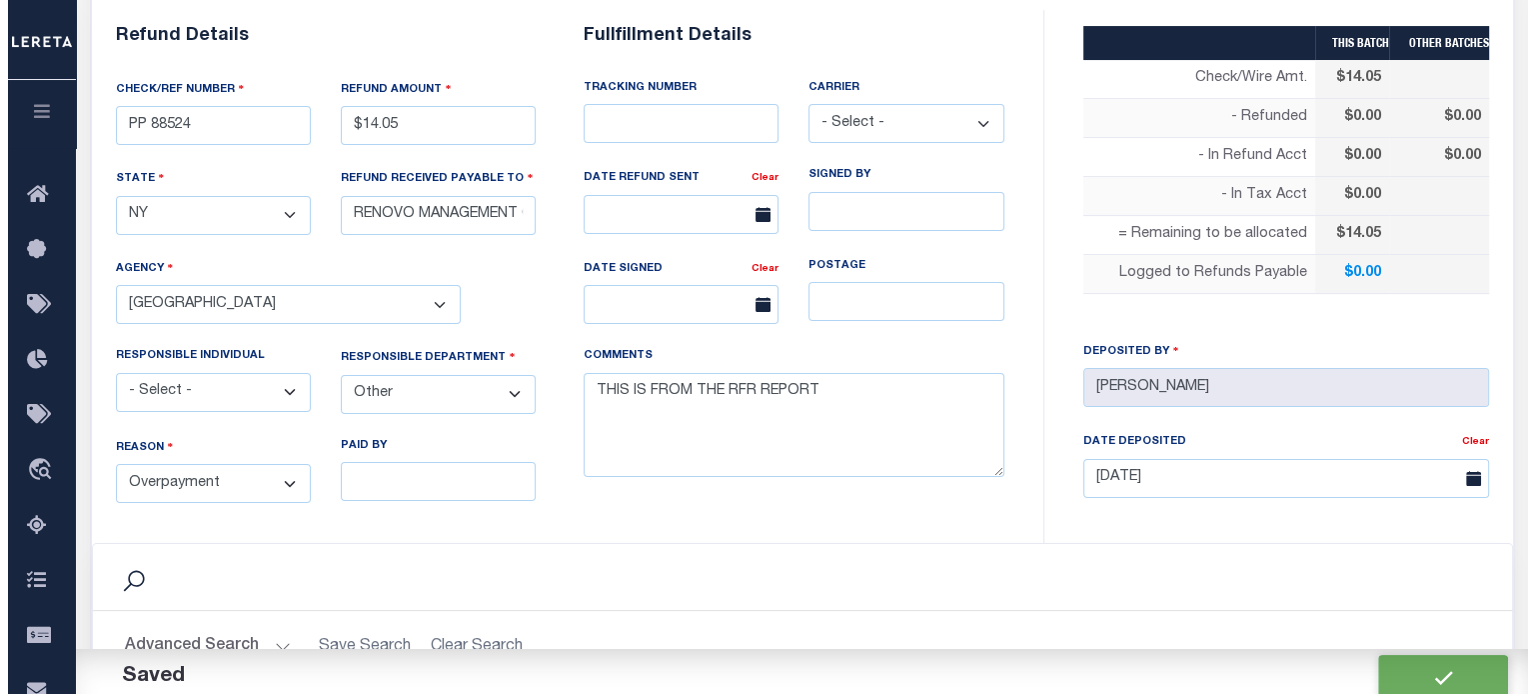
scroll to position [700, 0]
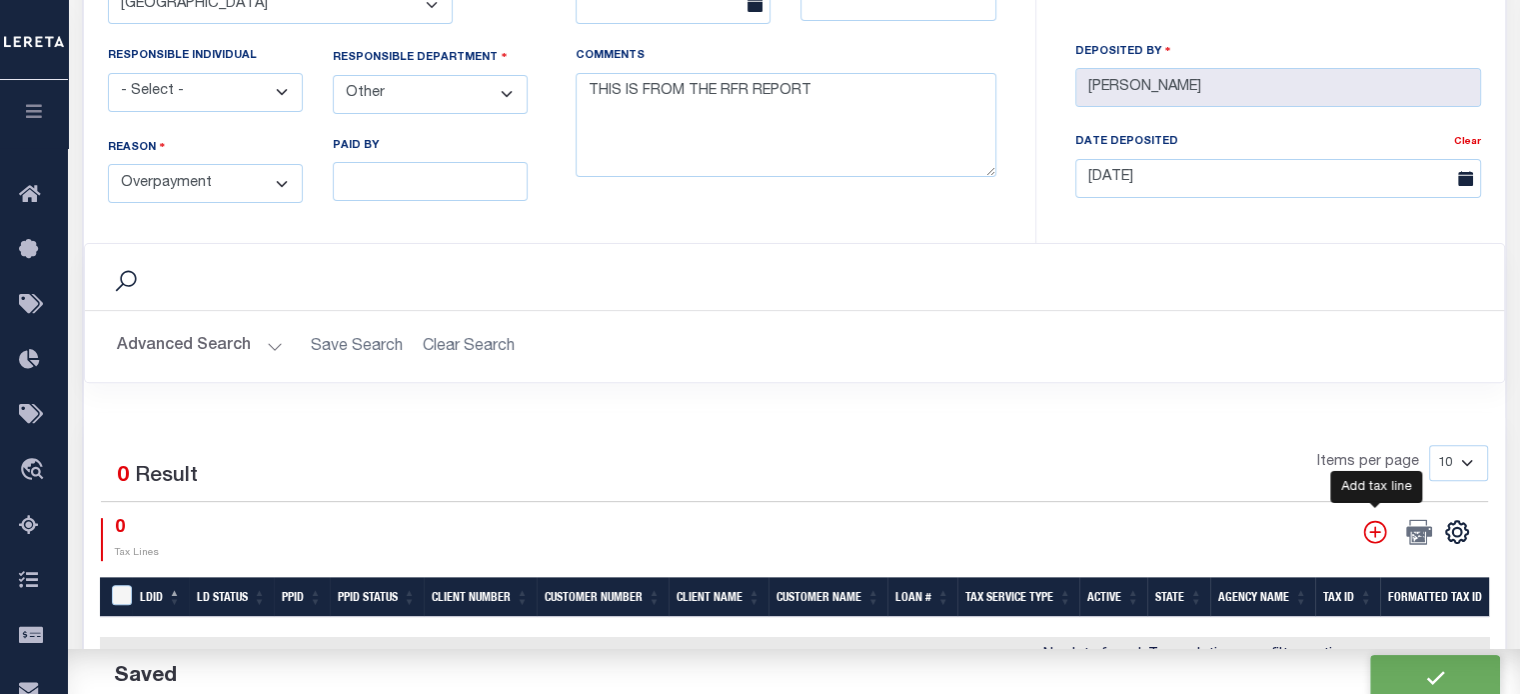
click at [1386, 527] on icon "" at bounding box center [1375, 531] width 23 height 23
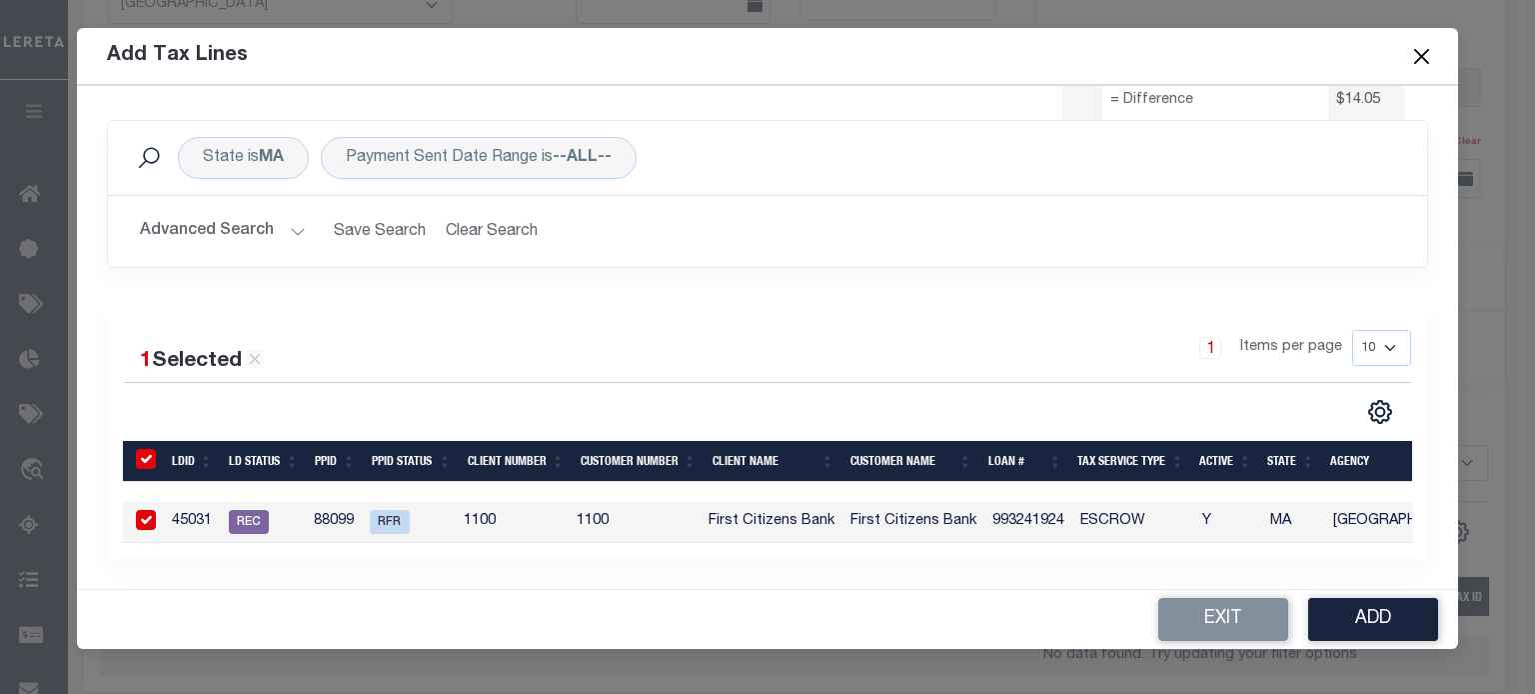
scroll to position [0, 0]
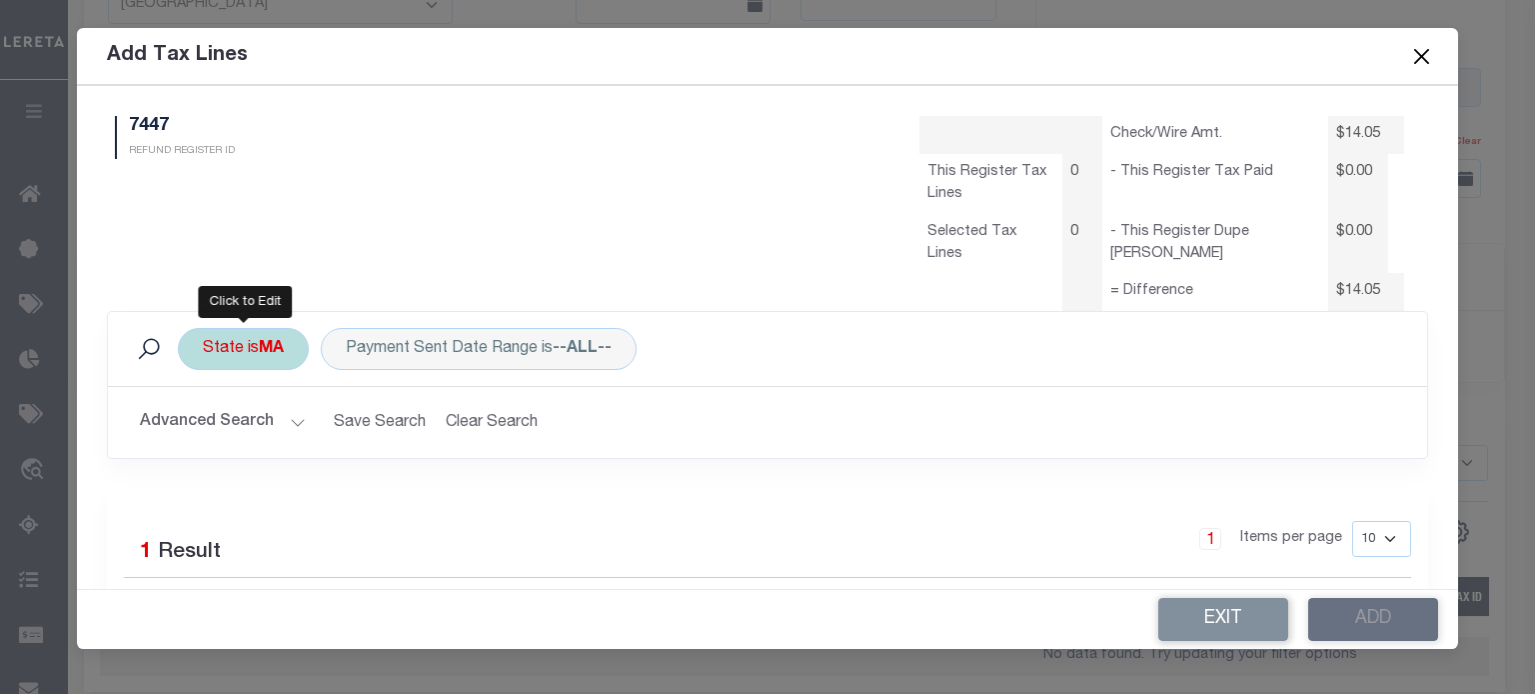
click at [245, 354] on div "State is MA" at bounding box center [243, 349] width 131 height 42
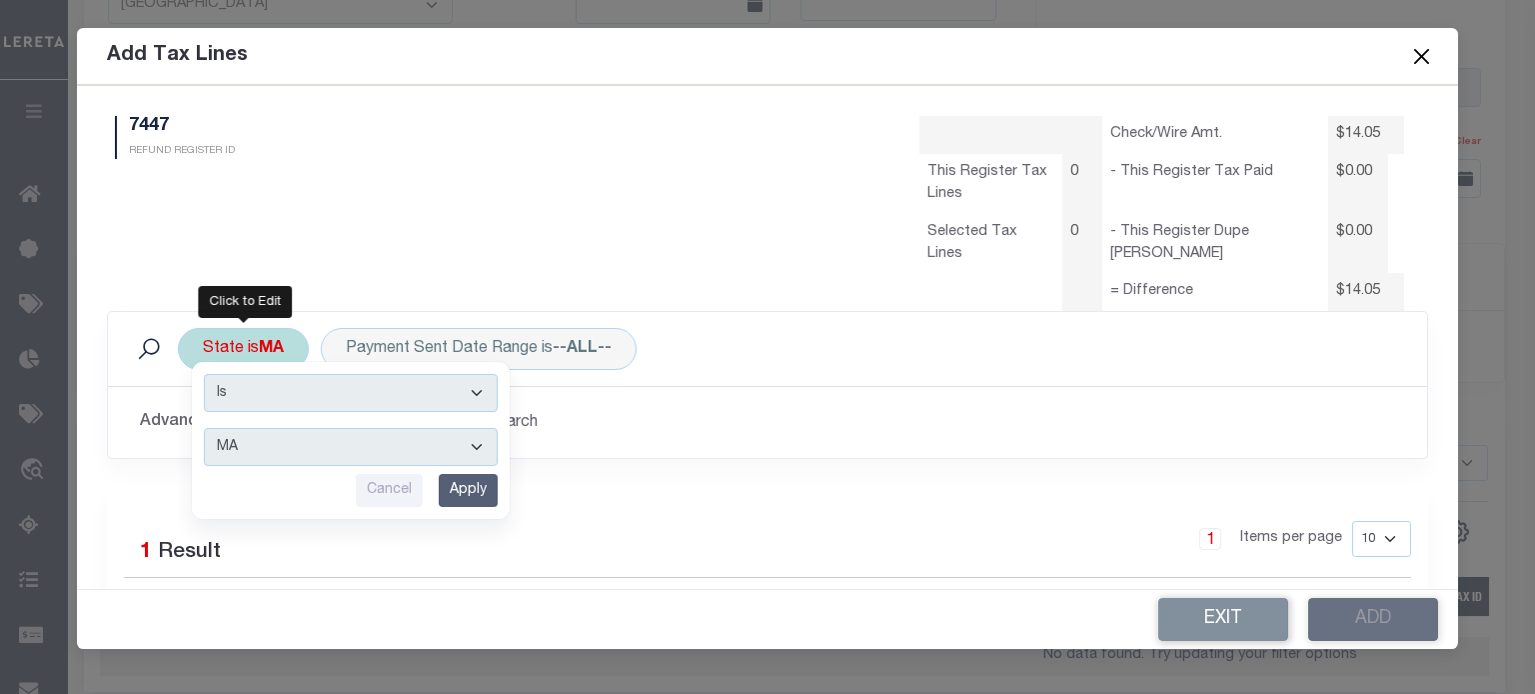
click at [261, 453] on select "AK AL AR AZ CA CO CT DC DE FL [GEOGRAPHIC_DATA] GU HI IA ID IL IN KS [GEOGRAPHI…" at bounding box center [351, 447] width 294 height 38
select select "NY"
click at [204, 428] on select "AK AL AR AZ CA CO CT DC DE FL [GEOGRAPHIC_DATA] GU HI IA ID IL IN KS [GEOGRAPHI…" at bounding box center [351, 447] width 294 height 38
click at [452, 489] on input "Apply" at bounding box center [468, 490] width 59 height 33
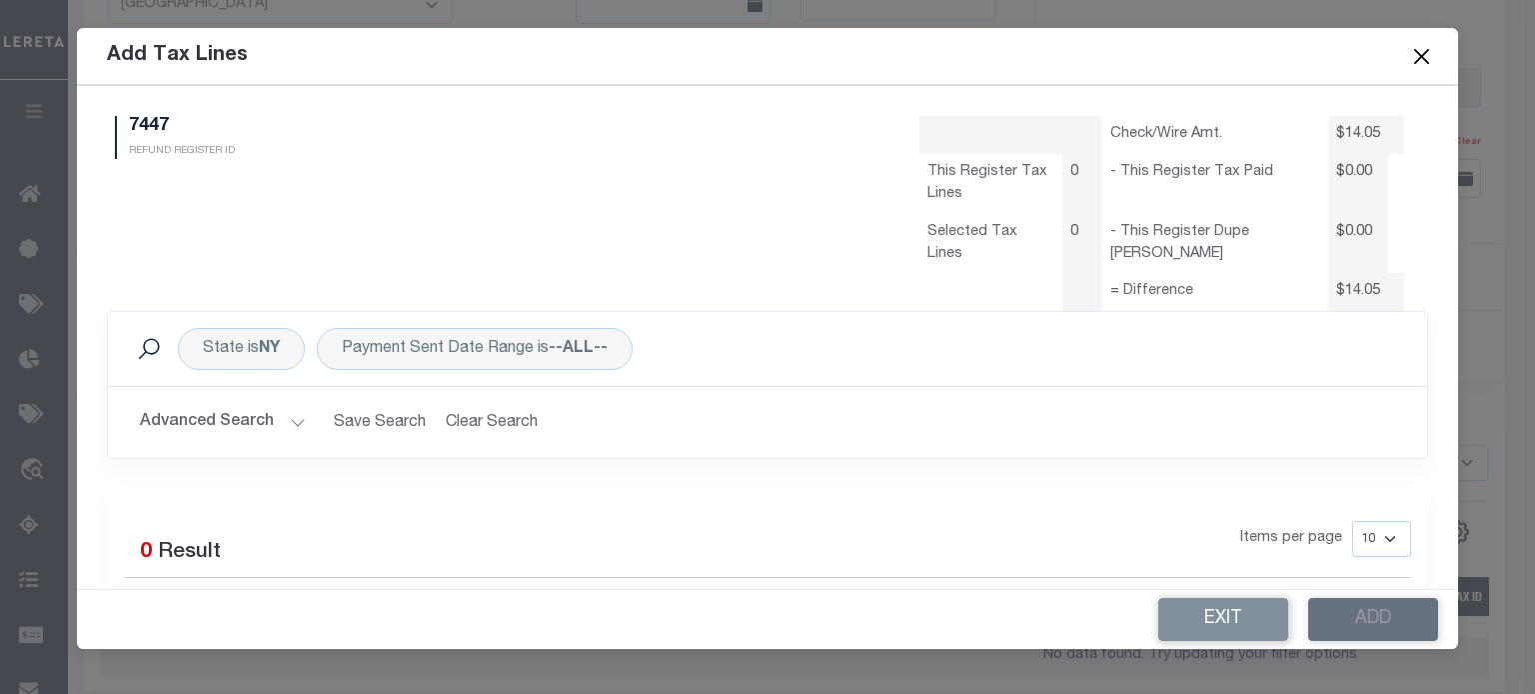
click at [250, 421] on button "Advanced Search" at bounding box center [223, 422] width 166 height 39
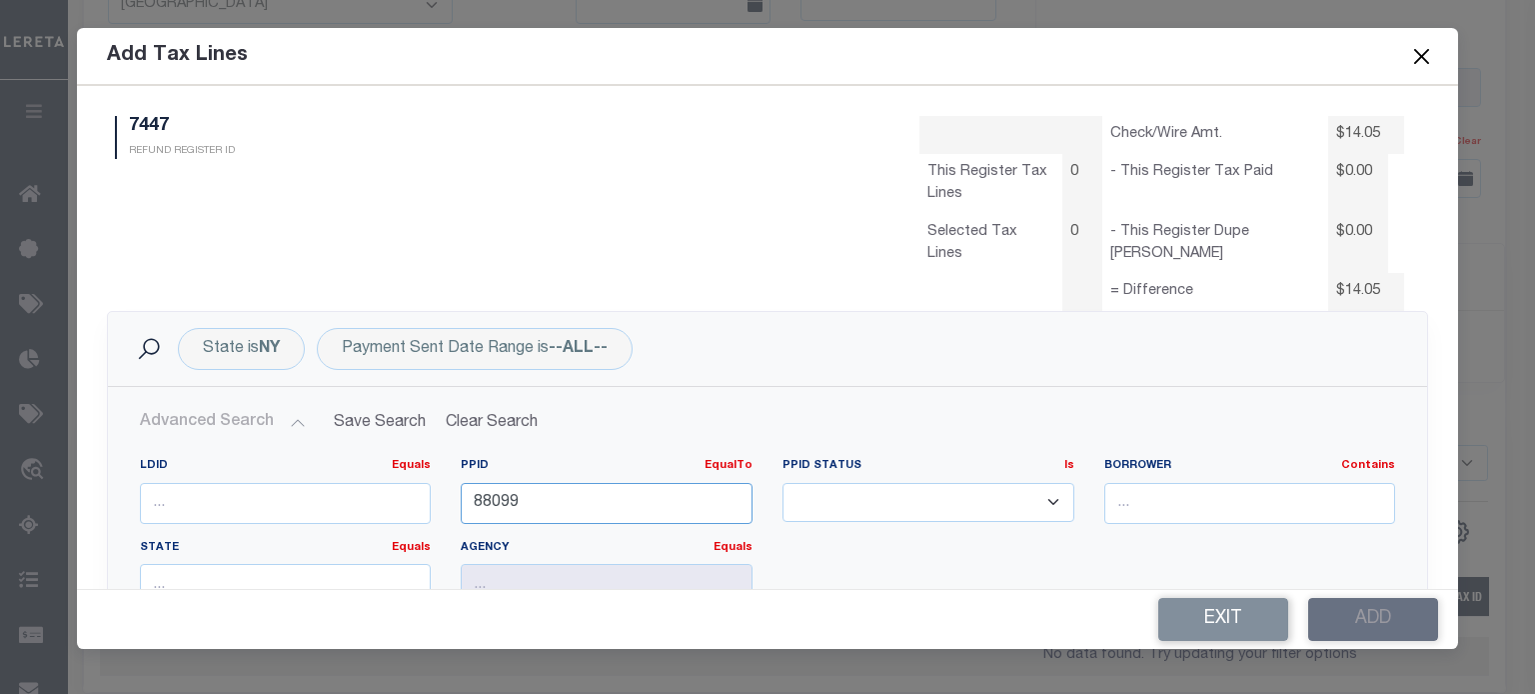
click at [160, 531] on div "LDID Equals Equals Is Not Equal To Is Greater Than Is Less Than PPID EqualTo Eq…" at bounding box center [768, 539] width 1286 height 163
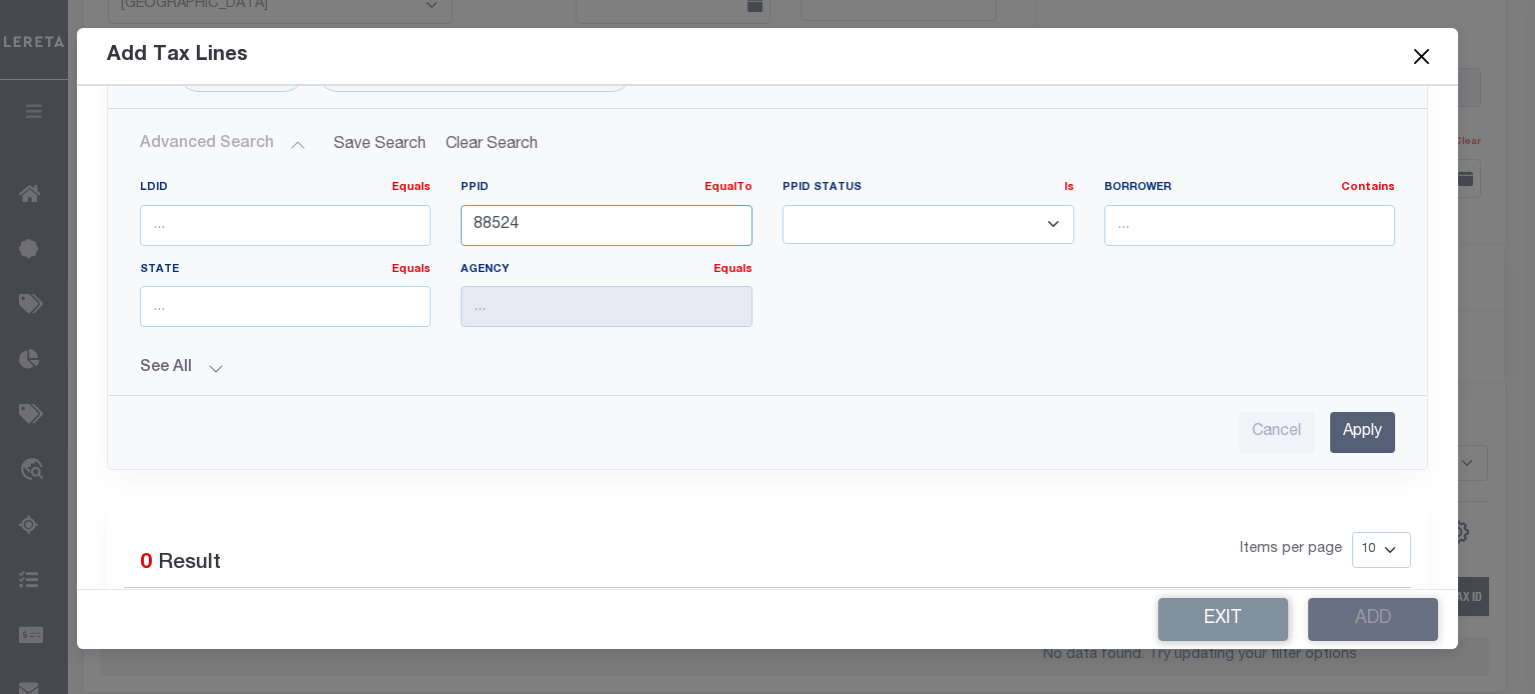
scroll to position [300, 0]
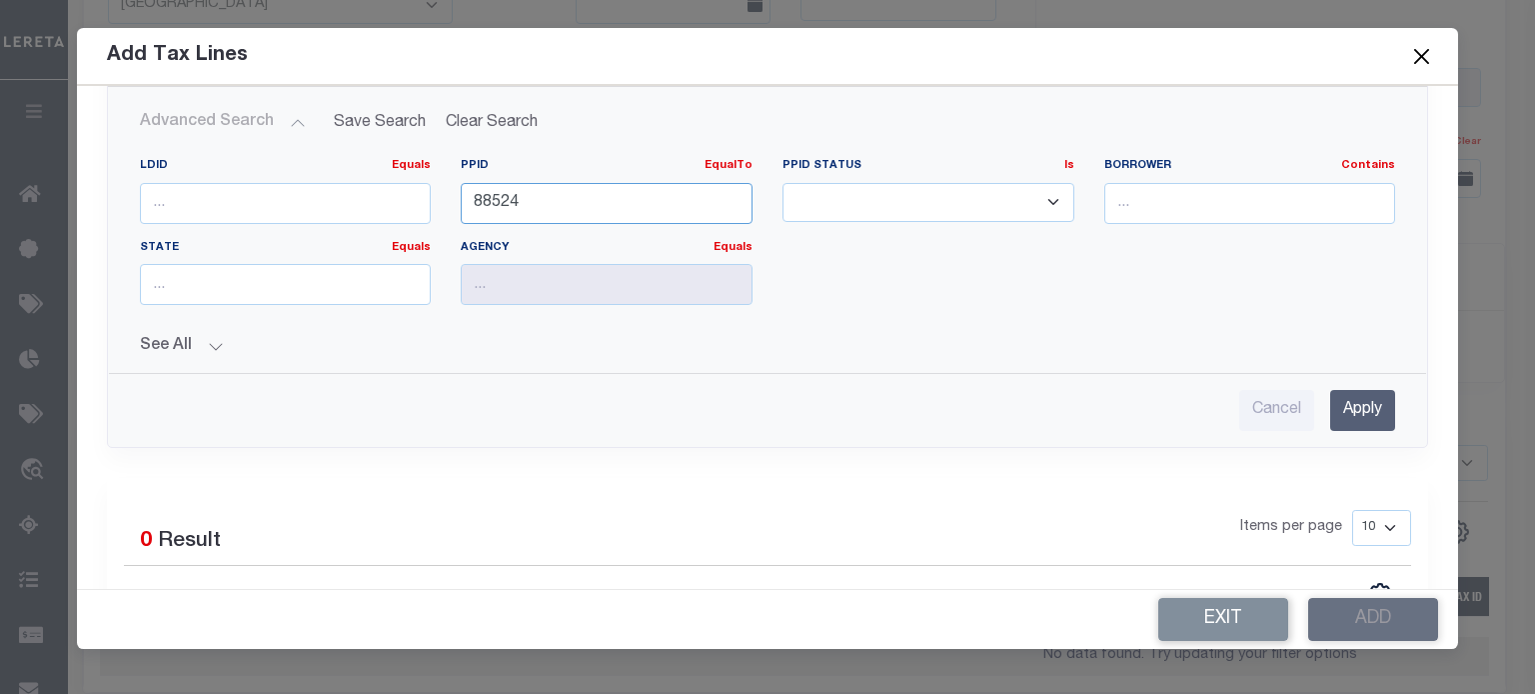
type input "88524"
click at [1348, 419] on input "Apply" at bounding box center [1363, 410] width 65 height 41
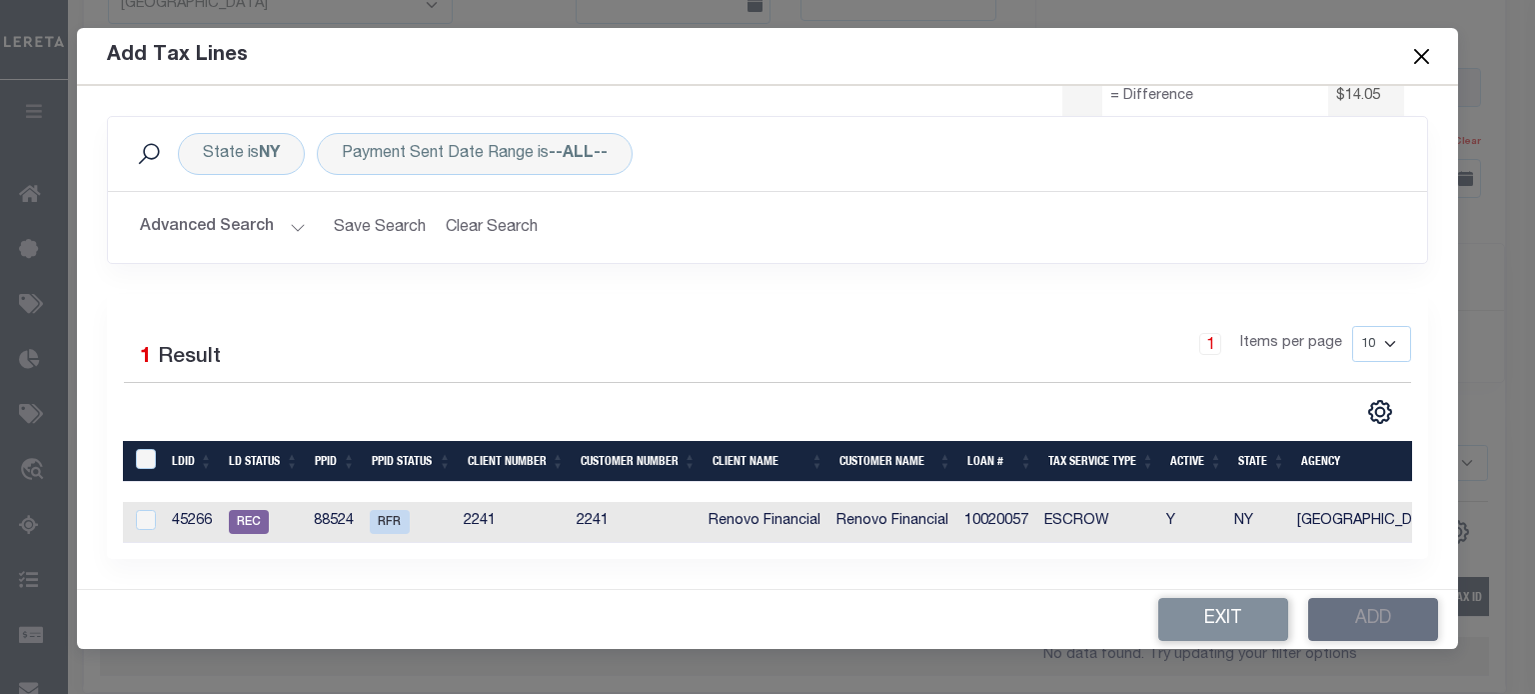
scroll to position [208, 0]
click at [152, 515] on input "checkbox" at bounding box center [146, 520] width 20 height 20
checkbox input "true"
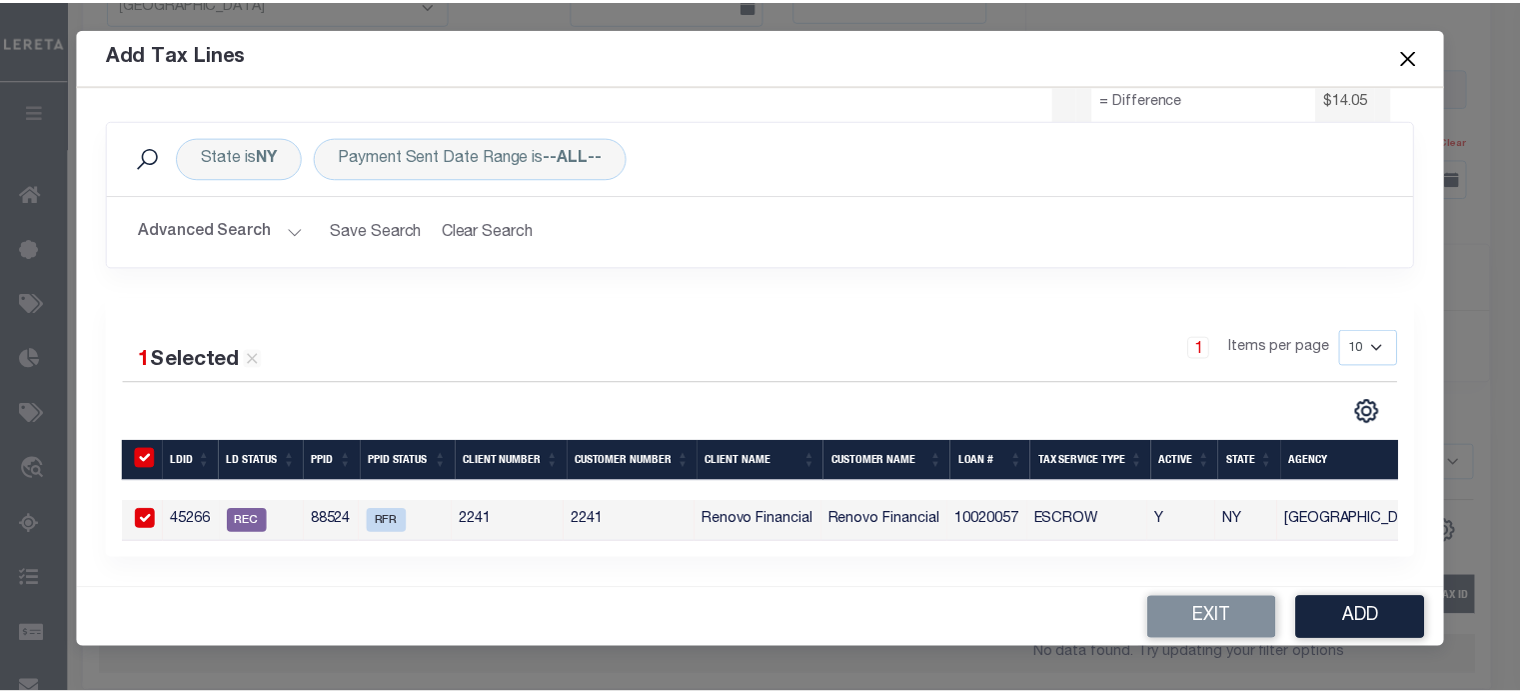
scroll to position [204, 0]
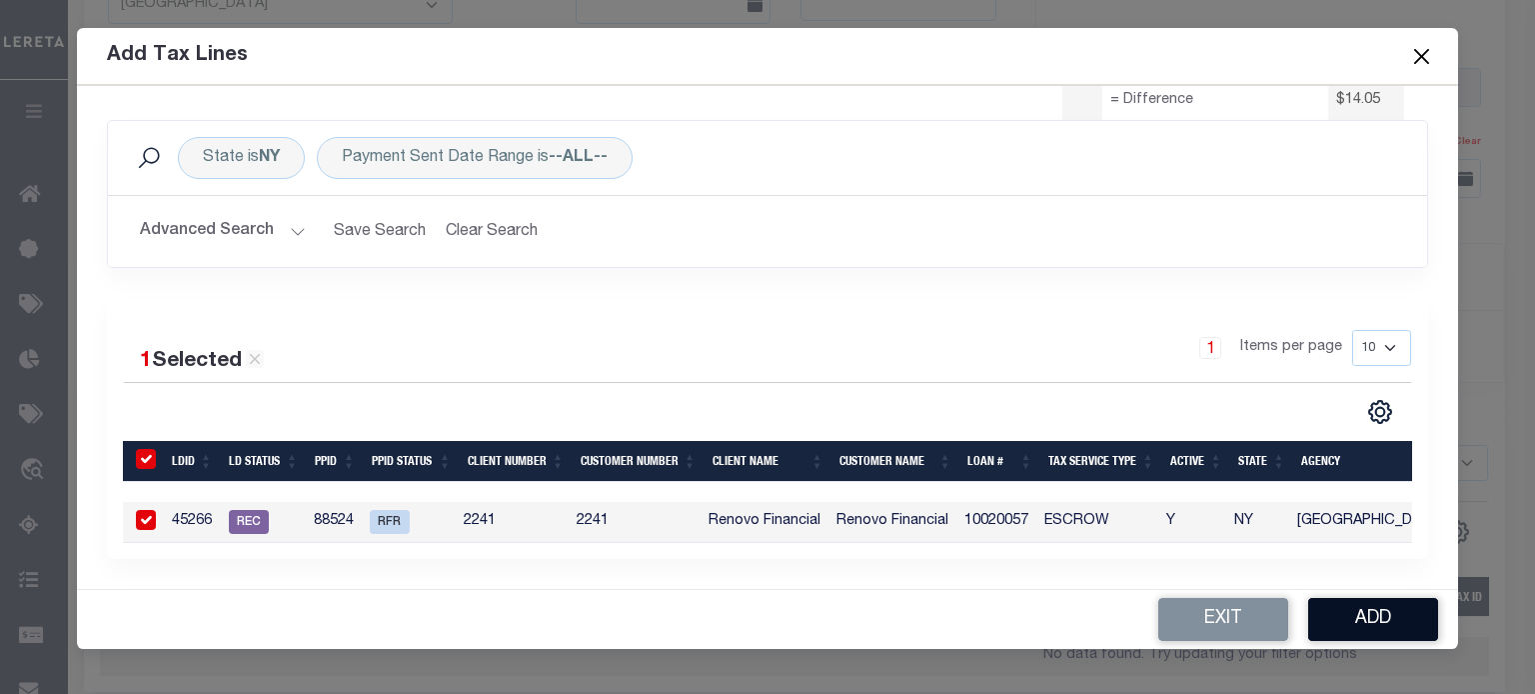
click at [1366, 620] on button "Add" at bounding box center [1374, 619] width 130 height 43
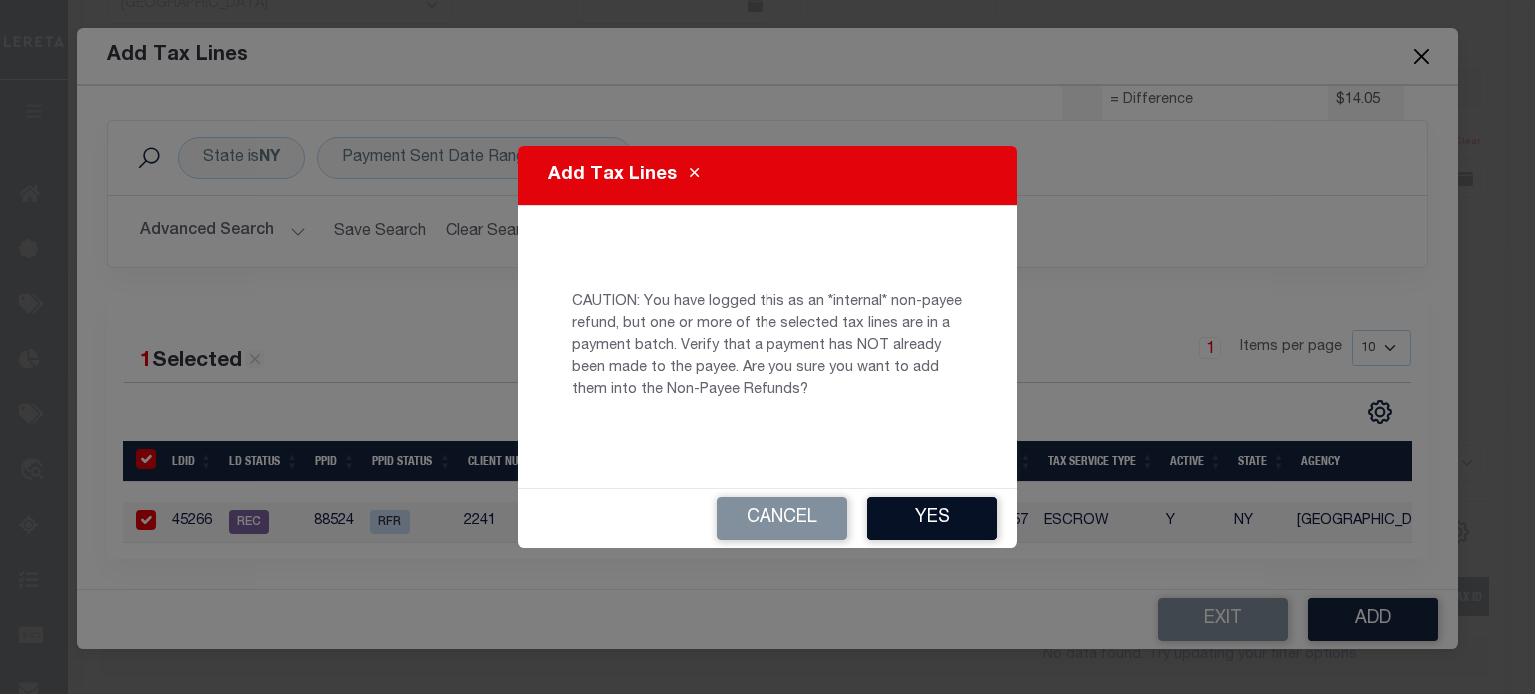
click at [923, 517] on button "Yes" at bounding box center [933, 518] width 130 height 43
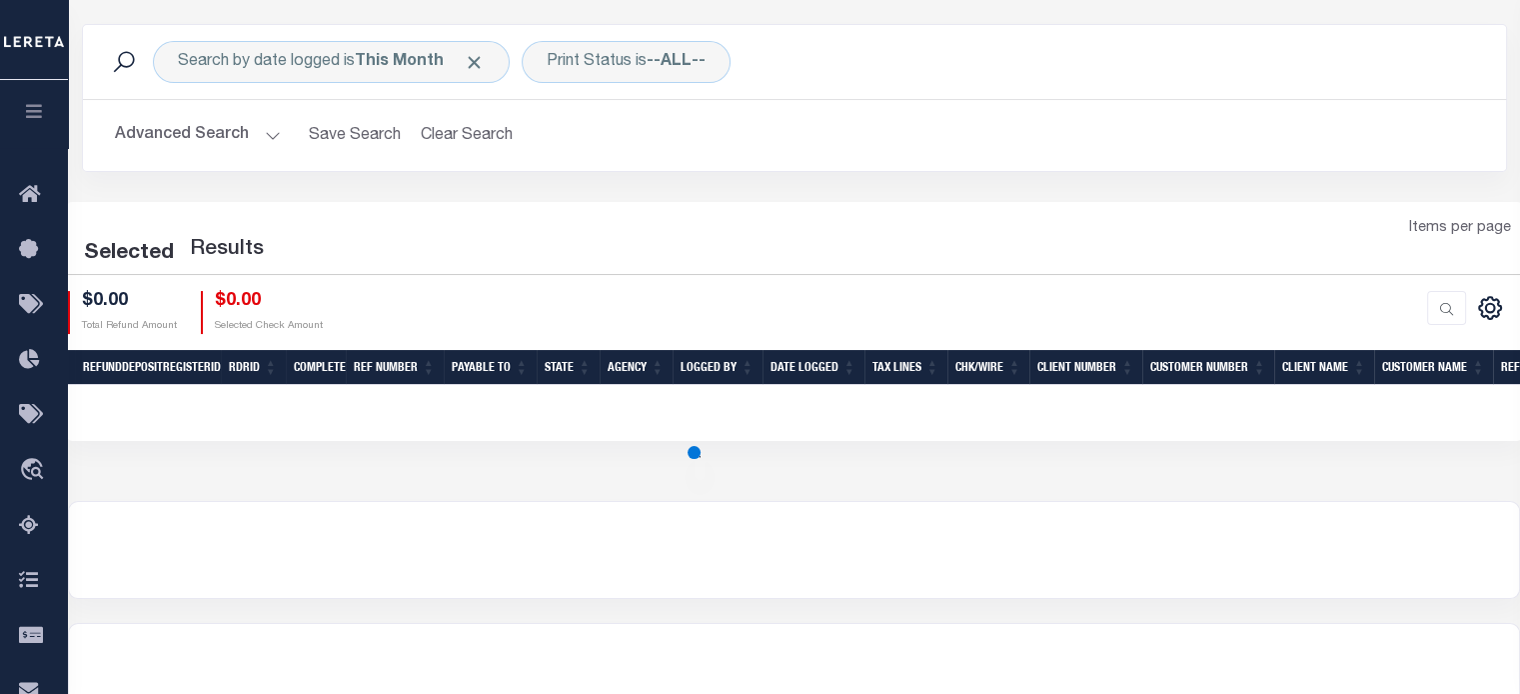
scroll to position [100, 0]
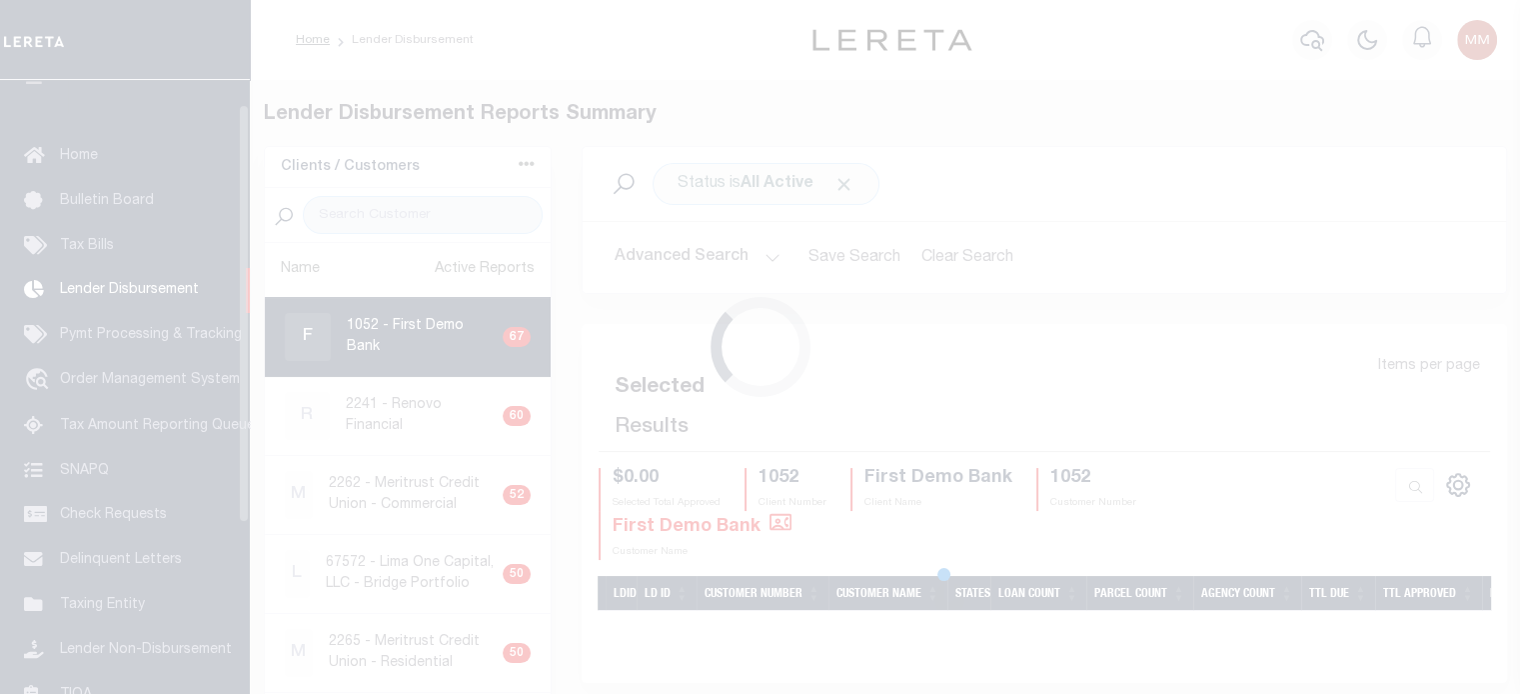
scroll to position [36, 0]
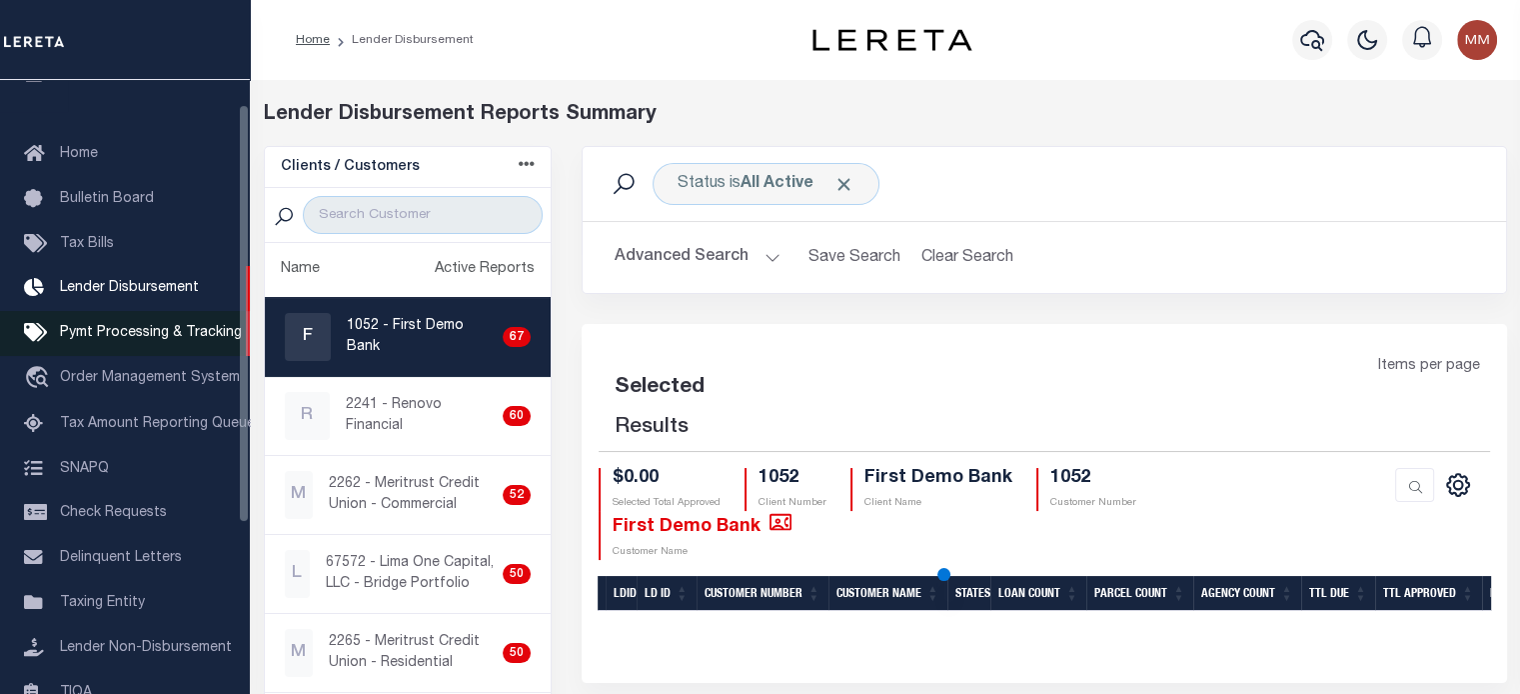
click at [112, 340] on span "Pymt Processing & Tracking" at bounding box center [151, 333] width 182 height 14
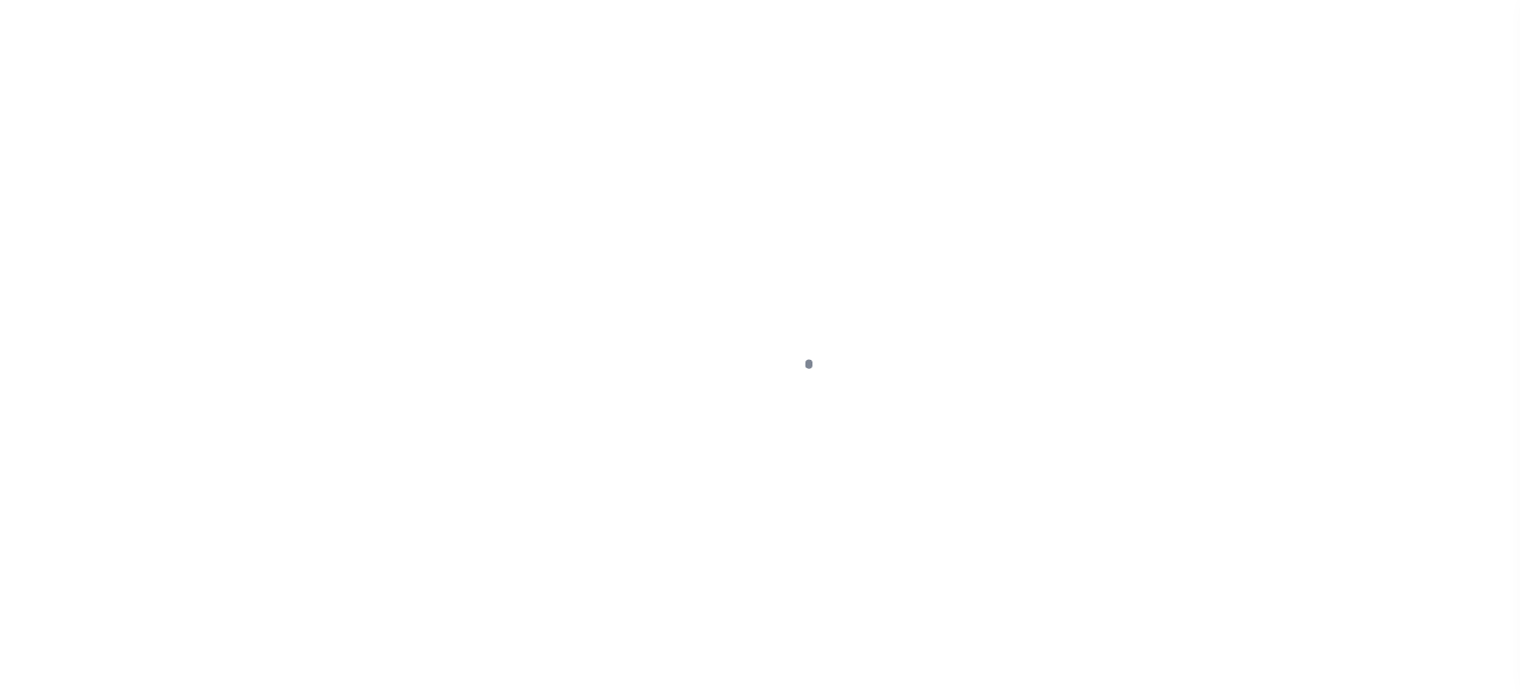
scroll to position [91, 0]
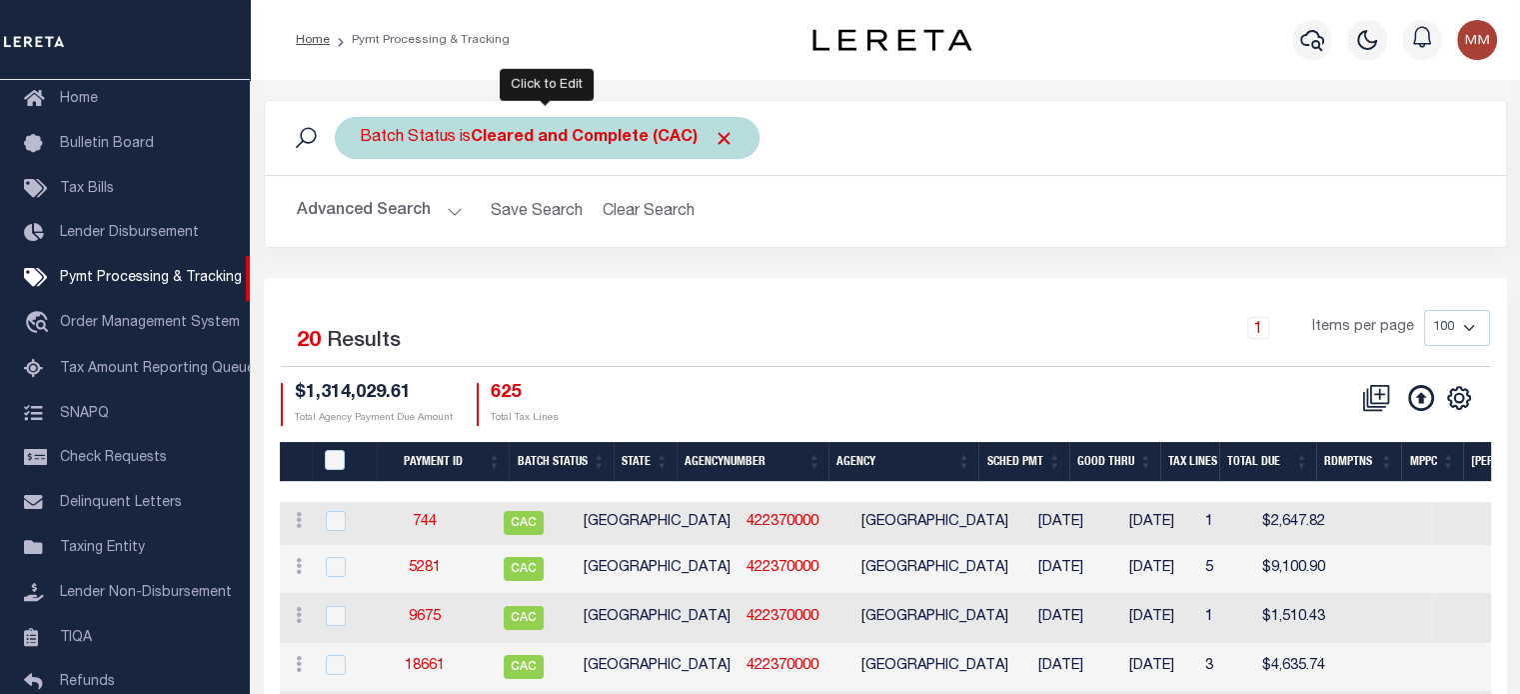
click at [592, 135] on b "Cleared and Complete (CAC)" at bounding box center [603, 138] width 264 height 16
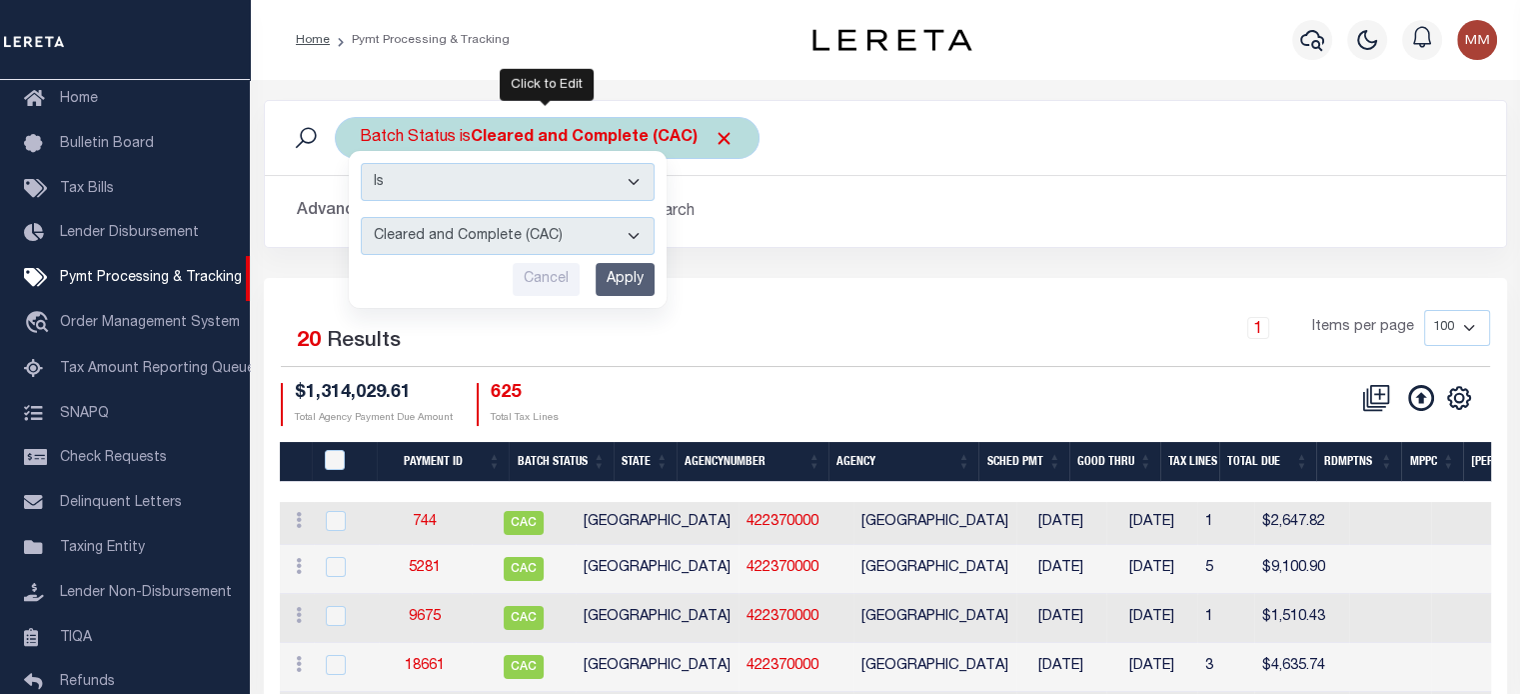
click at [452, 230] on select "Awaiting Funds (AWF) Cleared and Complete (CAC) New Check Needed (NCN) Payment …" at bounding box center [508, 236] width 294 height 38
select select "RFR"
click at [361, 217] on select "Awaiting Funds (AWF) Cleared and Complete (CAC) New Check Needed (NCN) Payment …" at bounding box center [508, 236] width 294 height 38
click at [625, 280] on input "Apply" at bounding box center [625, 279] width 59 height 33
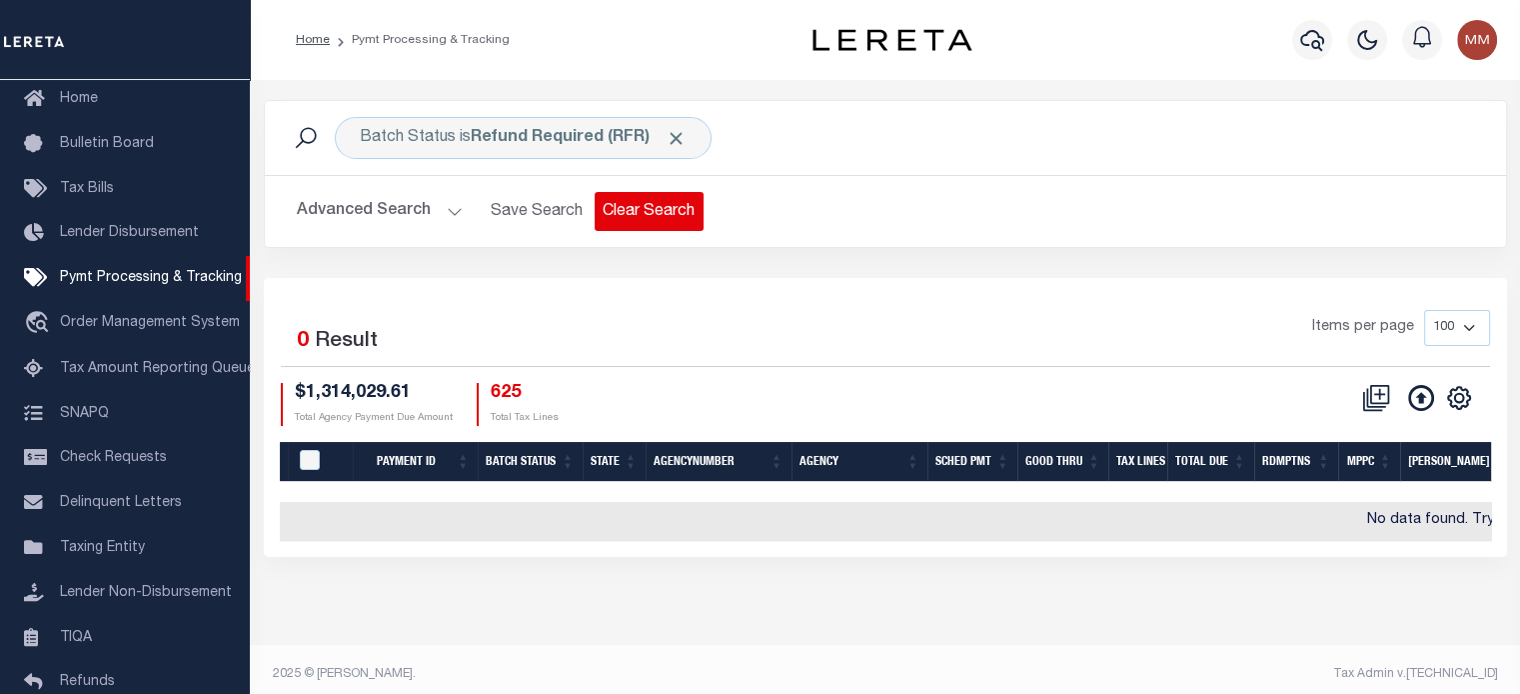
click at [636, 213] on button "Clear Search" at bounding box center [649, 211] width 109 height 39
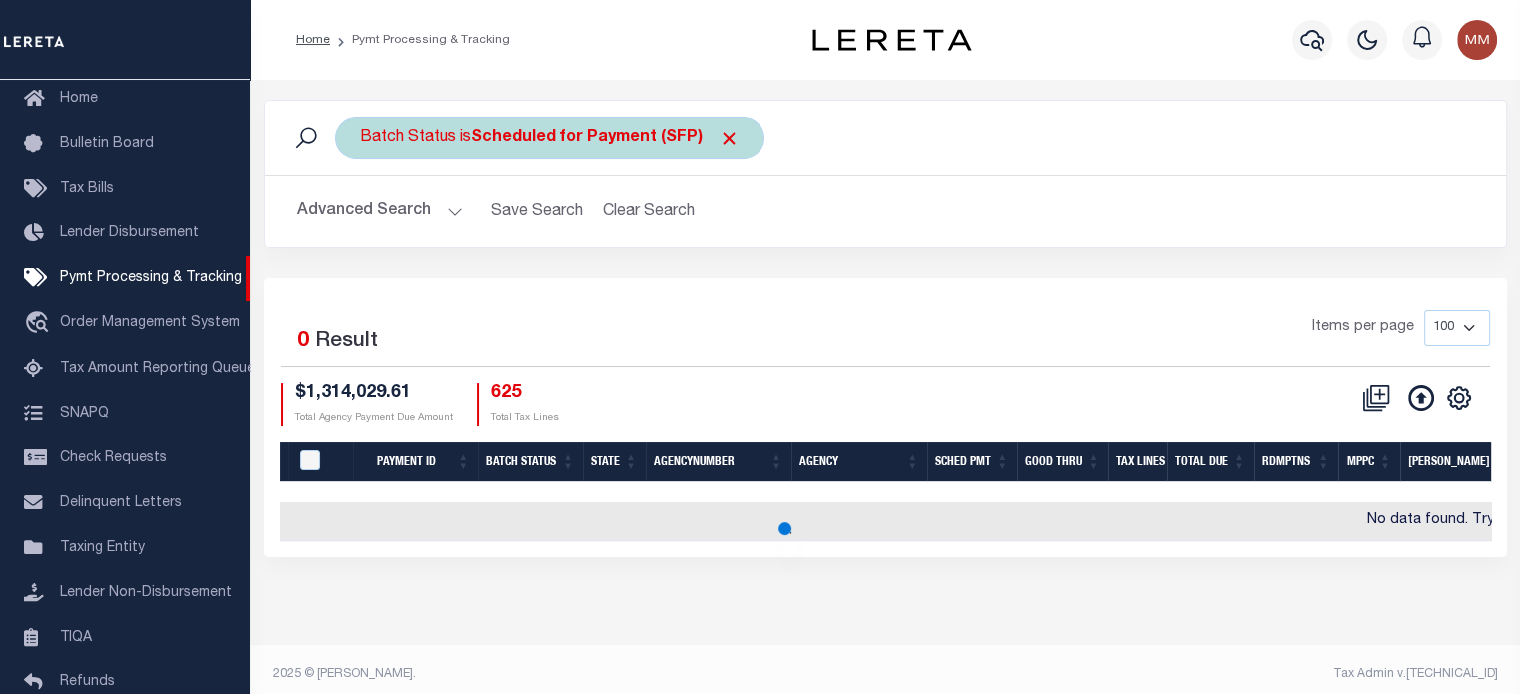
click at [464, 133] on div "Batch Status is Scheduled for Payment (SFP)" at bounding box center [550, 138] width 430 height 42
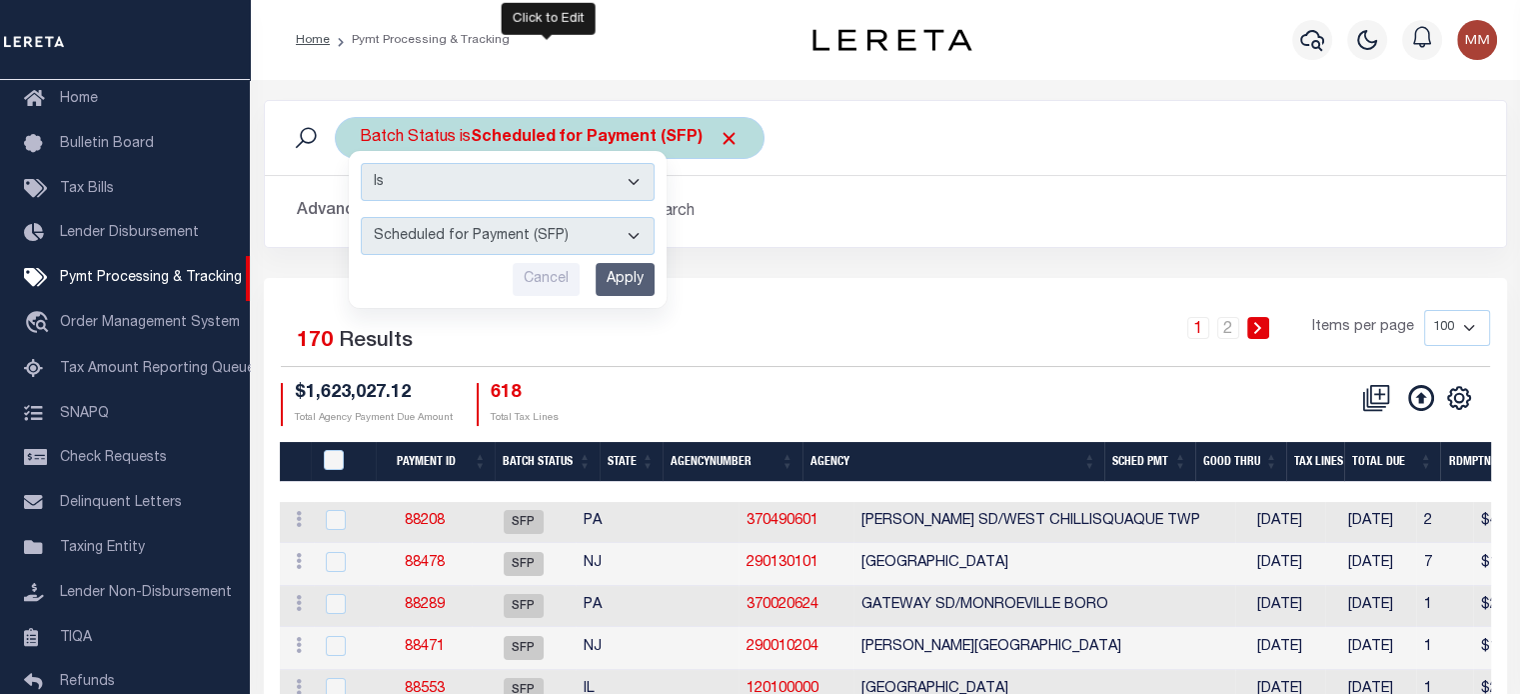
click at [425, 232] on select "Awaiting Funds (AWF) Cleared and Complete (CAC) New Check Needed (NCN) Payment …" at bounding box center [508, 236] width 294 height 38
select select "RFR"
click at [361, 217] on select "Awaiting Funds (AWF) Cleared and Complete (CAC) New Check Needed (NCN) Payment …" at bounding box center [508, 236] width 294 height 38
click at [630, 273] on input "Apply" at bounding box center [625, 279] width 59 height 33
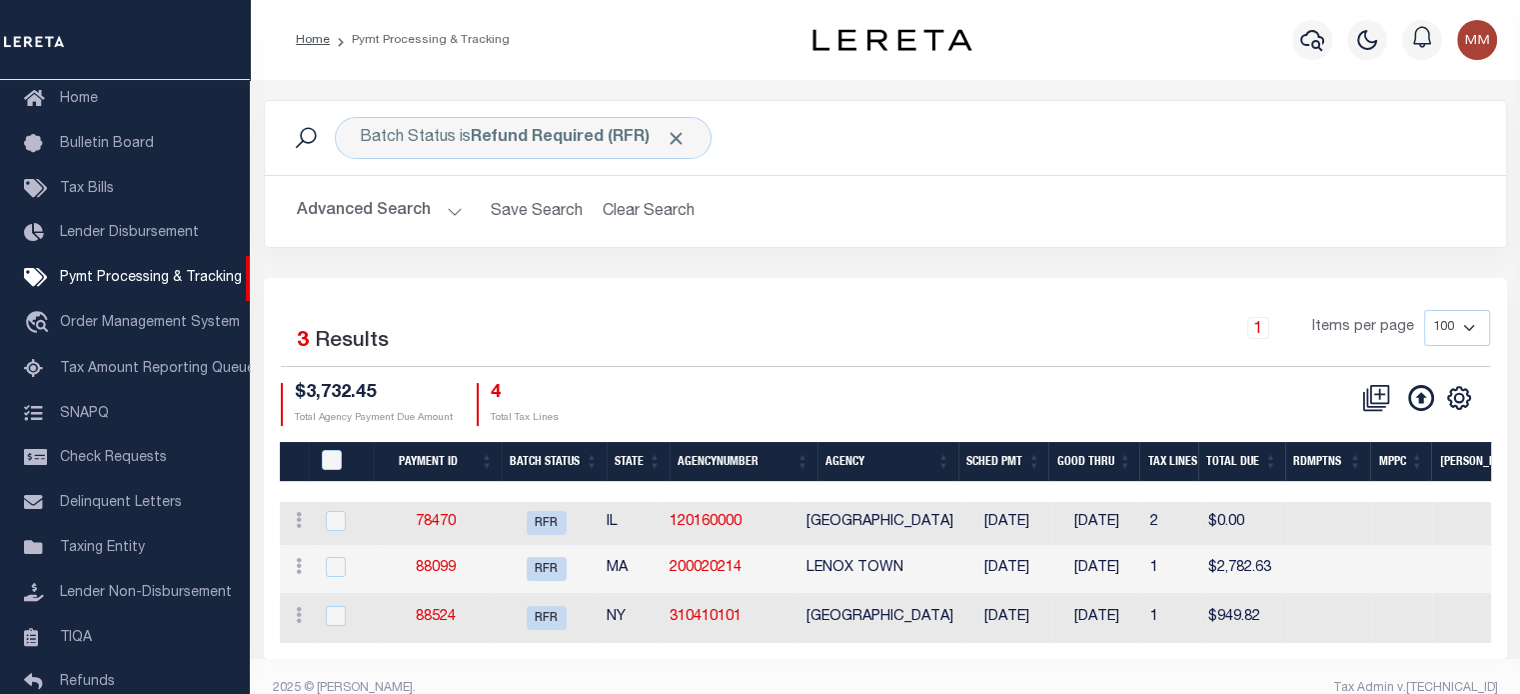
click at [574, 659] on div "Selected 3 Results 1 Items per page 100 200 500 1000 $3,732.45 4" at bounding box center [886, 468] width 1244 height 381
click at [444, 569] on link "88099" at bounding box center [436, 568] width 40 height 14
select select "RFR"
type input "[DATE]"
type input "$2,782.63"
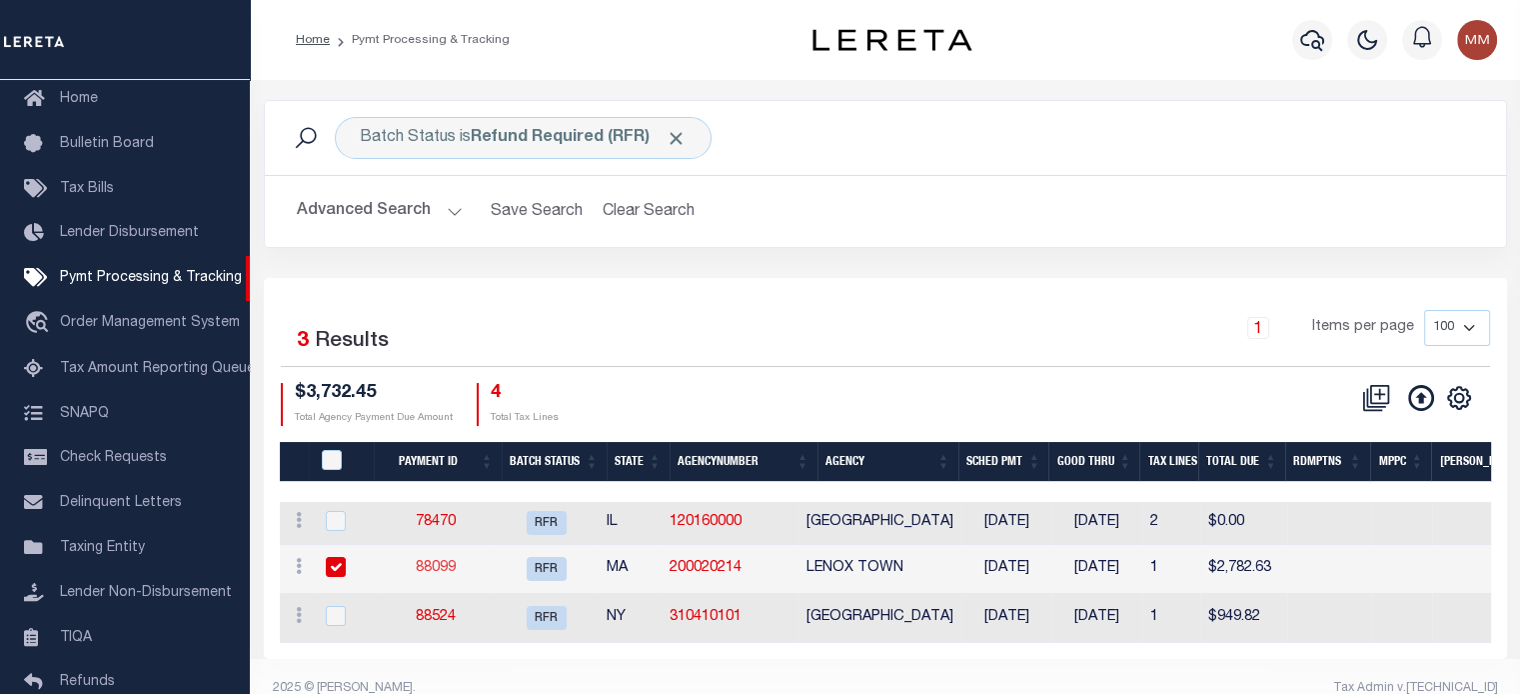
select select "[PERSON_NAME]"
checkbox input "true"
select select "FDX"
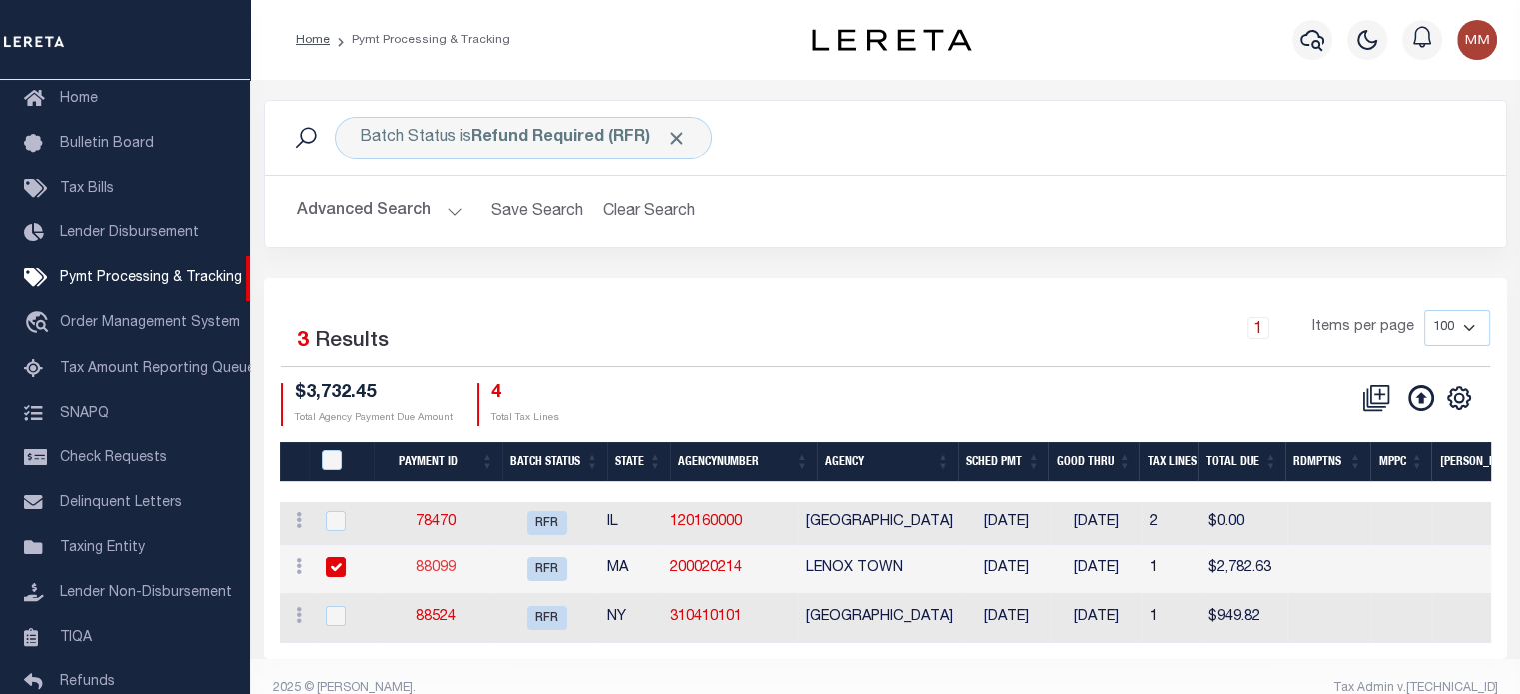
type input "07/30/2025"
type input "$0"
type input "883187351399"
type input "S.Walkse"
type input "07/31/2025"
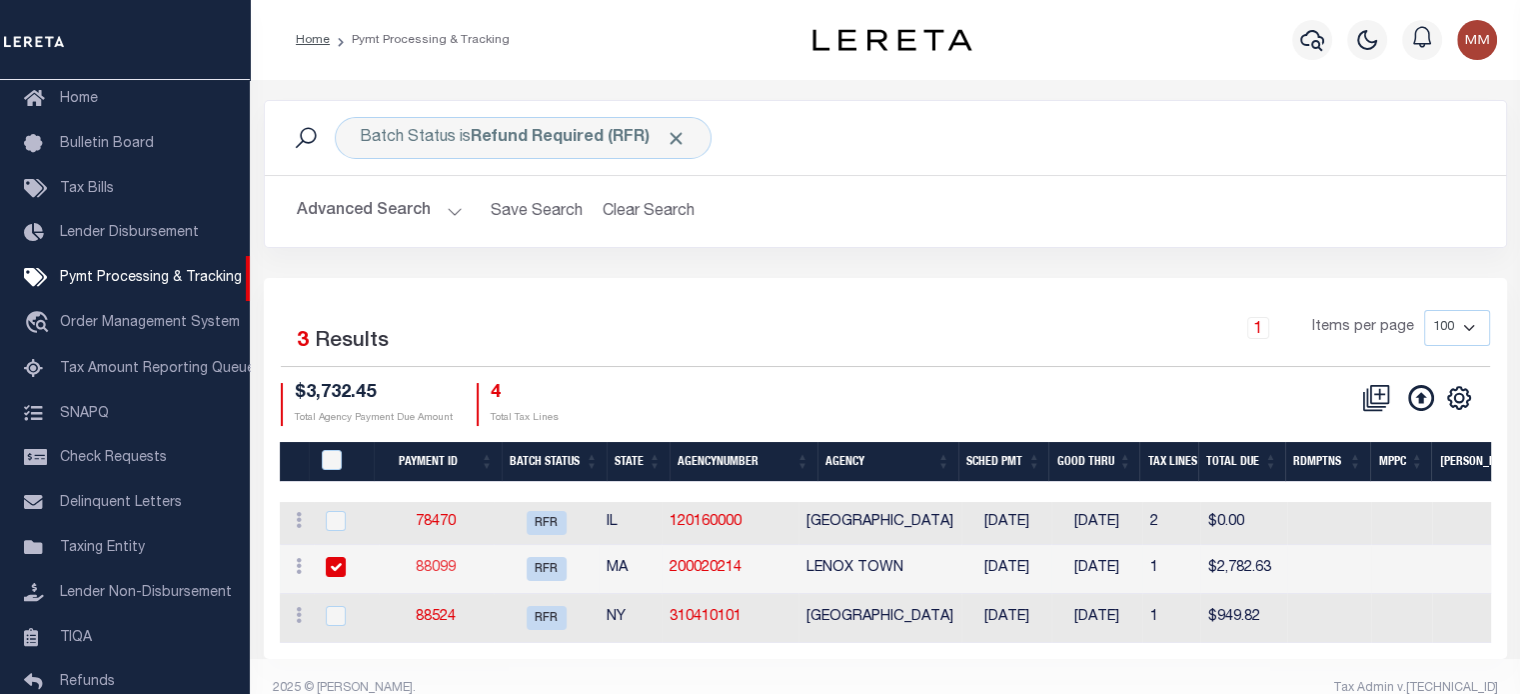
type input "N"
radio input "true"
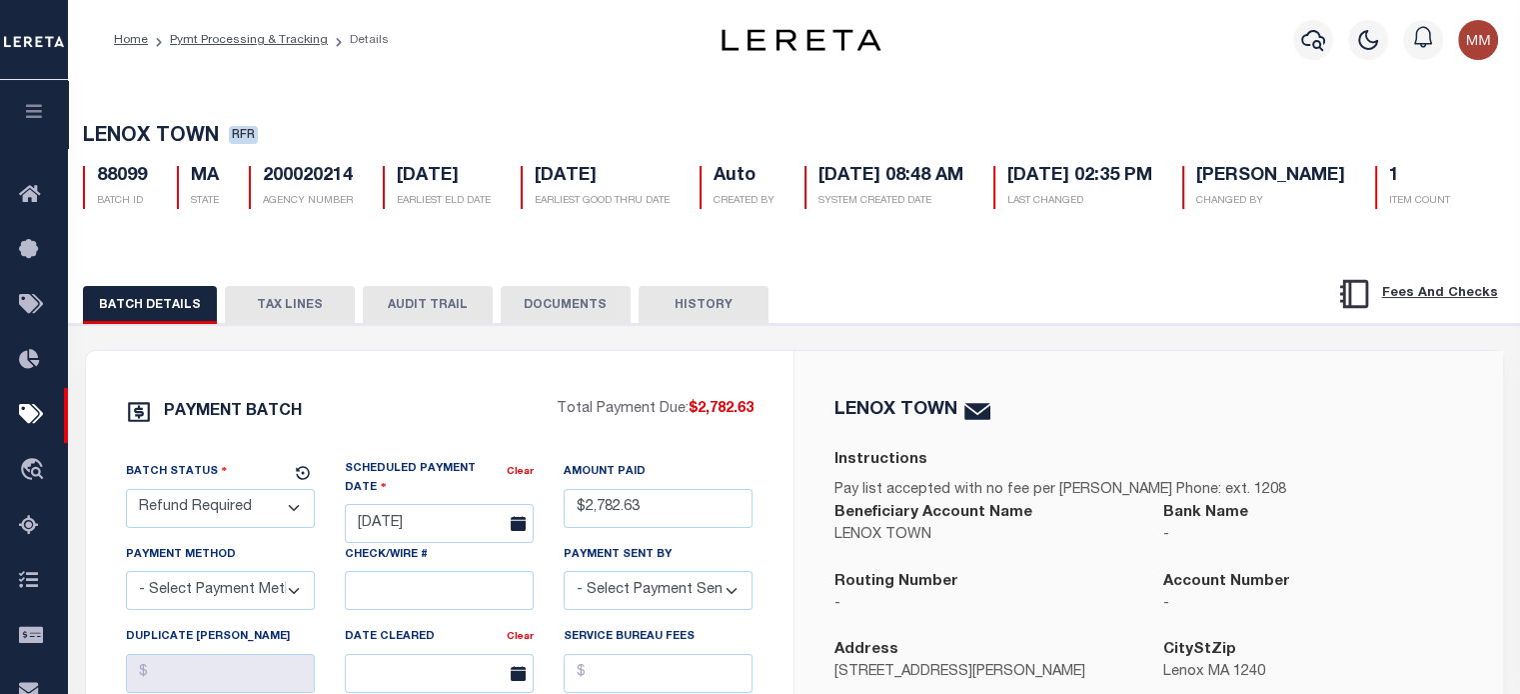
click at [560, 324] on button "DOCUMENTS" at bounding box center [566, 305] width 130 height 38
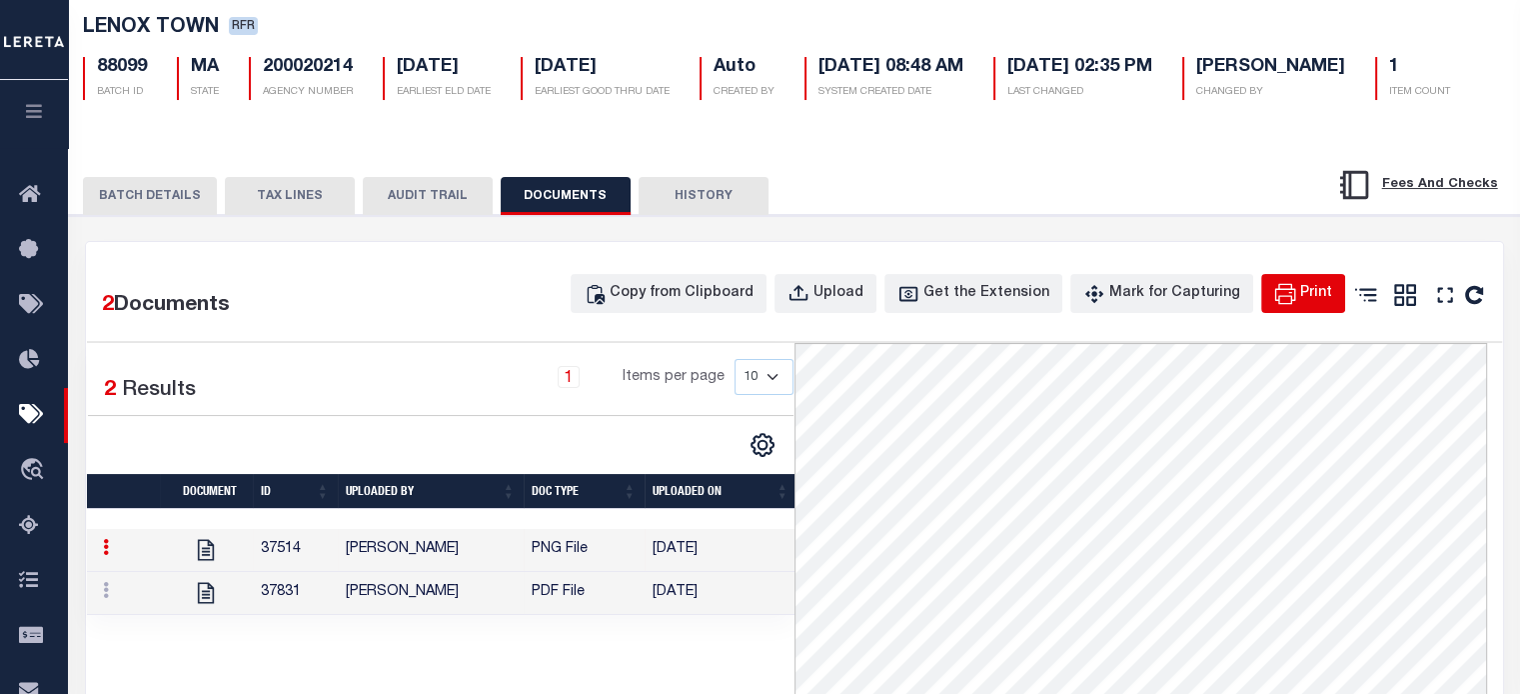
scroll to position [200, 0]
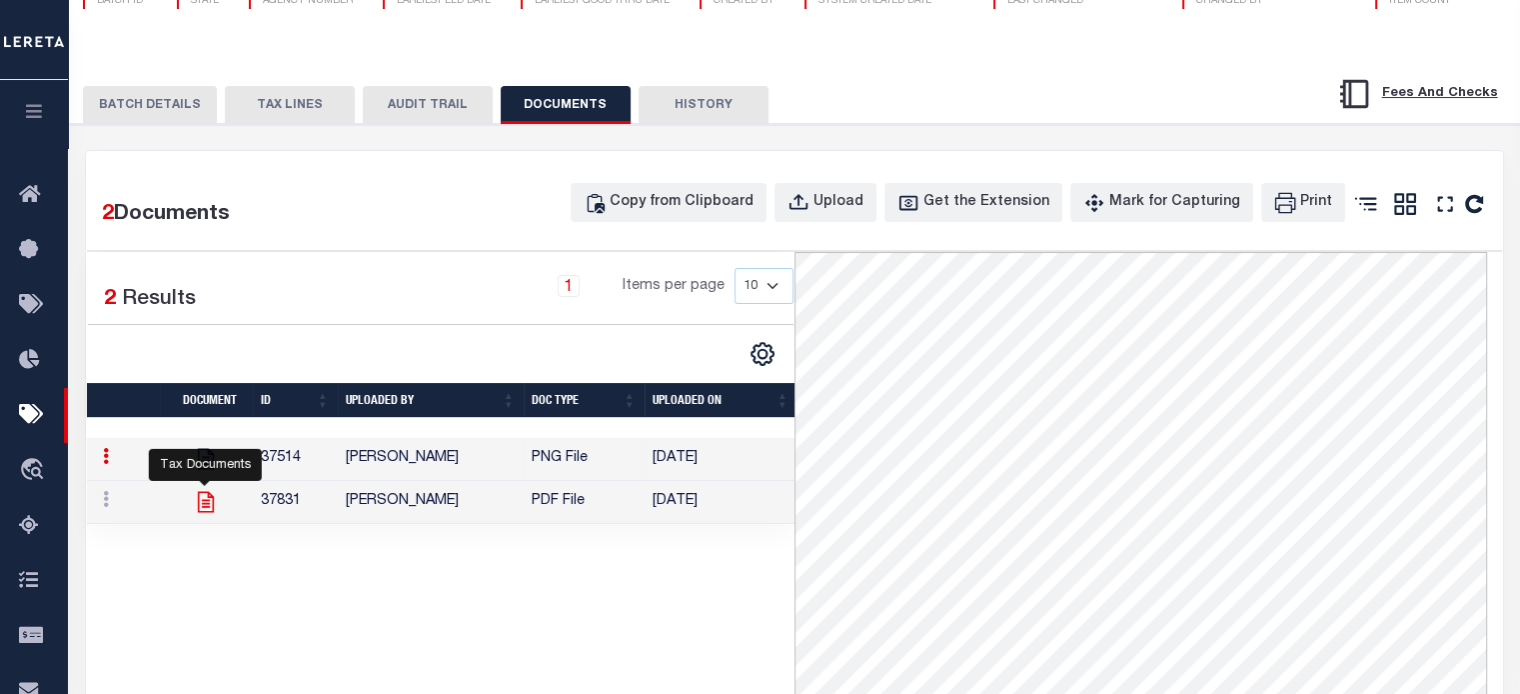
click at [207, 515] on icon at bounding box center [206, 502] width 26 height 26
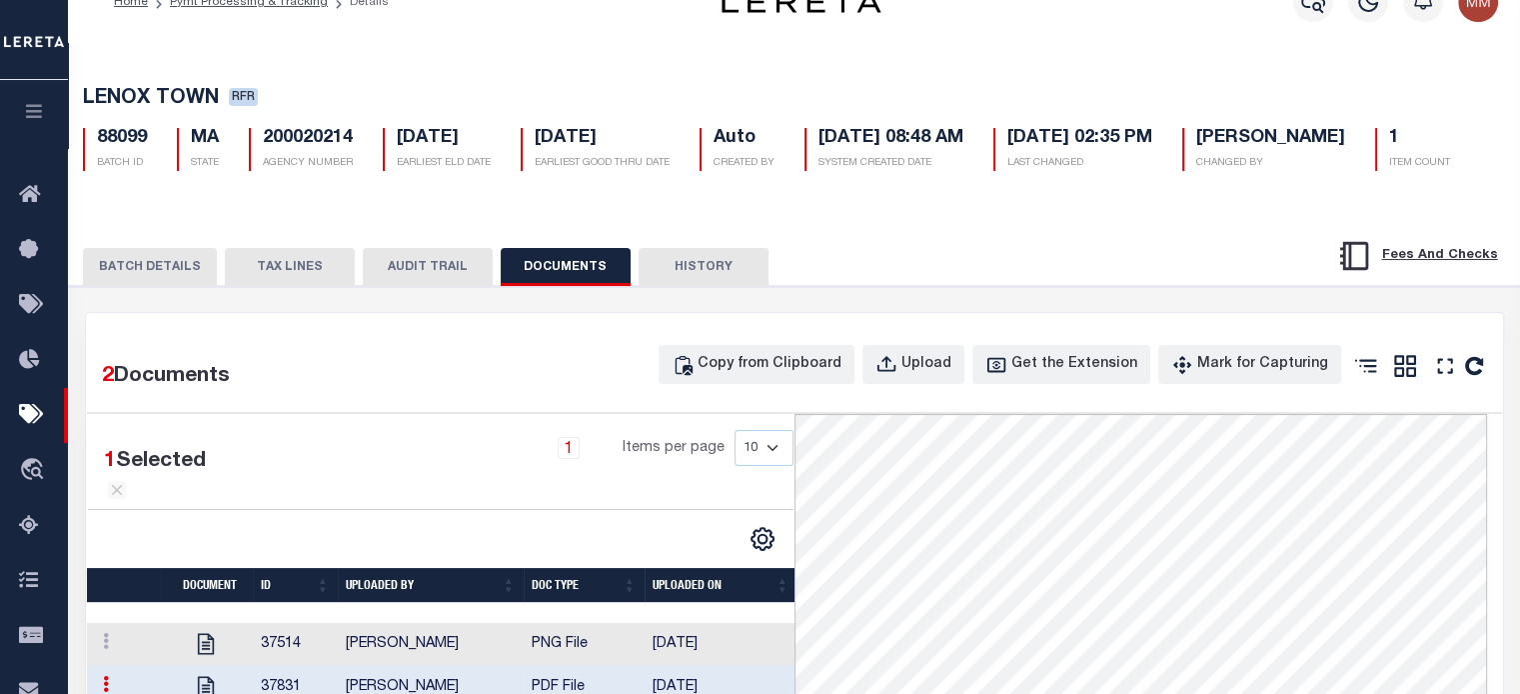
scroll to position [0, 0]
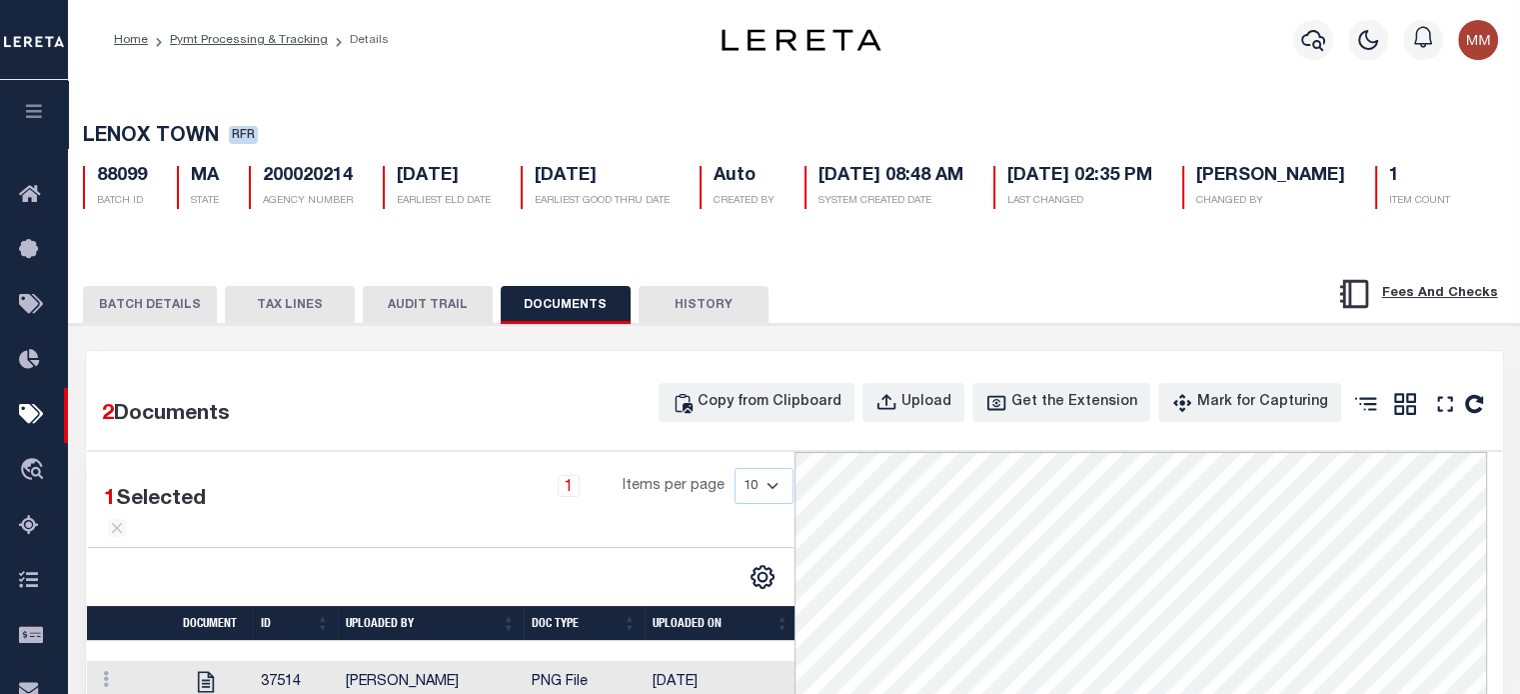
click at [164, 324] on div "BATCH DETAILS TAX LINES AUDIT TRAIL DOCUMENTS HISTORY" at bounding box center [794, 298] width 1501 height 51
drag, startPoint x: 164, startPoint y: 354, endPoint x: 147, endPoint y: 365, distance: 20.2
click at [163, 324] on button "BATCH DETAILS" at bounding box center [150, 305] width 134 height 38
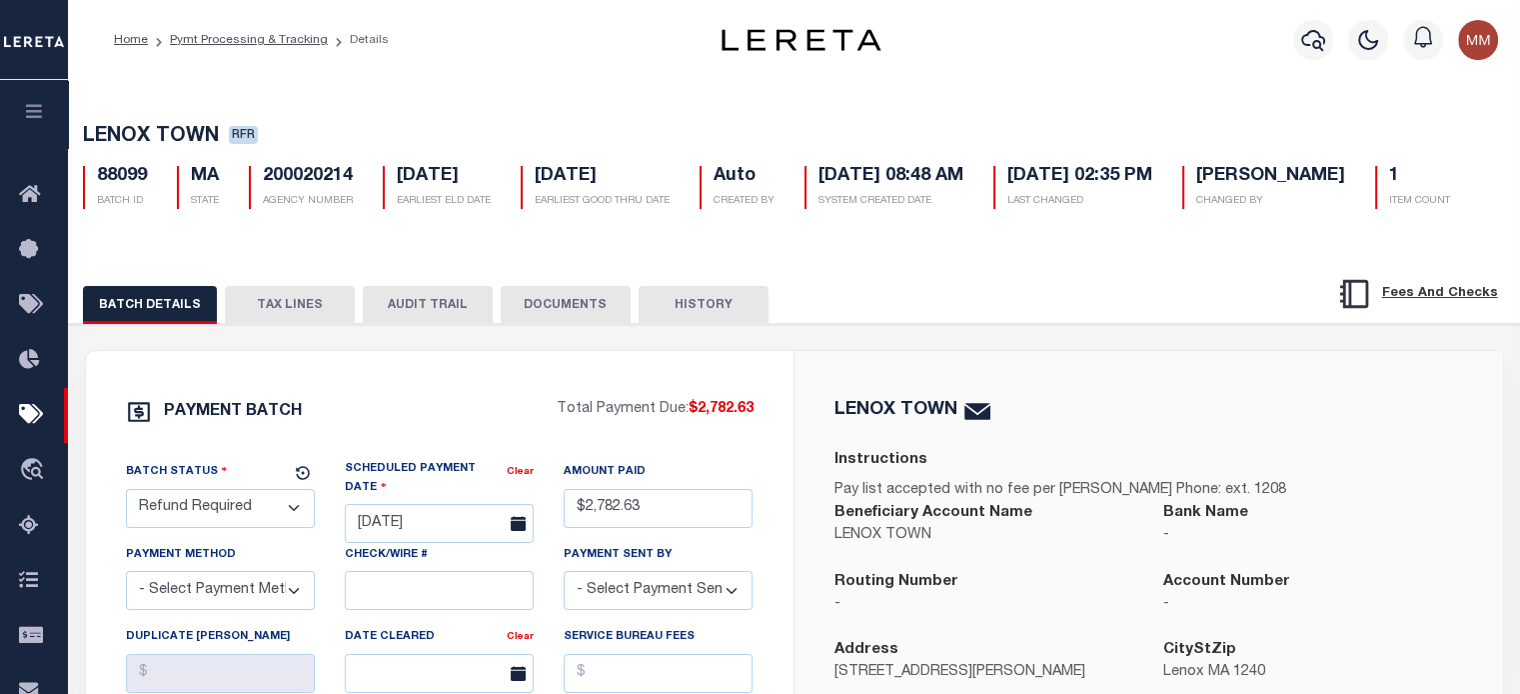
click at [276, 324] on button "TAX LINES" at bounding box center [290, 305] width 130 height 38
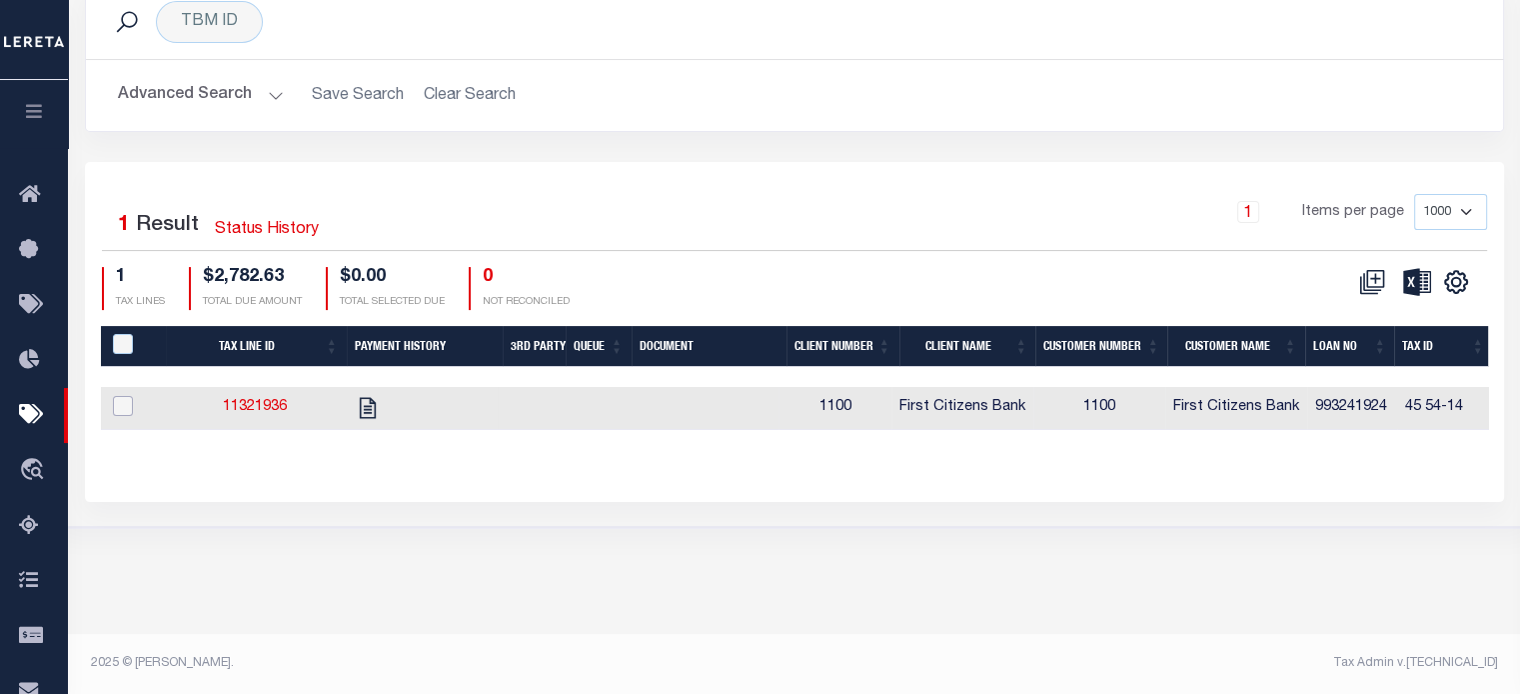
click at [120, 416] on input "checkbox" at bounding box center [123, 406] width 20 height 20
checkbox input "true"
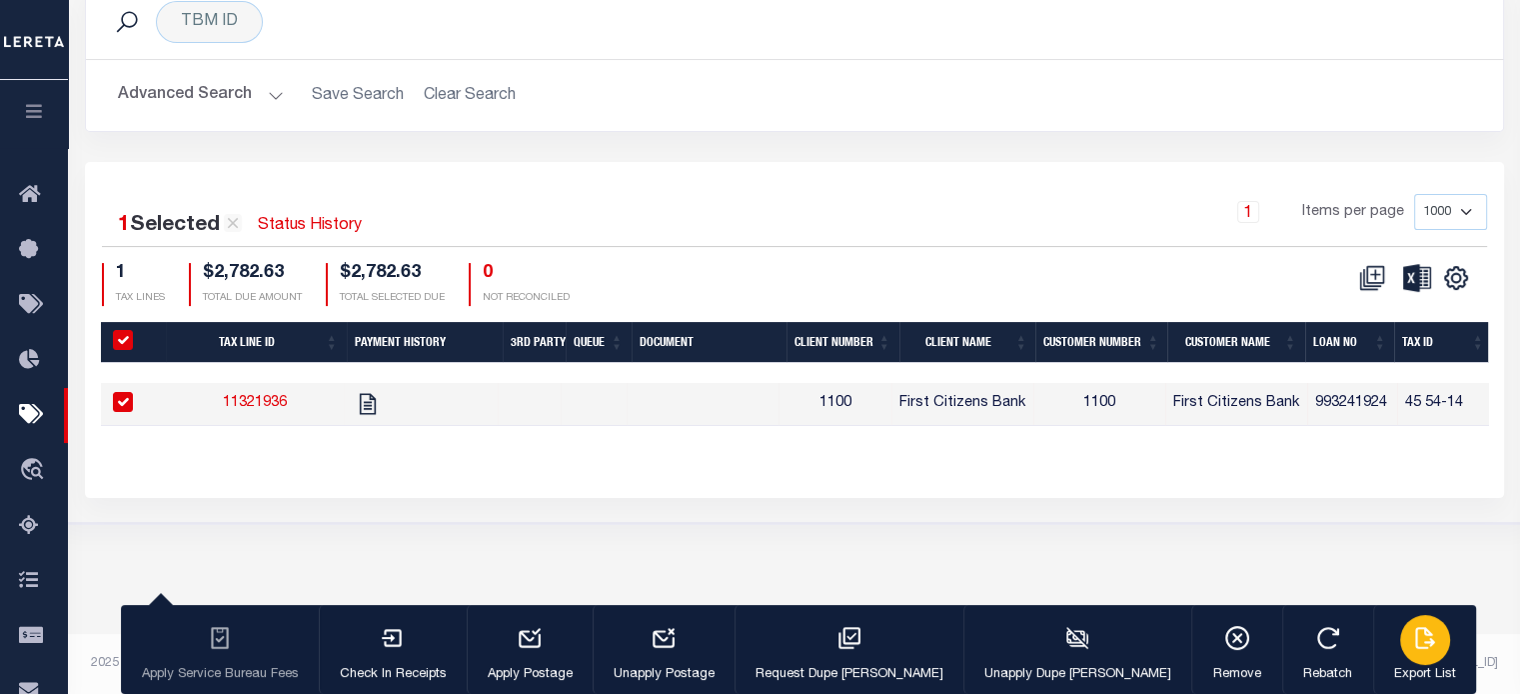
click at [1401, 654] on div "button" at bounding box center [1426, 640] width 50 height 50
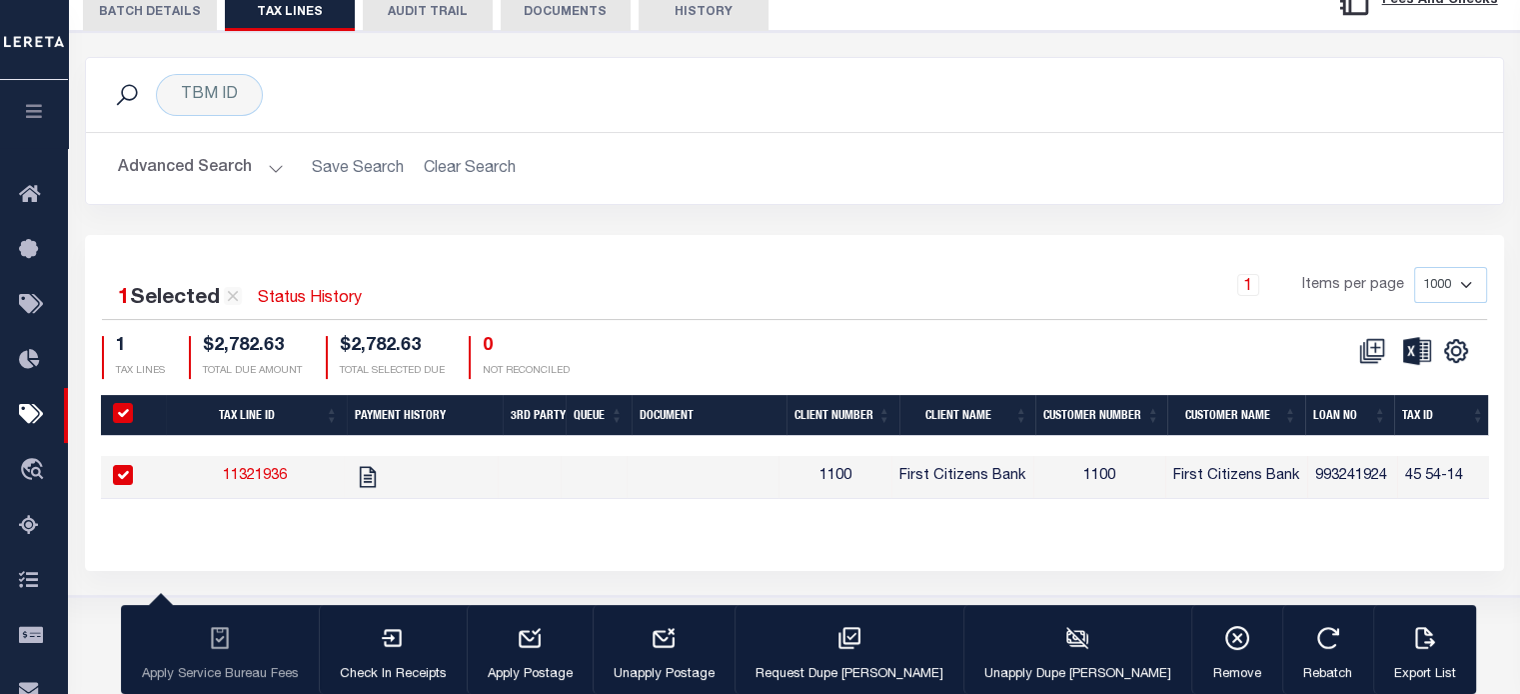
scroll to position [66, 0]
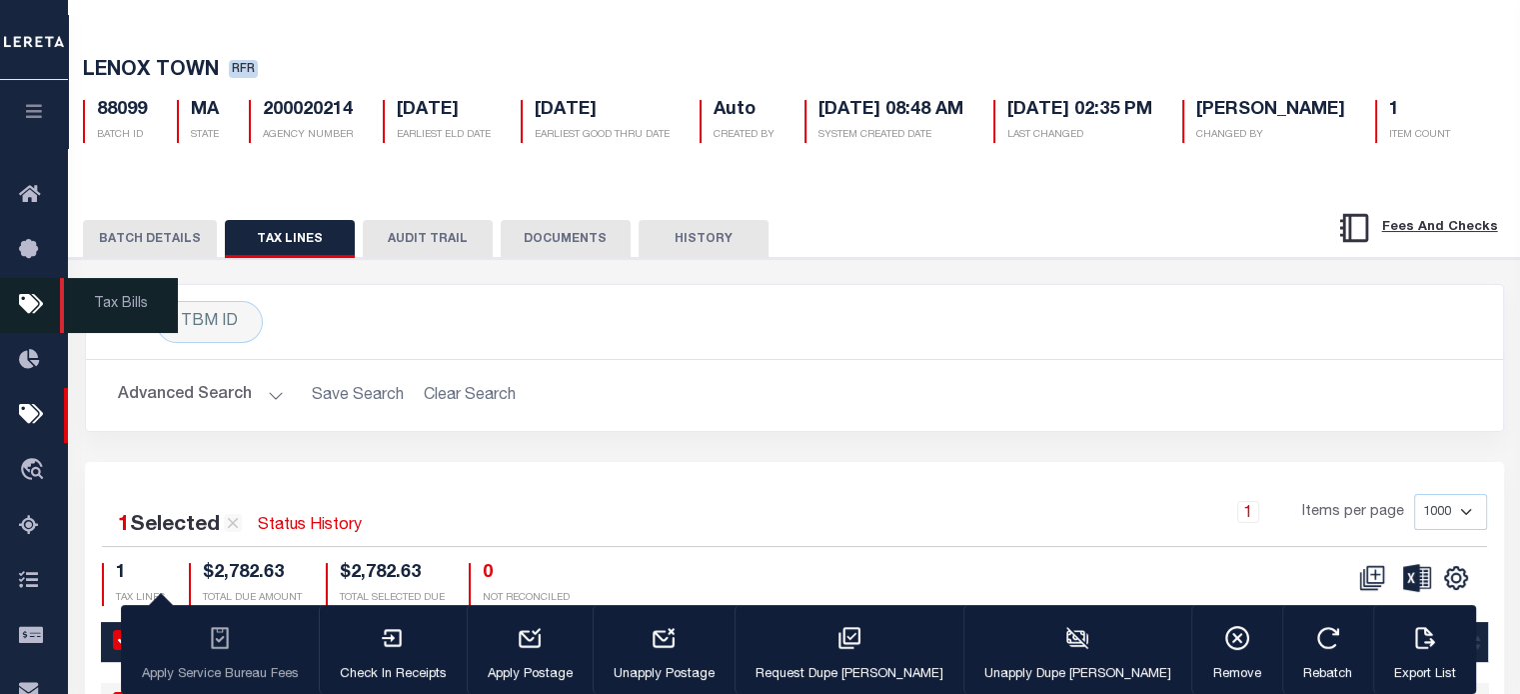
click at [156, 297] on span "Tax Bills" at bounding box center [119, 305] width 118 height 55
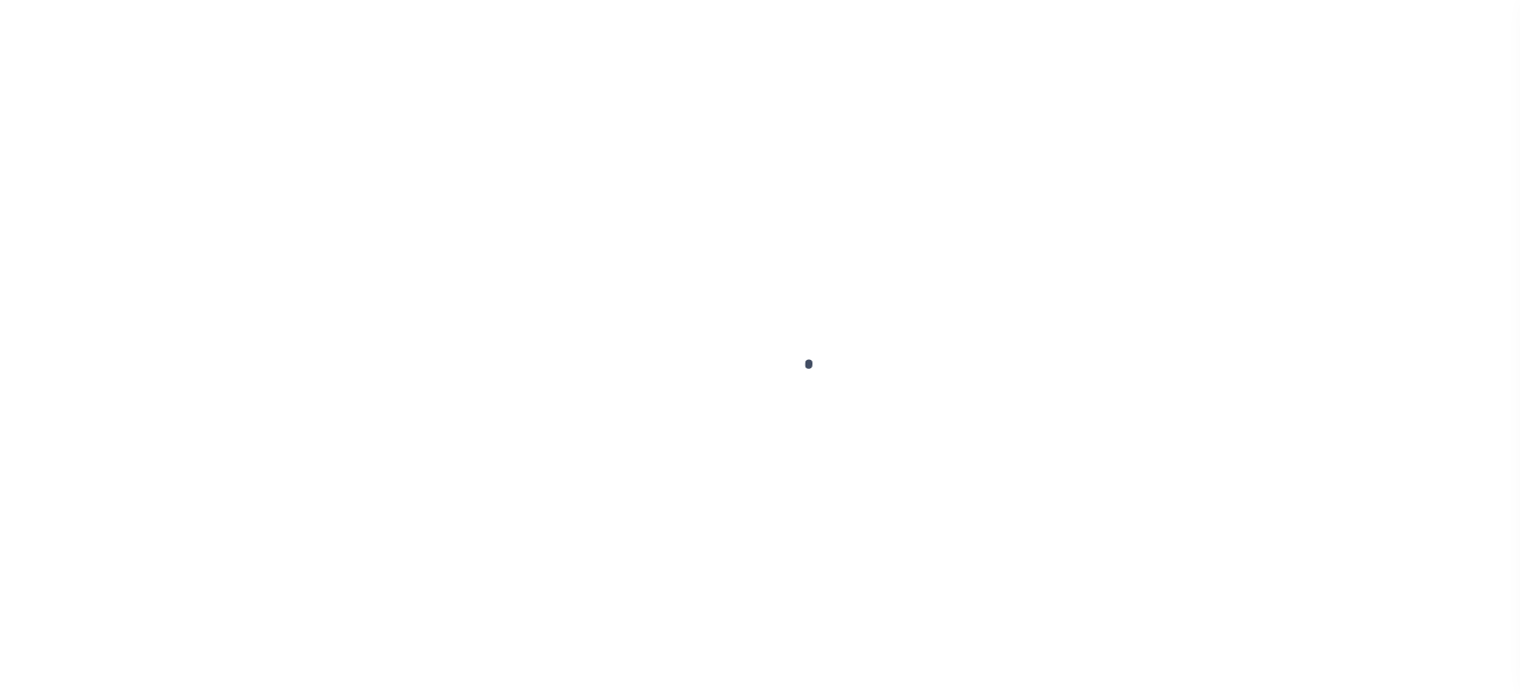
select select "RFR"
select select "[PERSON_NAME]"
select select "FDX"
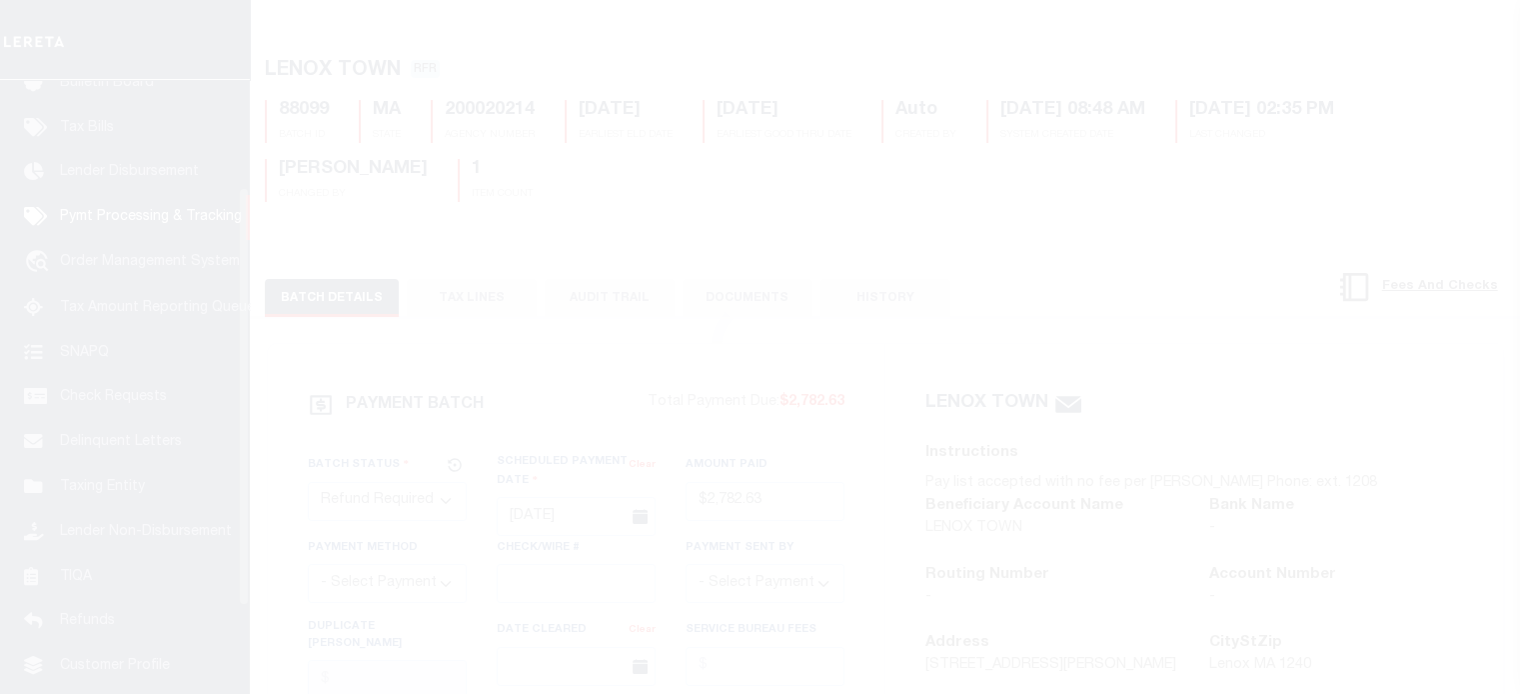
scroll to position [157, 0]
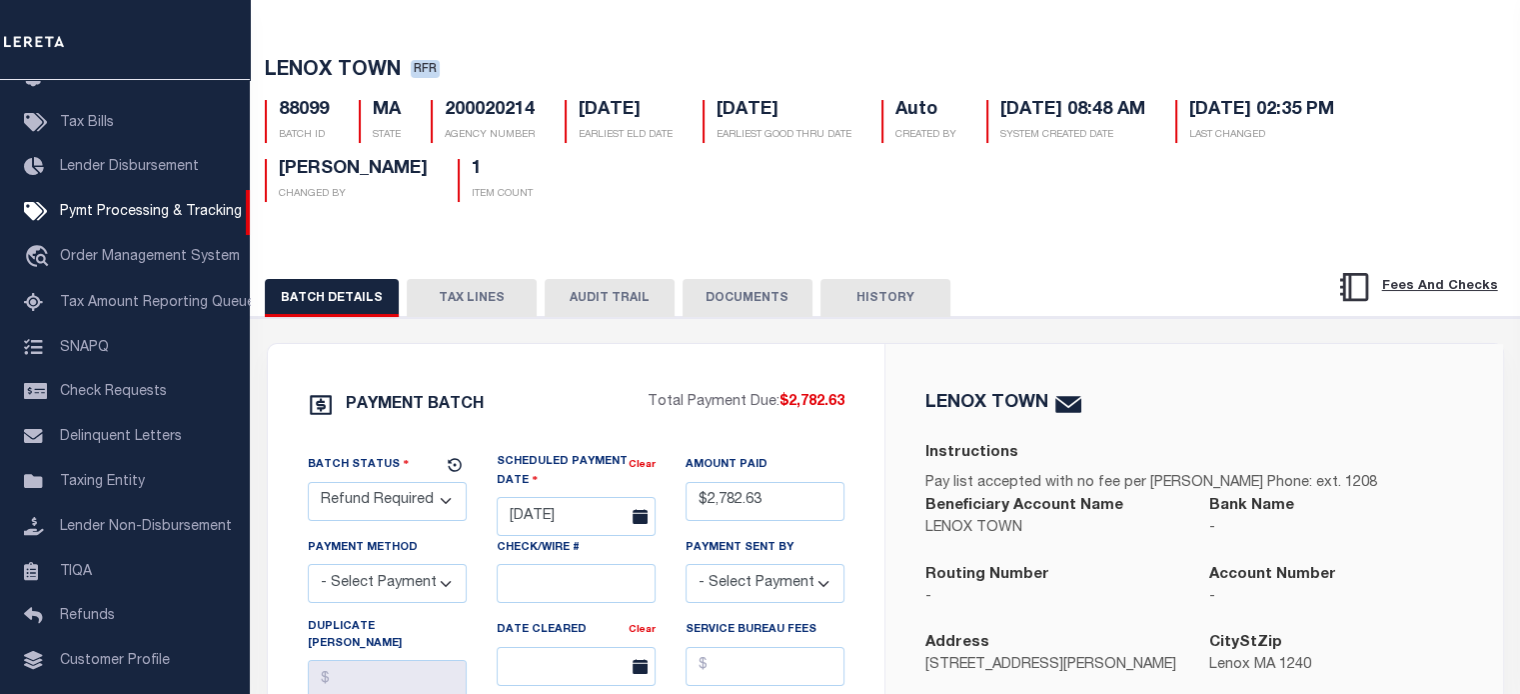
click at [316, 306] on button "BATCH DETAILS" at bounding box center [332, 298] width 134 height 38
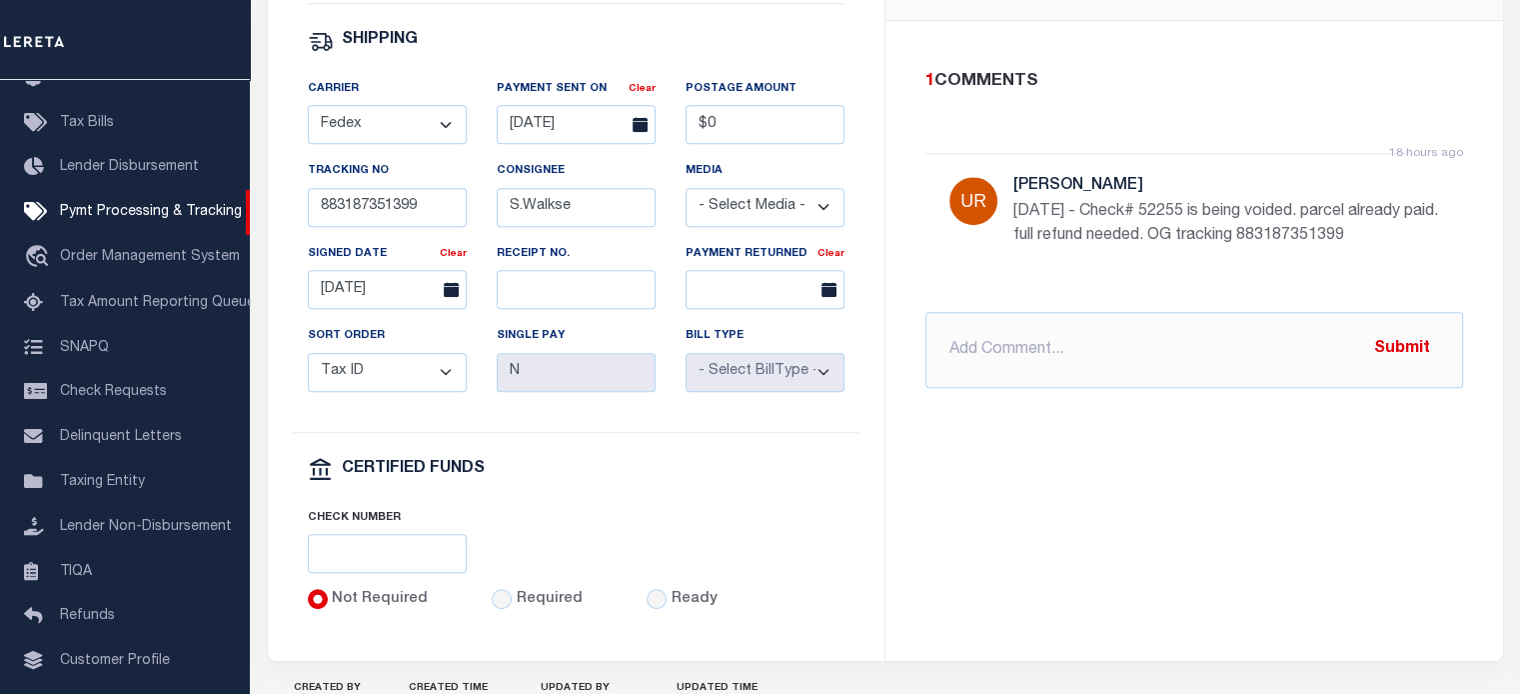
scroll to position [966, 0]
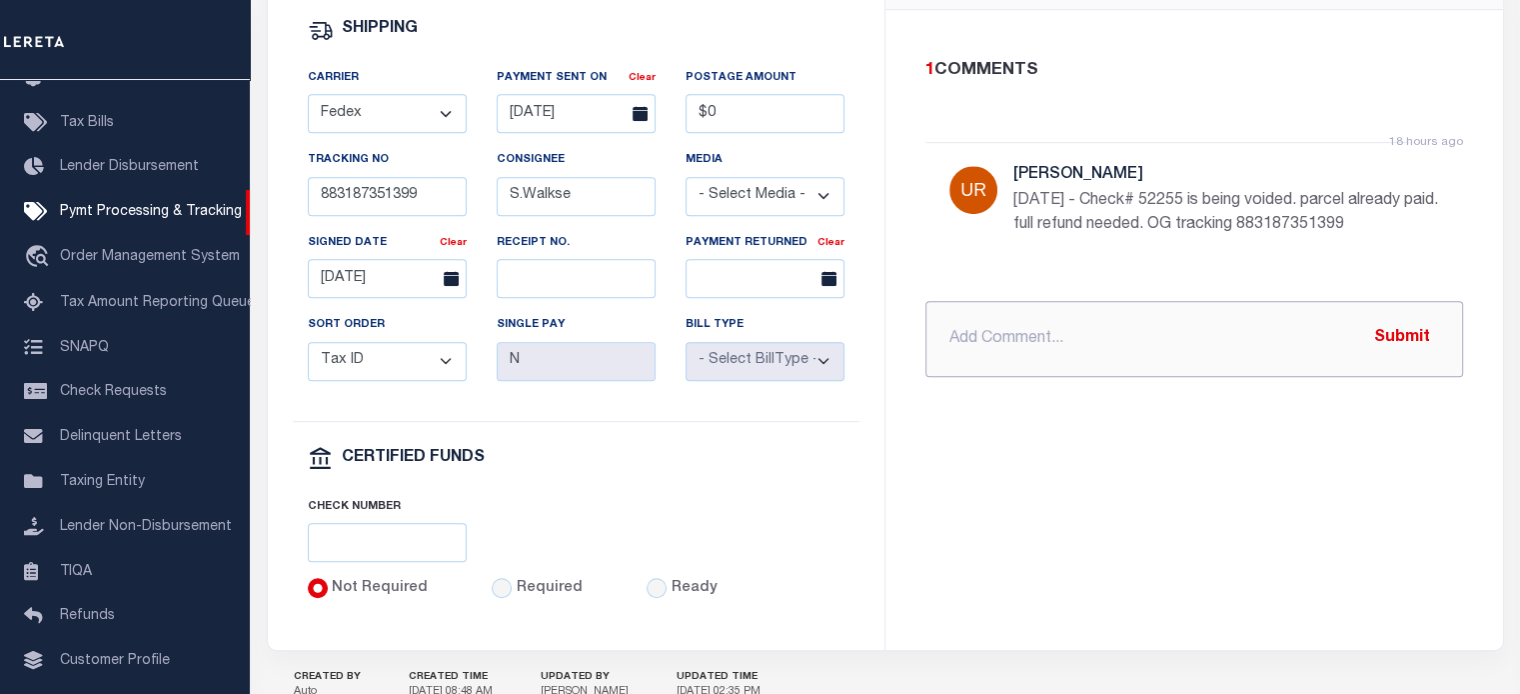
drag, startPoint x: 1019, startPoint y: 341, endPoint x: 1034, endPoint y: 344, distance: 15.3
click at [1033, 344] on input "text" at bounding box center [1195, 339] width 538 height 76
paste input "LENOX TOWN MA RDID 7446 $ 2782.63"
type input "PROCESSING REFUND LENOX TOWN MA RDID 7446 $ 2782.63"
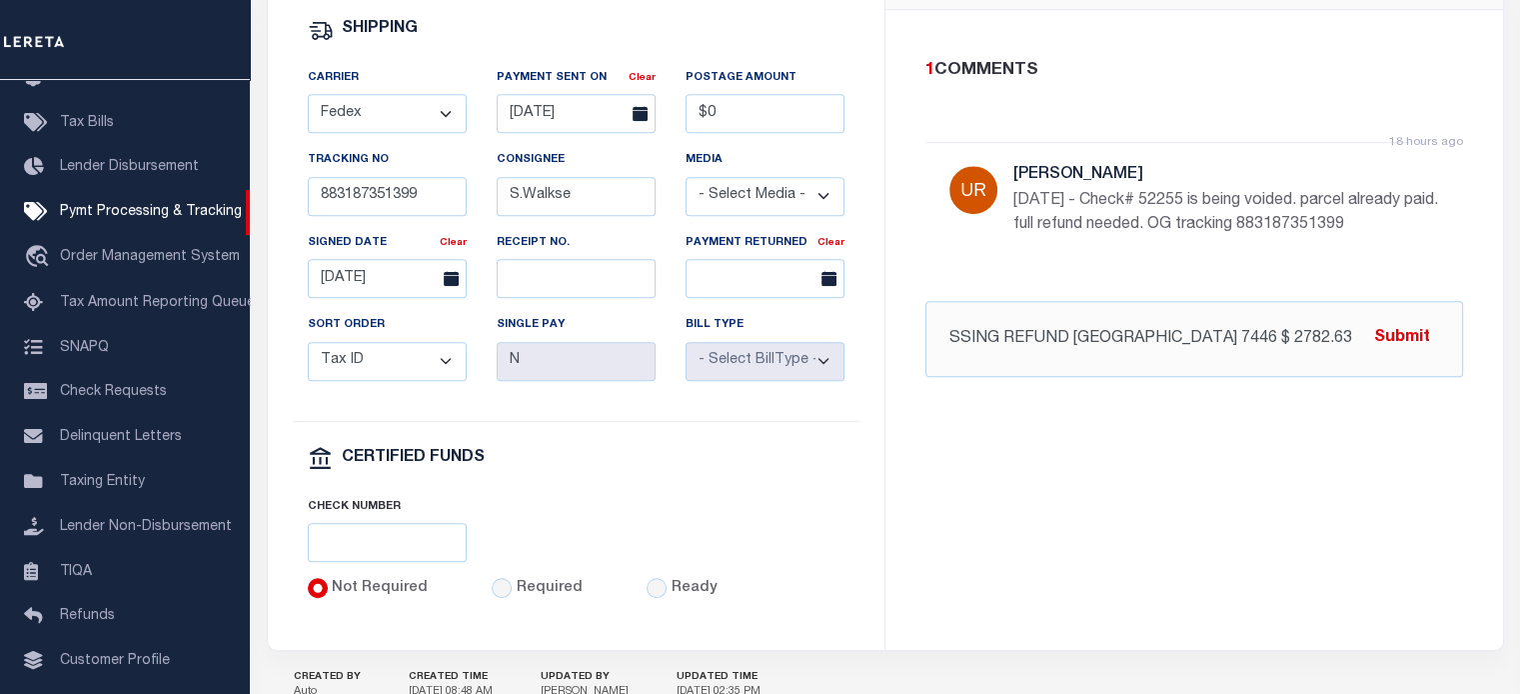
scroll to position [0, 0]
click at [1416, 344] on button "Submit" at bounding box center [1403, 338] width 82 height 41
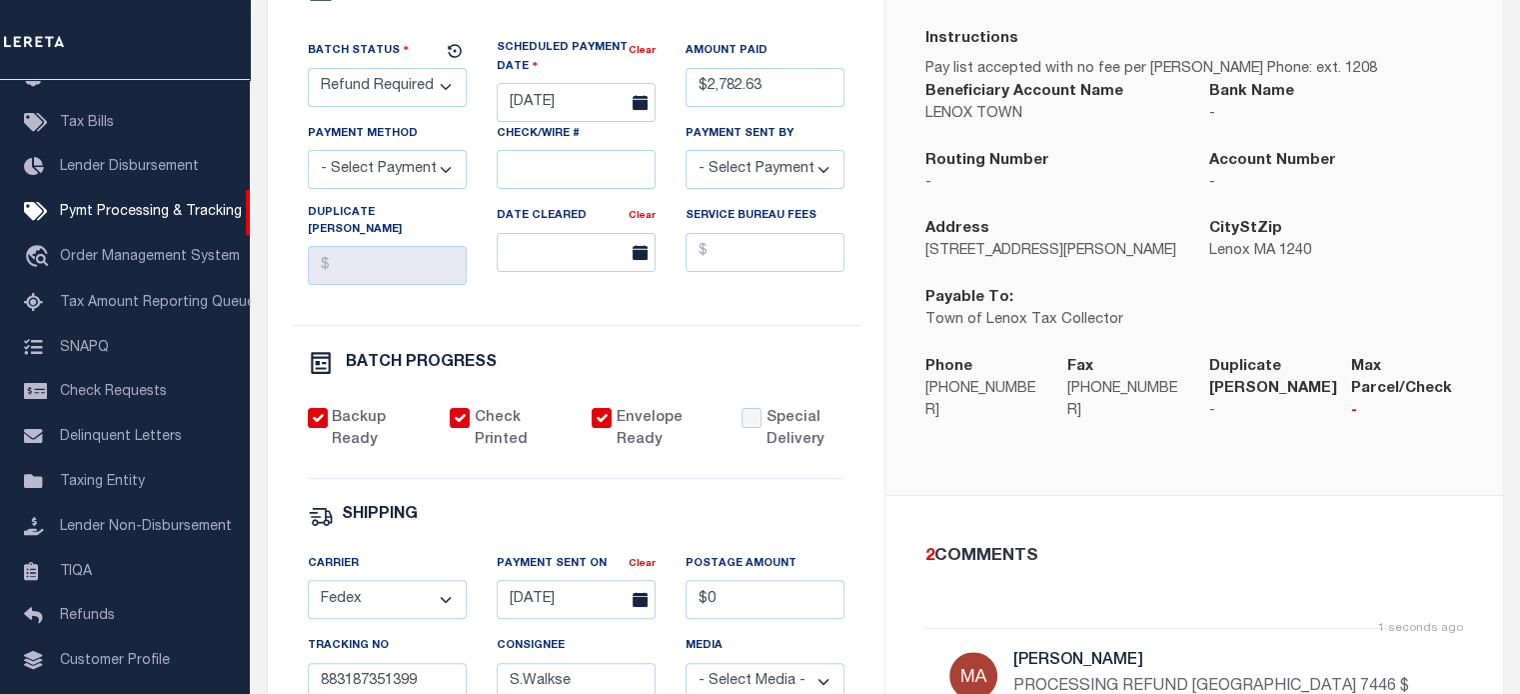
scroll to position [366, 0]
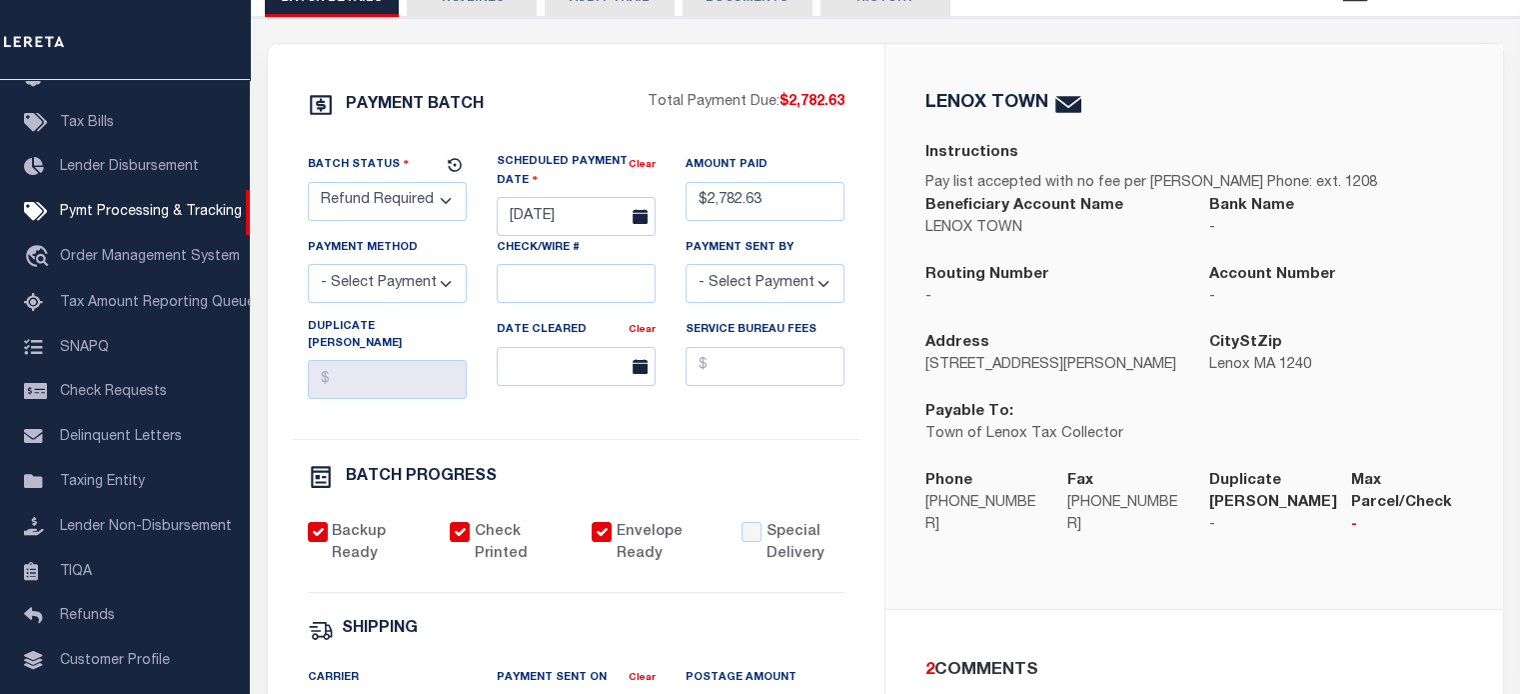
click at [359, 203] on select "- Select Status - Scheduled for Payment Ready For Payment Payment Sent Cleared …" at bounding box center [387, 201] width 159 height 39
click at [308, 185] on select "- Select Status - Scheduled for Payment Ready For Payment Payment Sent Cleared …" at bounding box center [387, 201] width 159 height 39
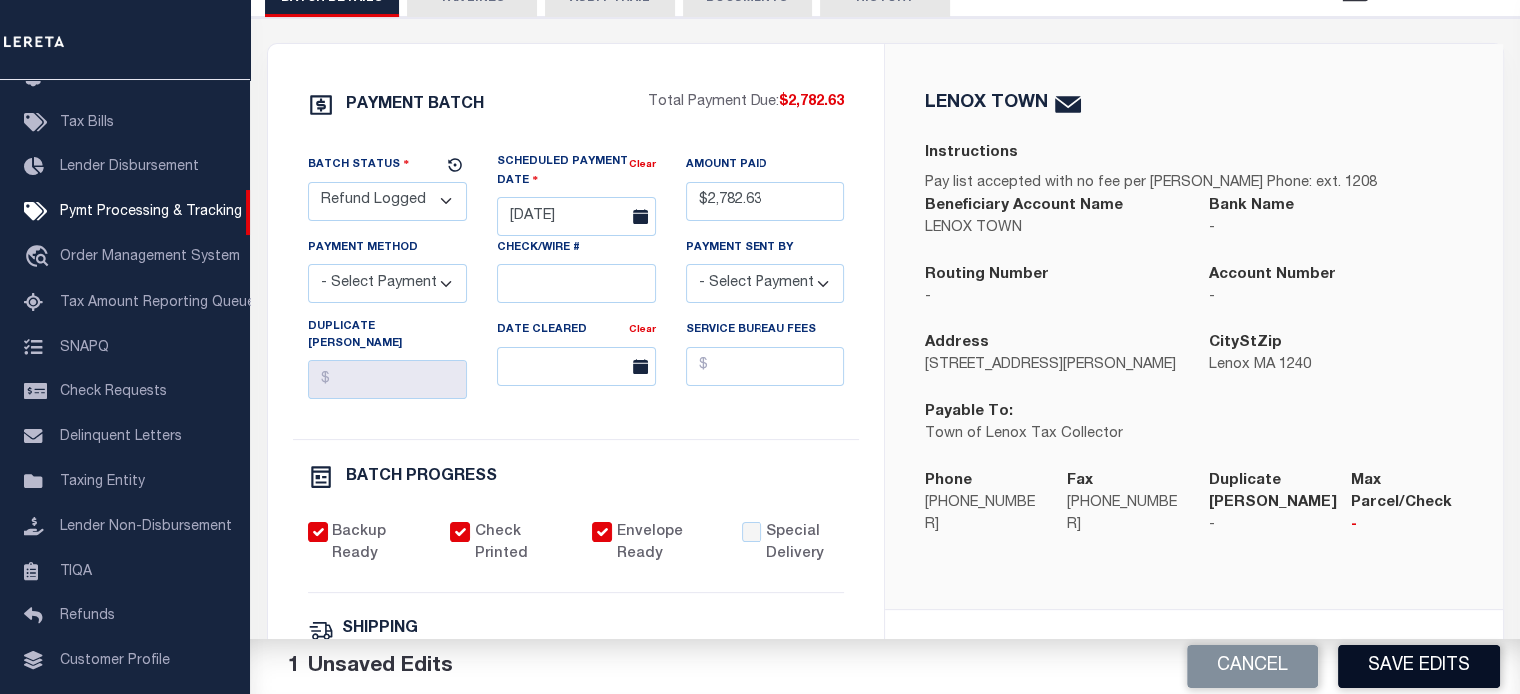
click at [1425, 656] on button "Save Edits" at bounding box center [1420, 666] width 162 height 43
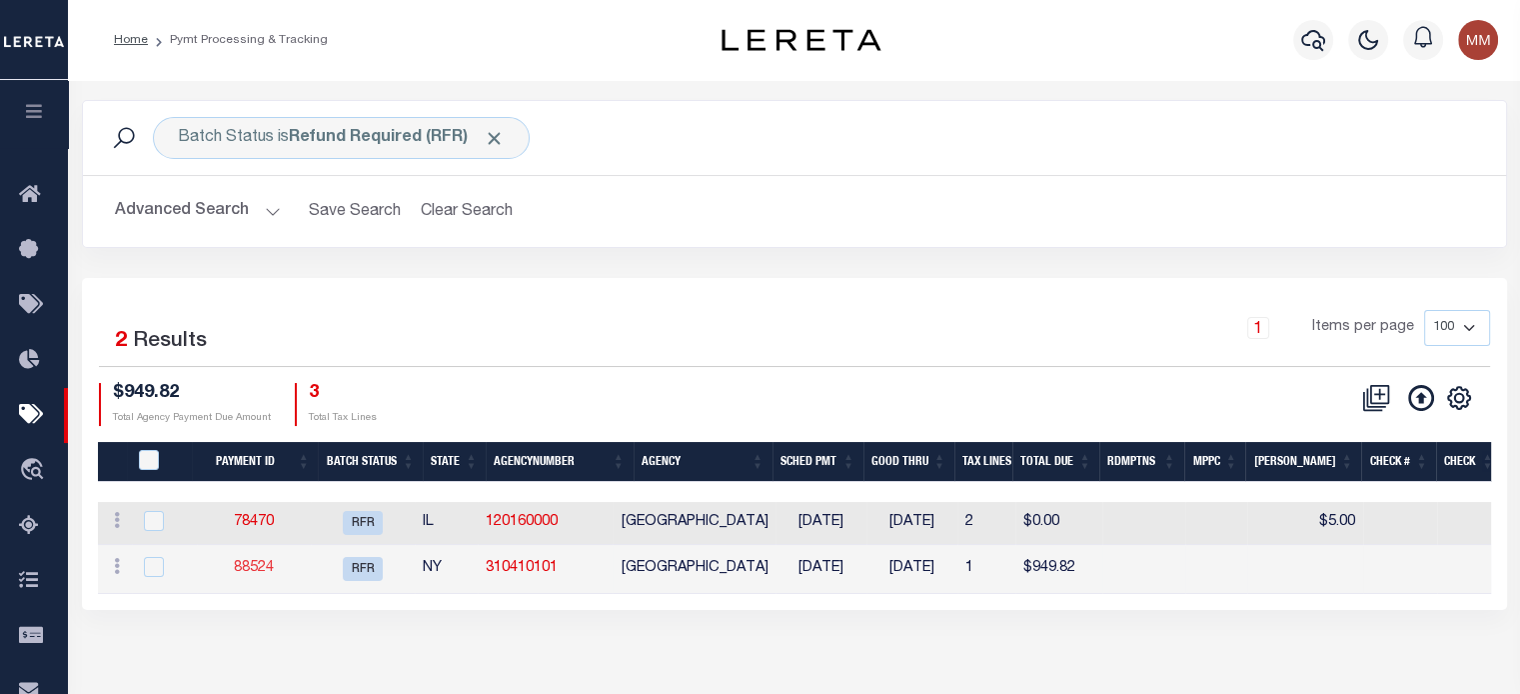
click at [269, 568] on link "88524" at bounding box center [254, 568] width 40 height 14
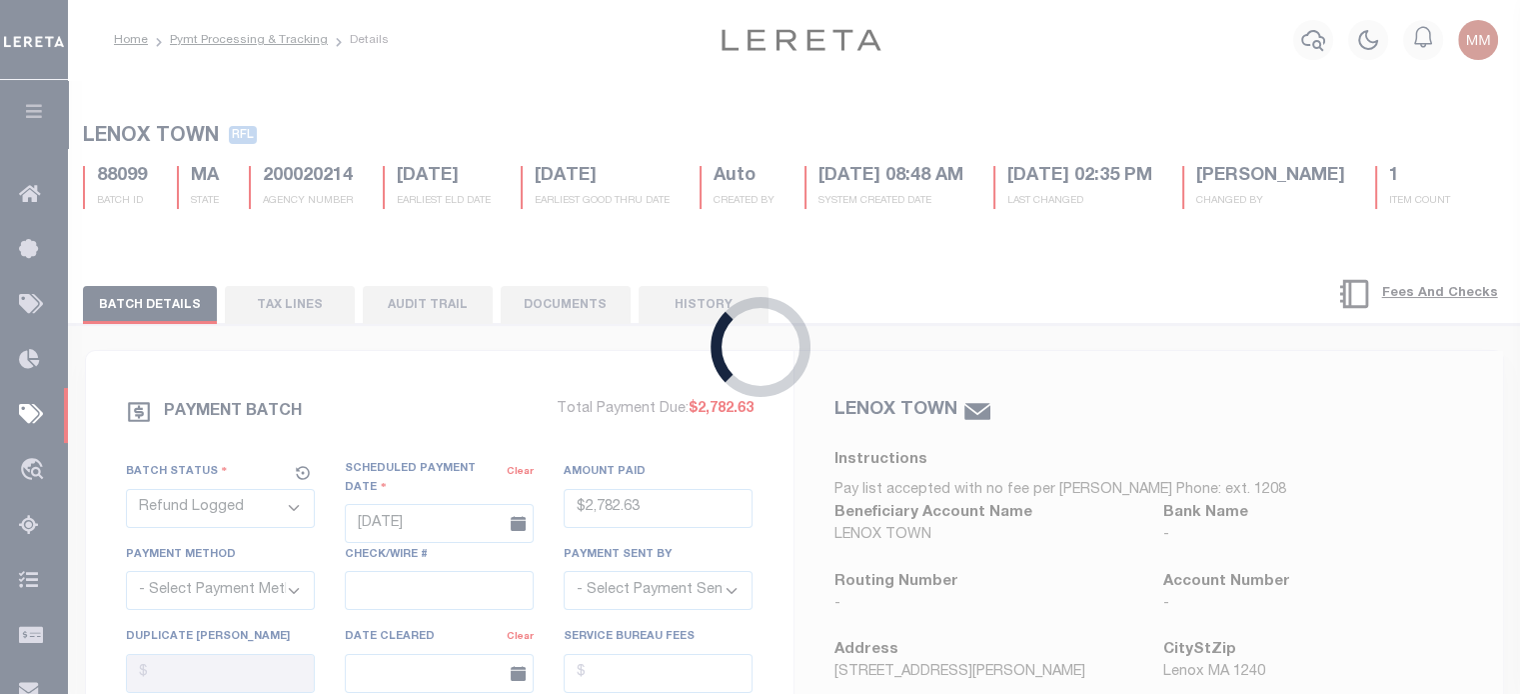
select select "RFR"
type input "$14.05"
checkbox input "false"
select select
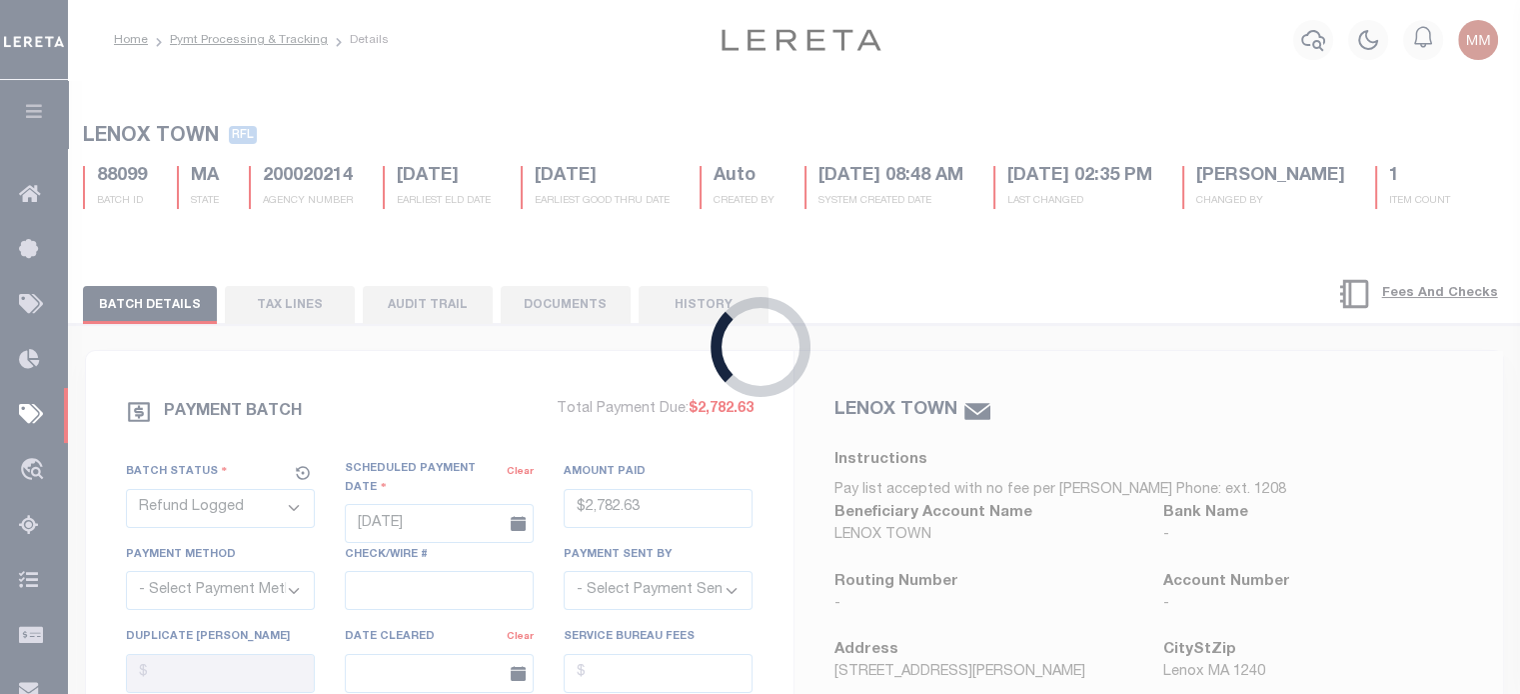
select select
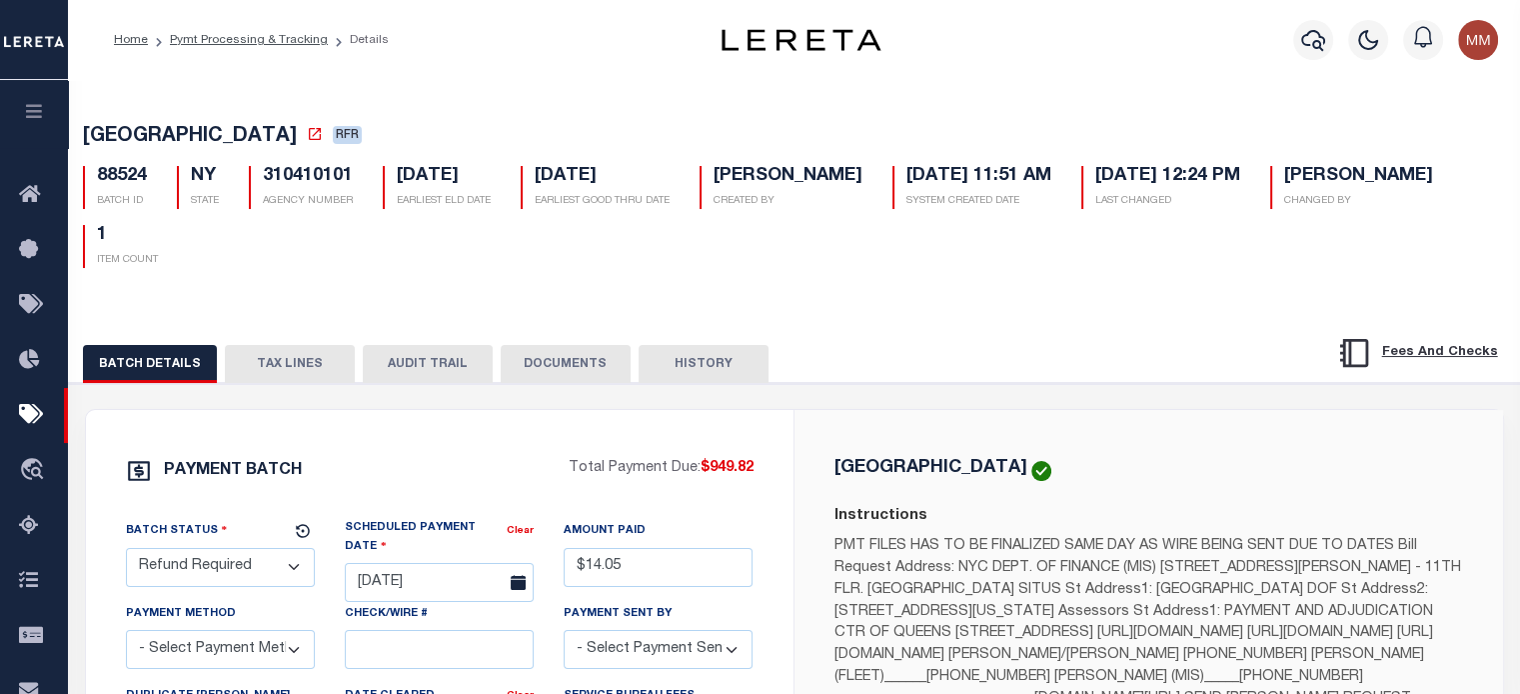
click at [579, 361] on button "DOCUMENTS" at bounding box center [566, 364] width 130 height 38
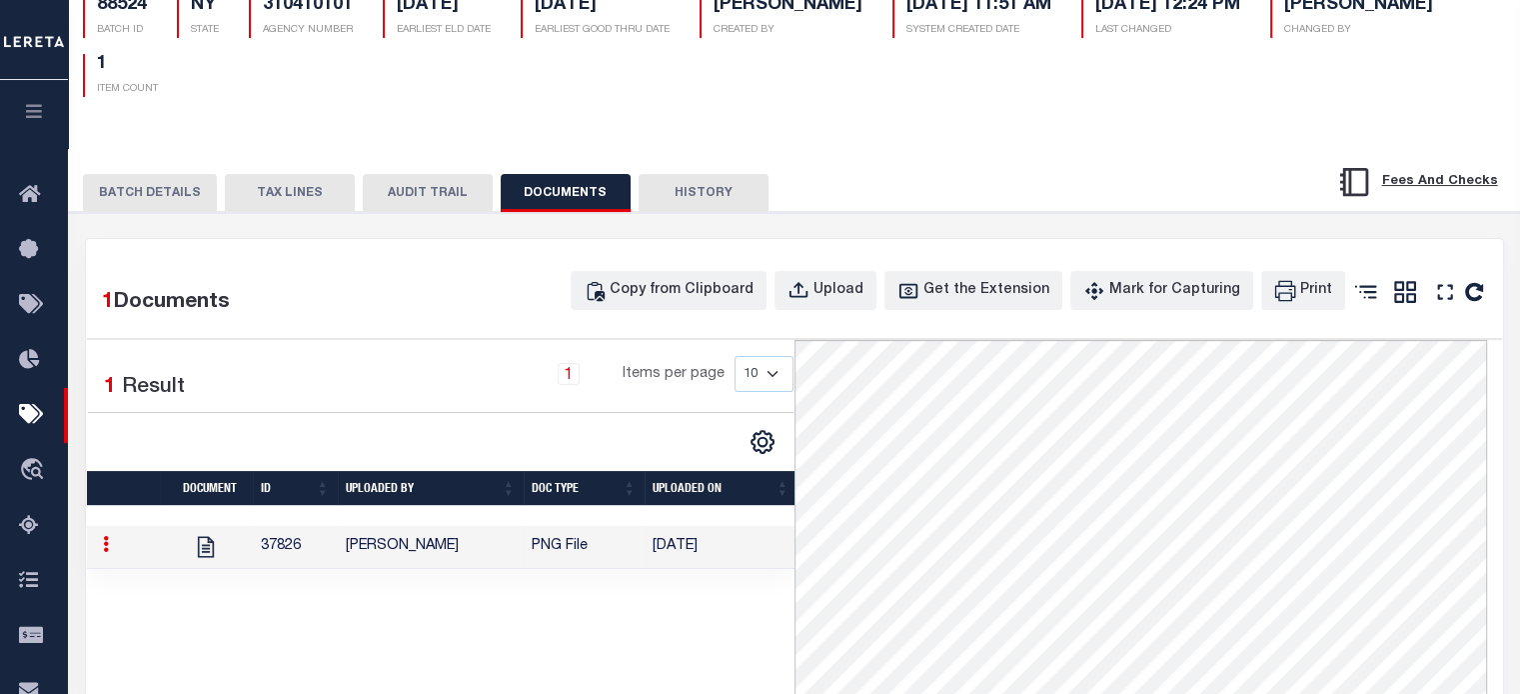
scroll to position [100, 0]
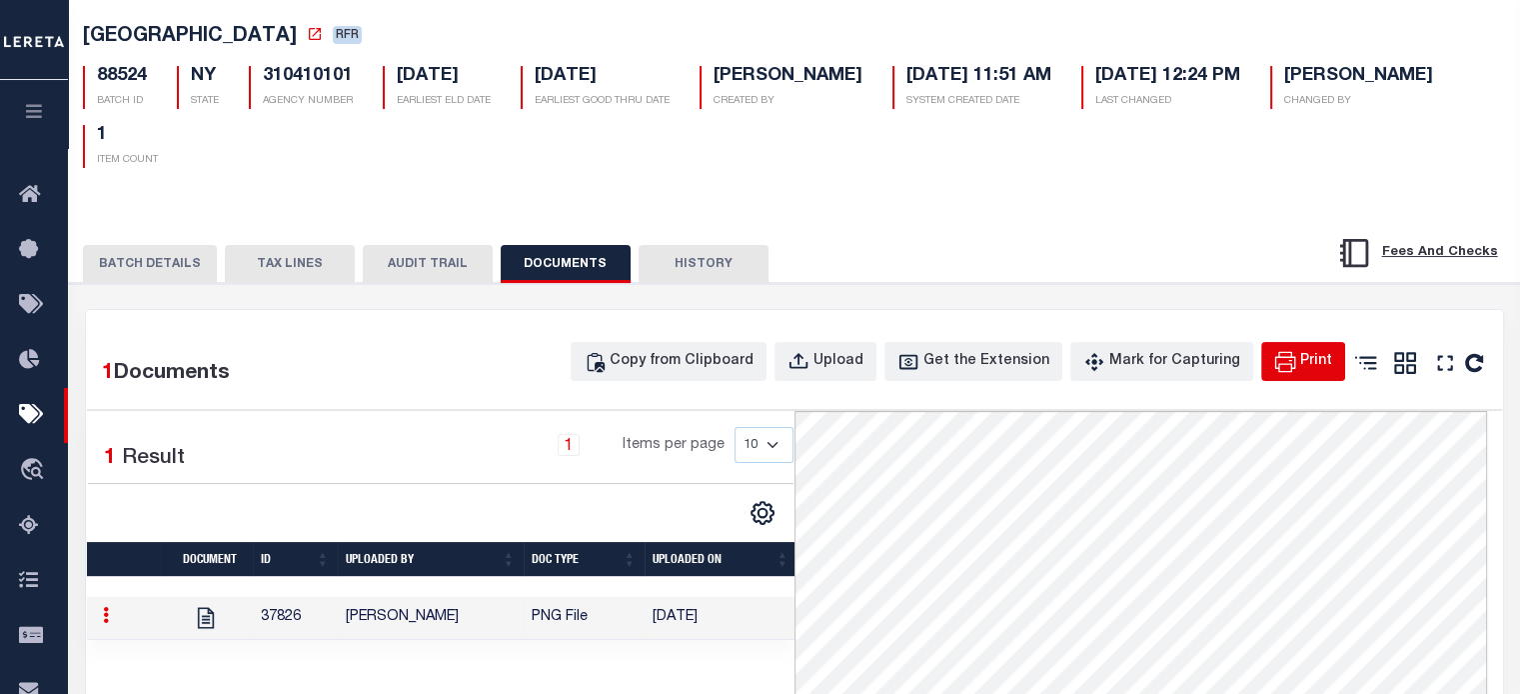
click at [1315, 369] on div "Print" at bounding box center [1317, 362] width 32 height 22
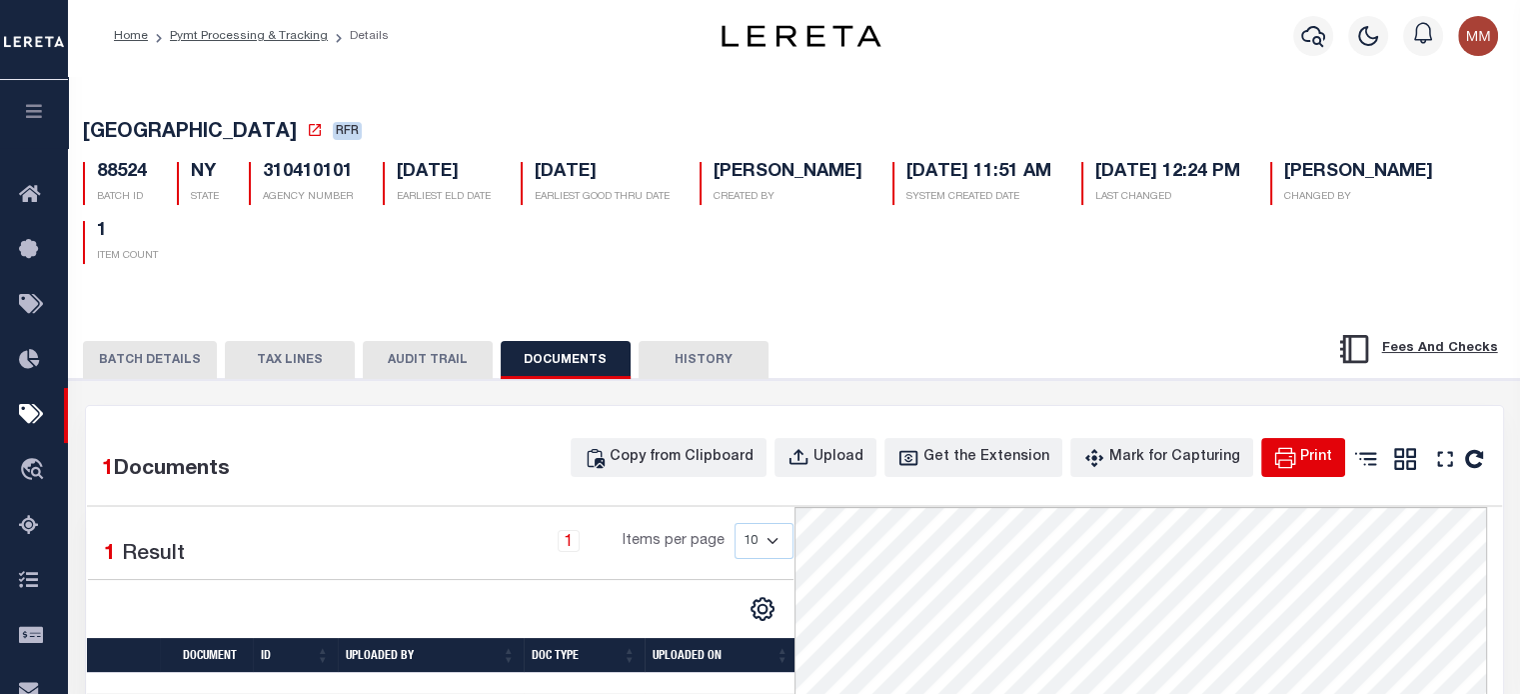
scroll to position [0, 0]
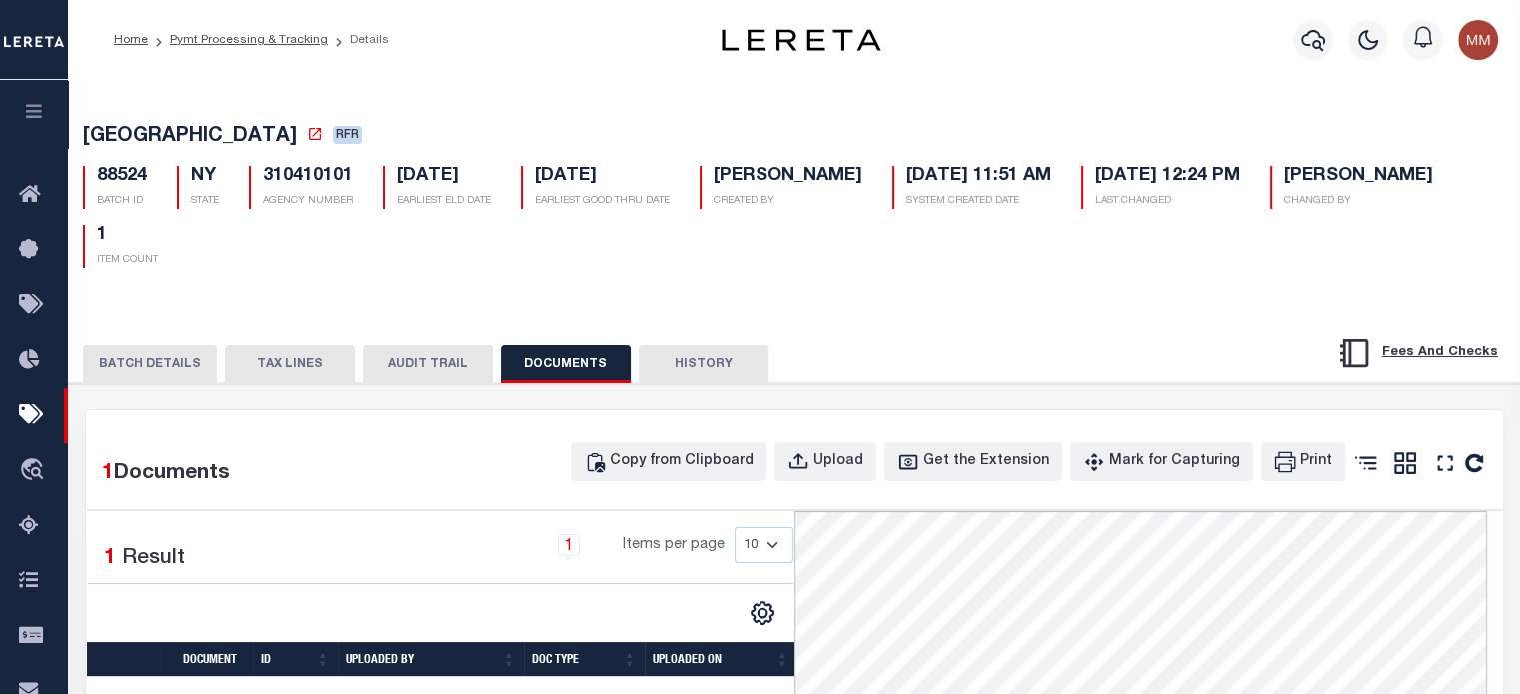
click at [286, 365] on button "TAX LINES" at bounding box center [290, 364] width 130 height 38
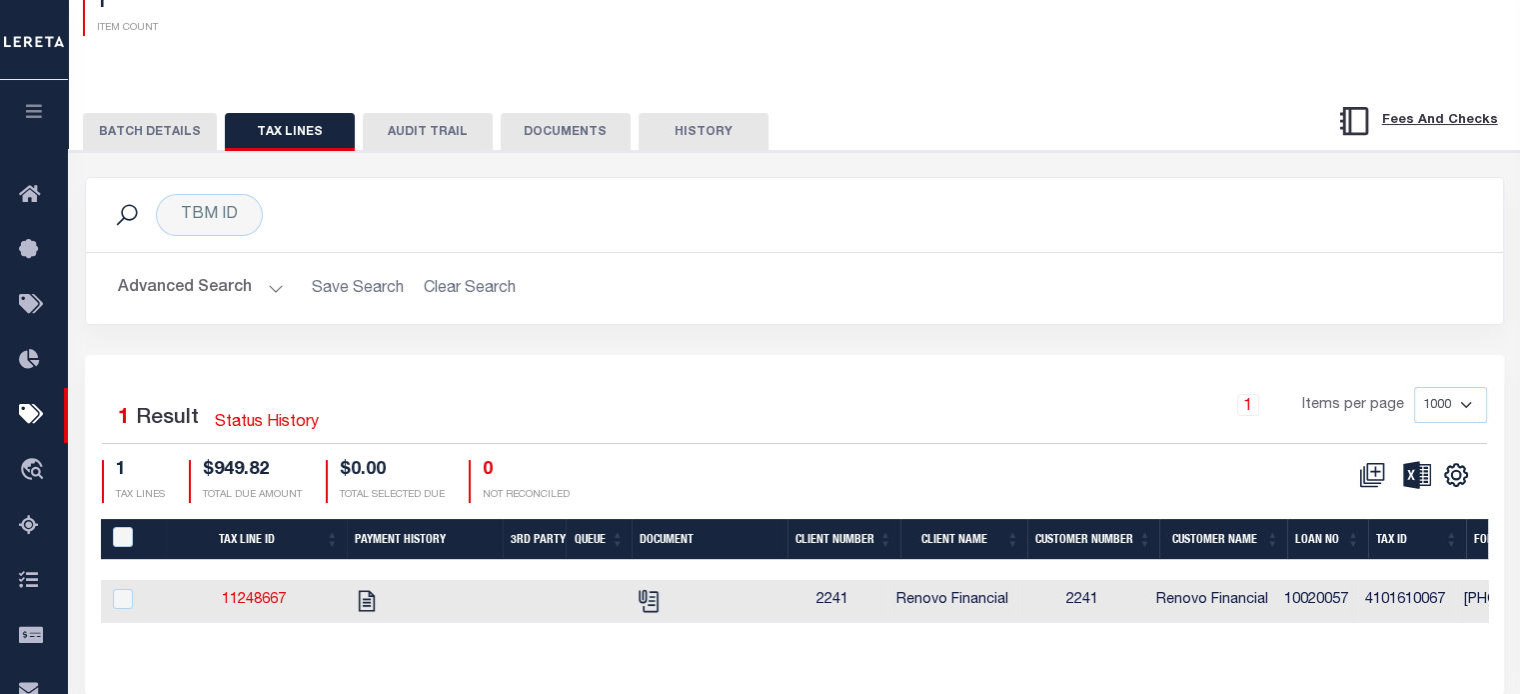
scroll to position [366, 0]
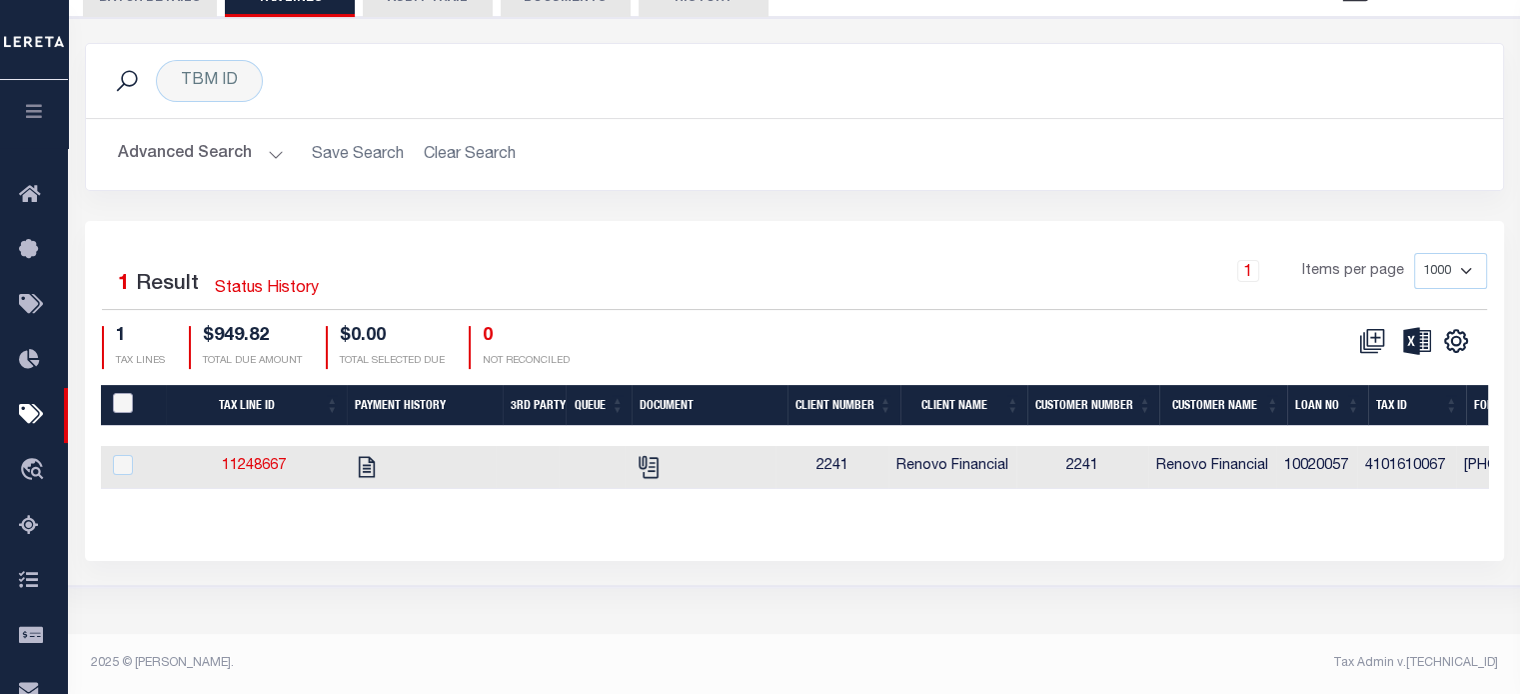
click at [120, 398] on input "PayeePaymentBatchId" at bounding box center [123, 403] width 20 height 20
checkbox input "true"
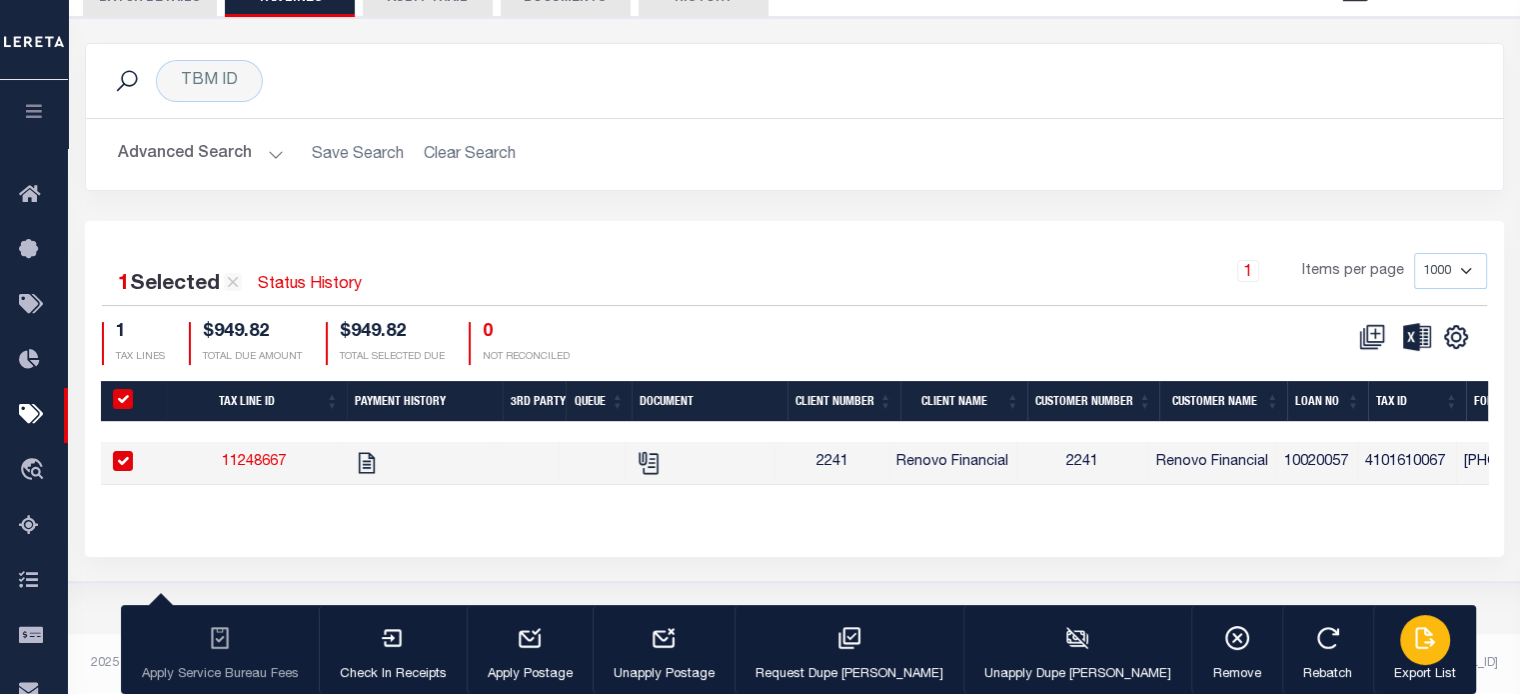
click at [1413, 646] on icon "button" at bounding box center [1426, 638] width 26 height 26
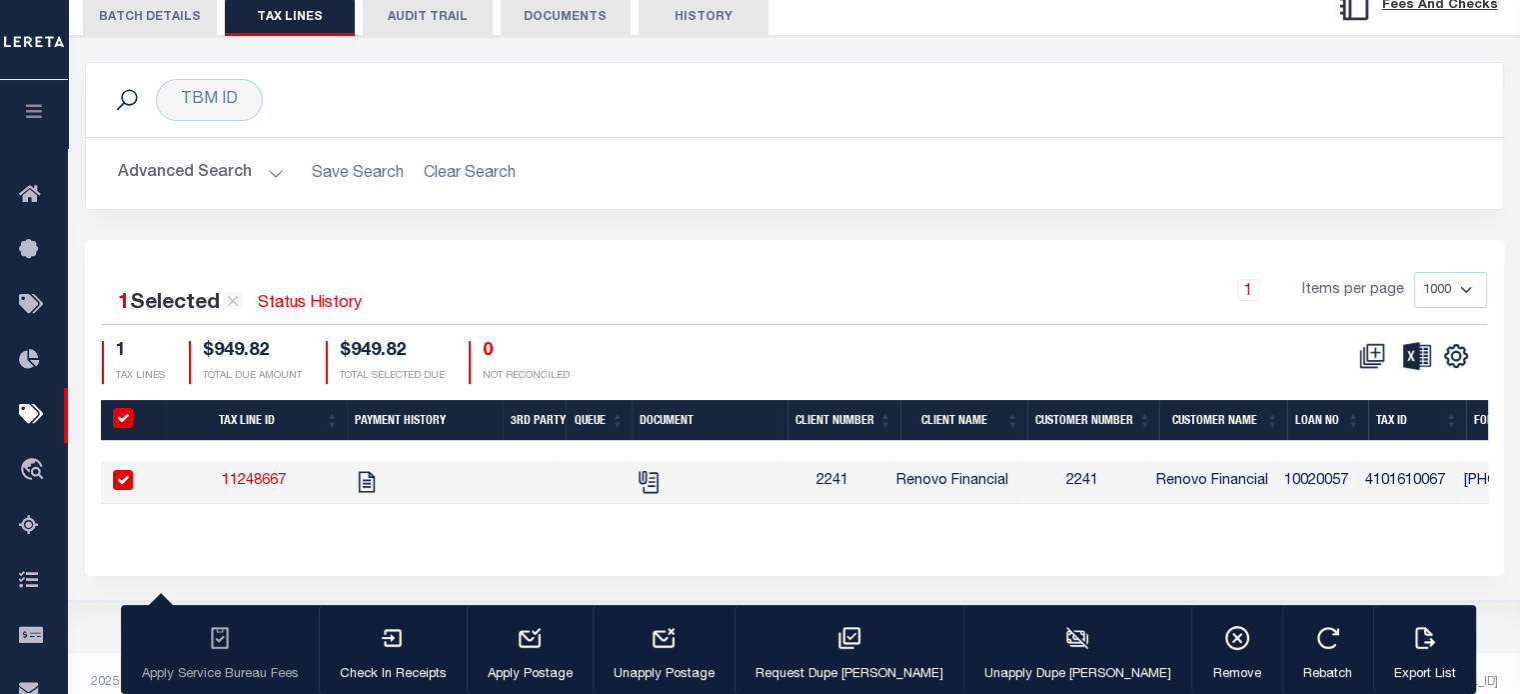
scroll to position [0, 0]
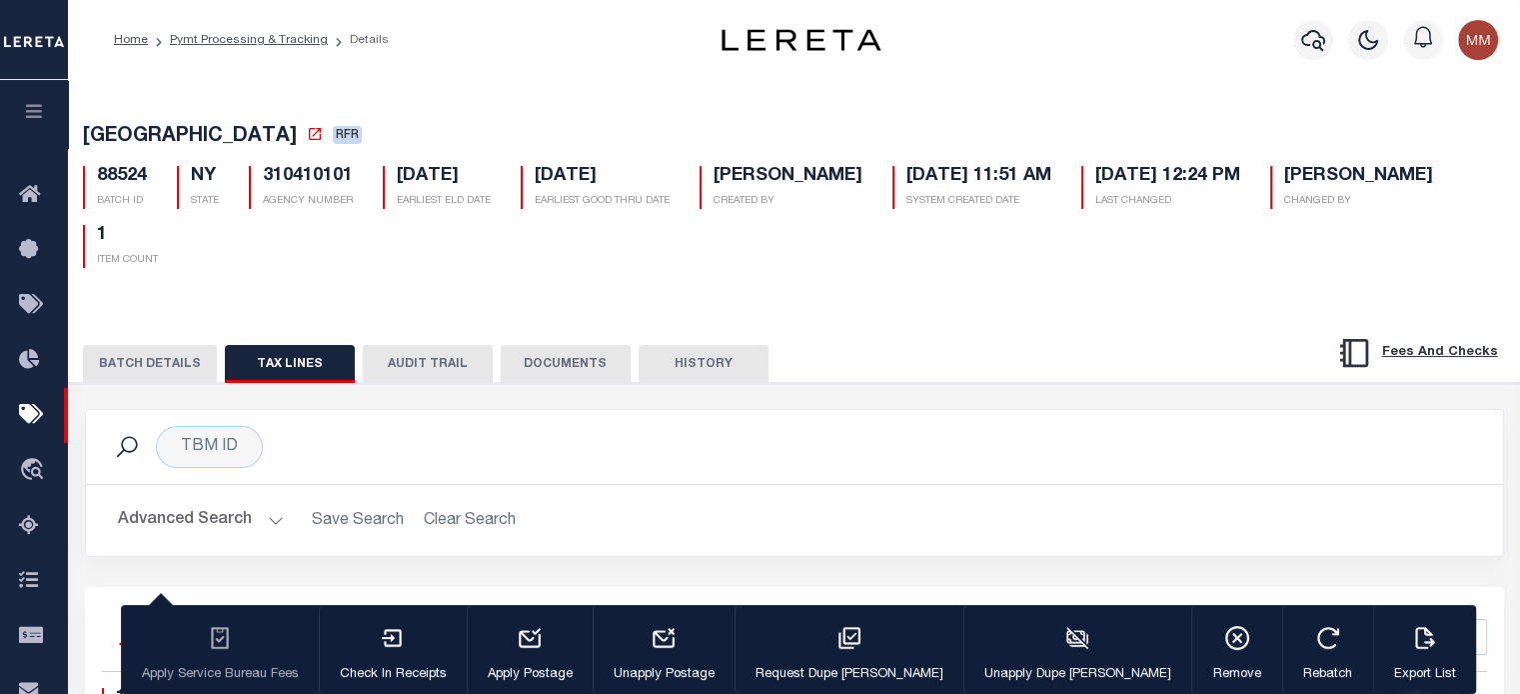
click at [148, 371] on button "BATCH DETAILS" at bounding box center [150, 364] width 134 height 38
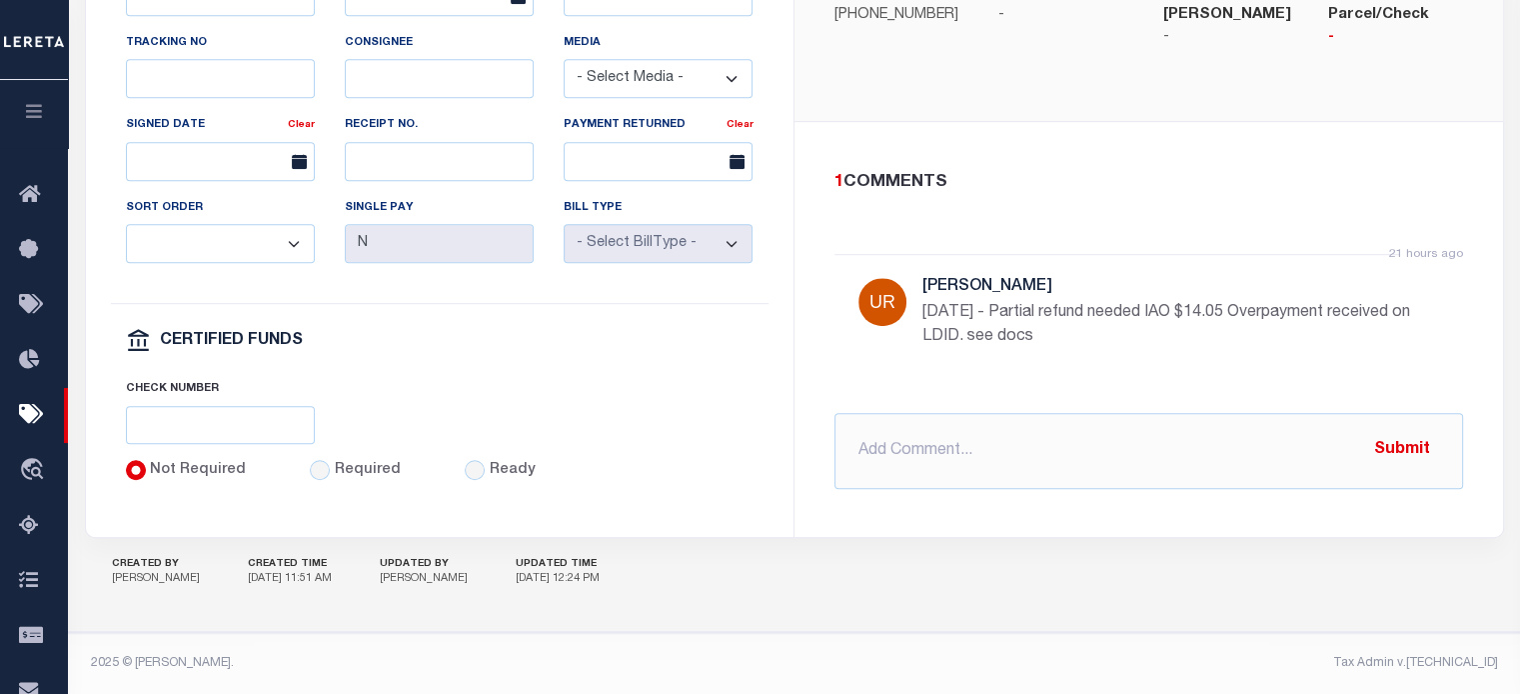
scroll to position [1116, 0]
click at [893, 446] on input "text" at bounding box center [1149, 451] width 629 height 76
paste input "QUEENS CITY, NY RDID 7447 $ 14.05"
type input "PROCESSING REFUND QUEENS CITY, NY RDID 7447 $ 14.05"
click at [1408, 451] on button "Submit" at bounding box center [1403, 450] width 82 height 41
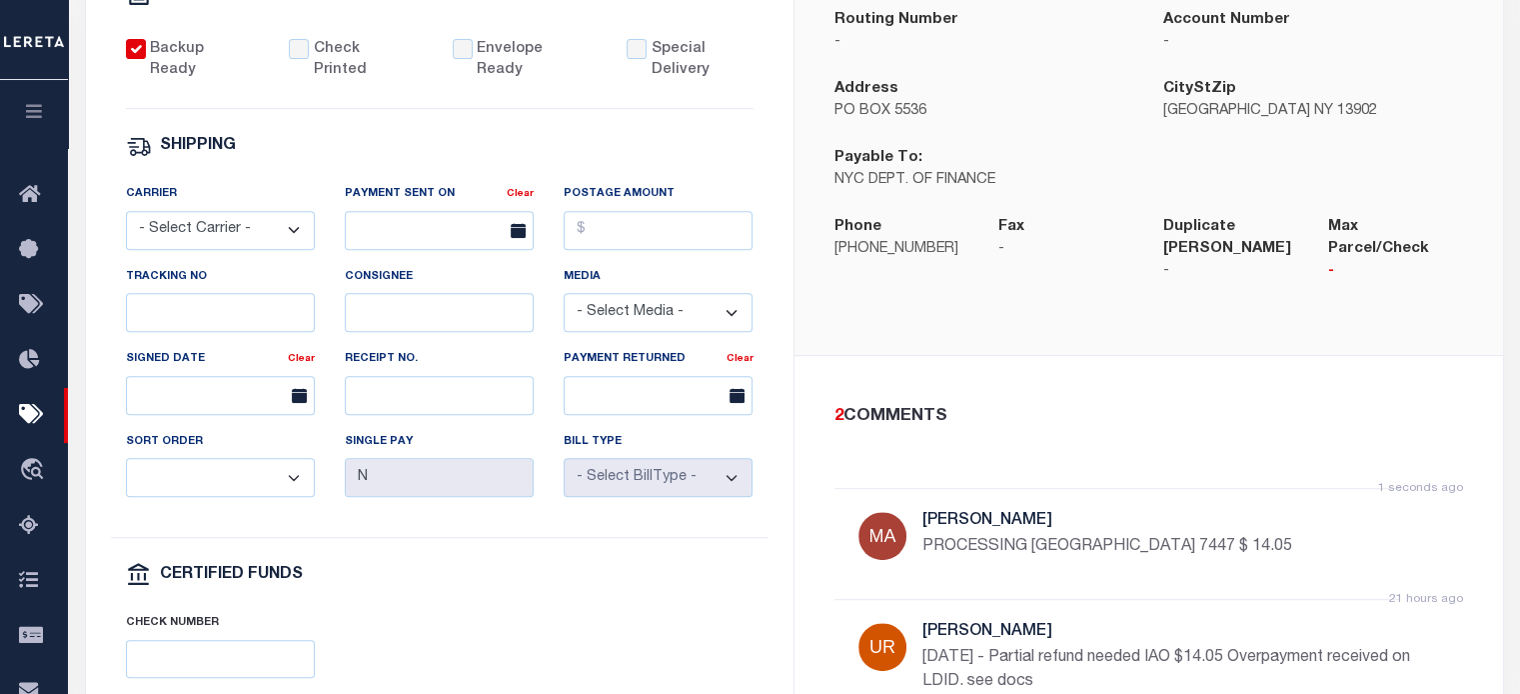
scroll to position [416, 0]
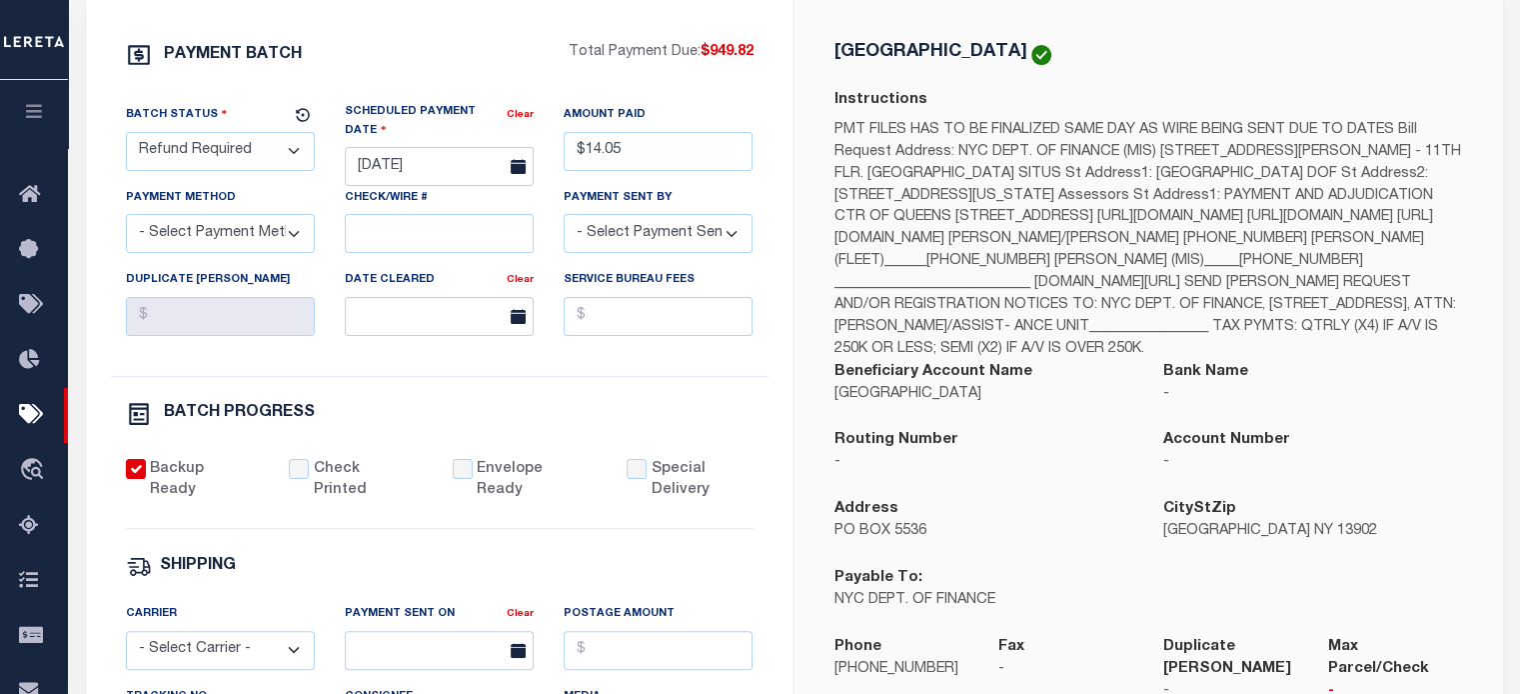
click at [248, 157] on select "- Select Status - Scheduled for Payment Ready For Payment Payment Sent Cleared …" at bounding box center [220, 151] width 189 height 39
select select "RFL"
click at [126, 135] on select "- Select Status - Scheduled for Payment Ready For Payment Payment Sent Cleared …" at bounding box center [220, 151] width 189 height 39
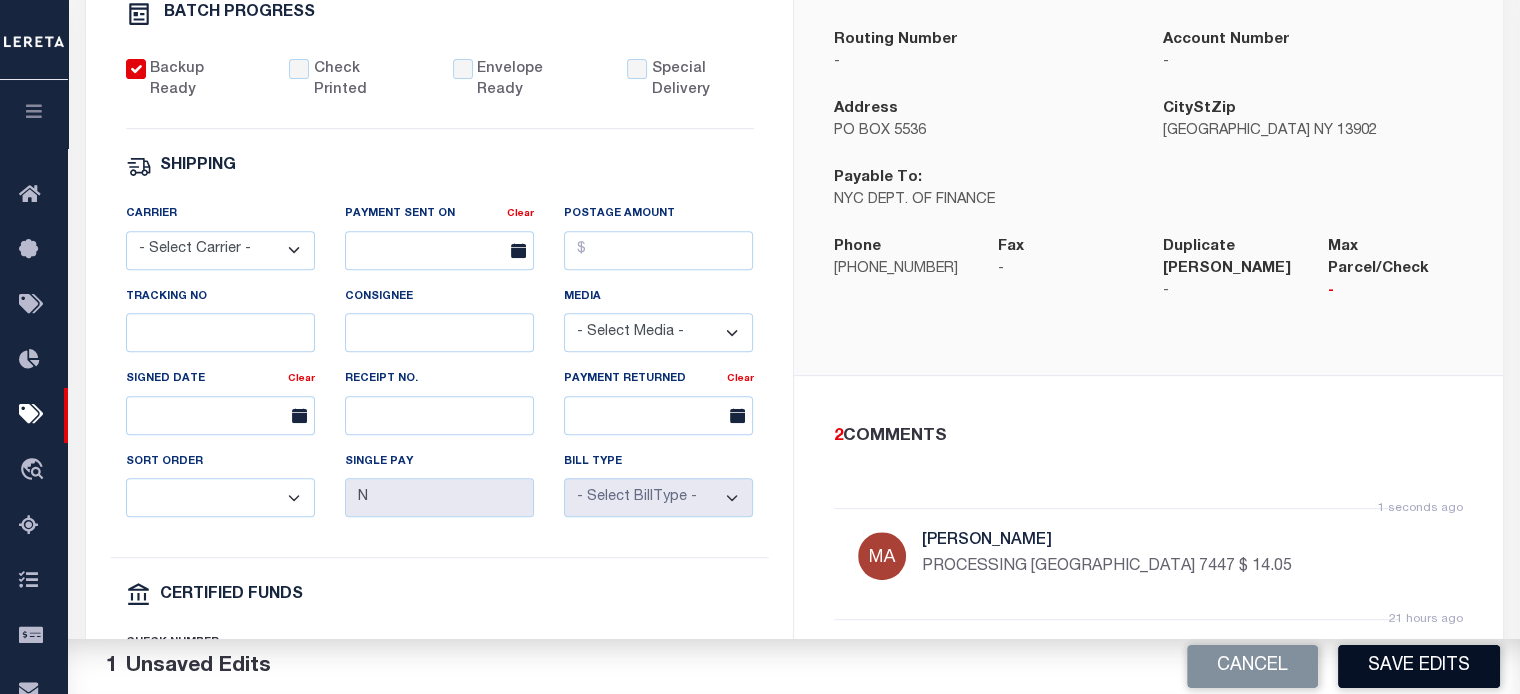
click at [1426, 673] on button "Save Edits" at bounding box center [1420, 666] width 162 height 43
